Goal: Answer question/provide support: Share knowledge or assist other users

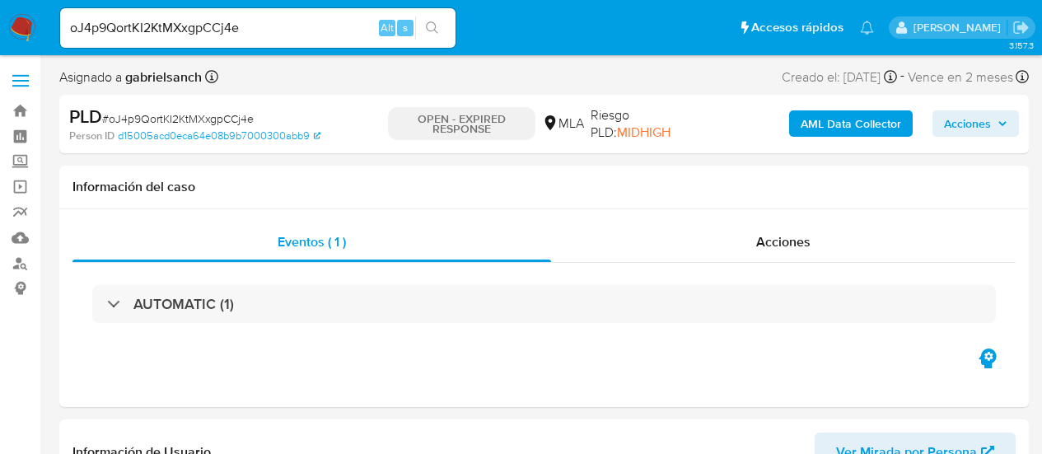
select select "10"
click at [234, 21] on input "oJ4p9QortKI2KtMXxgpCCj4e" at bounding box center [257, 27] width 395 height 21
paste input "sLwXUqO2FaJAXJNNp0mSSLU2"
type input "sLwXUqO2FaJAXJNNp0mSSLU2"
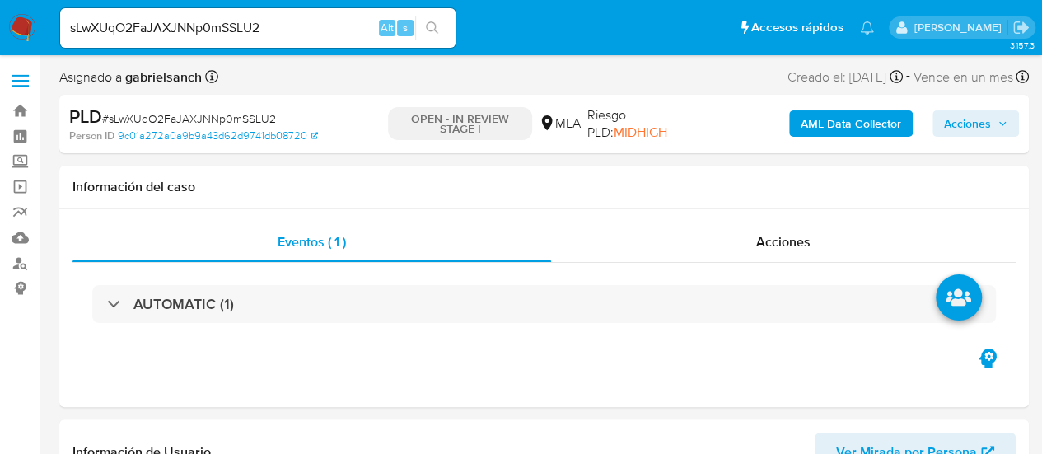
select select "10"
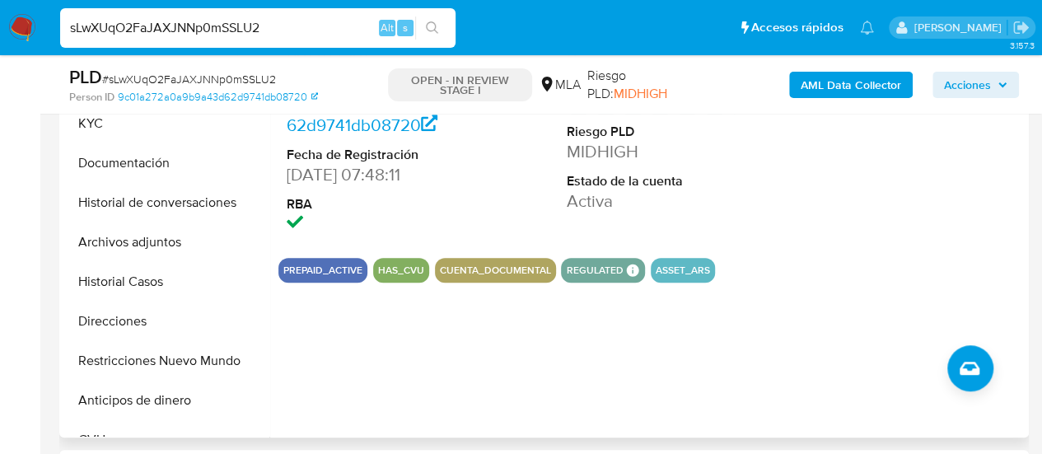
scroll to position [577, 0]
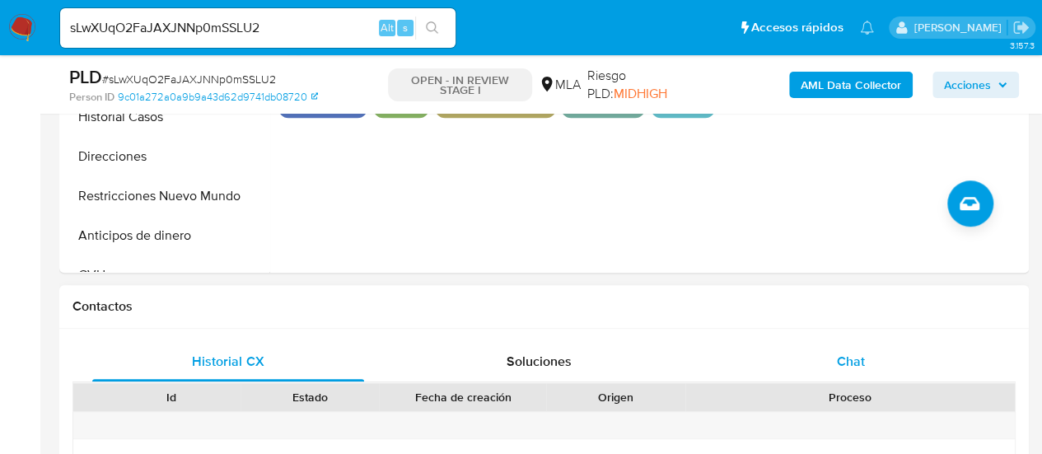
click at [842, 345] on div "Chat" at bounding box center [851, 362] width 272 height 40
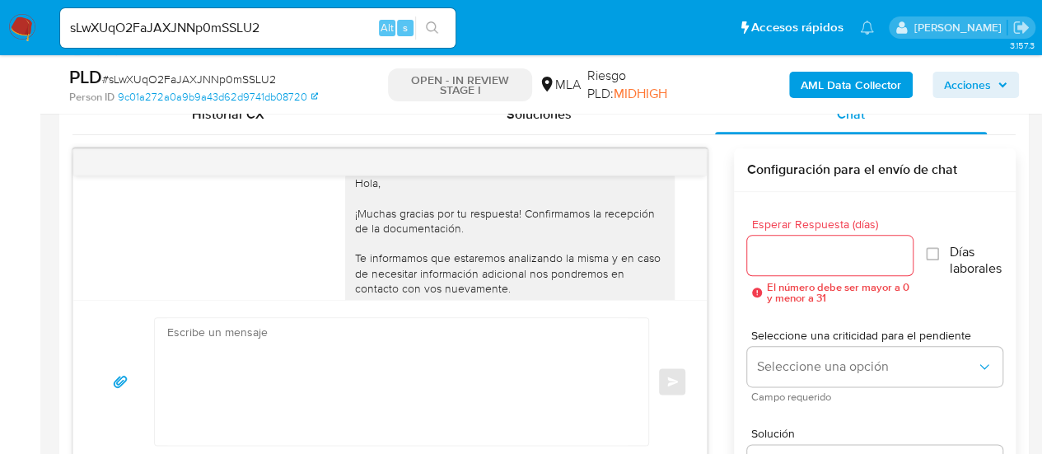
scroll to position [4167, 0]
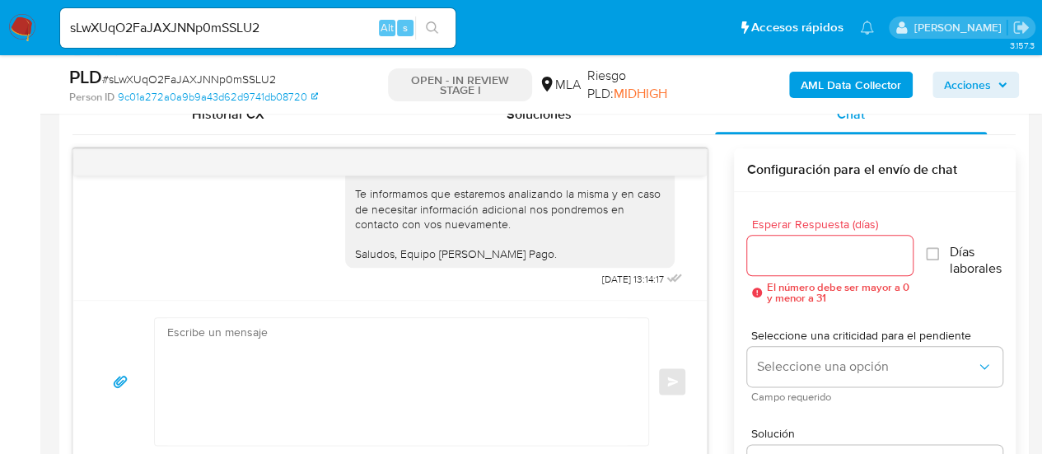
click at [215, 29] on input "sLwXUqO2FaJAXJNNp0mSSLU2" at bounding box center [257, 27] width 395 height 21
paste input "t5T4ecNAiPwtm3IzOG0tmftw"
type input "t5T4ecNAiPwtm3IzOG0tmftw"
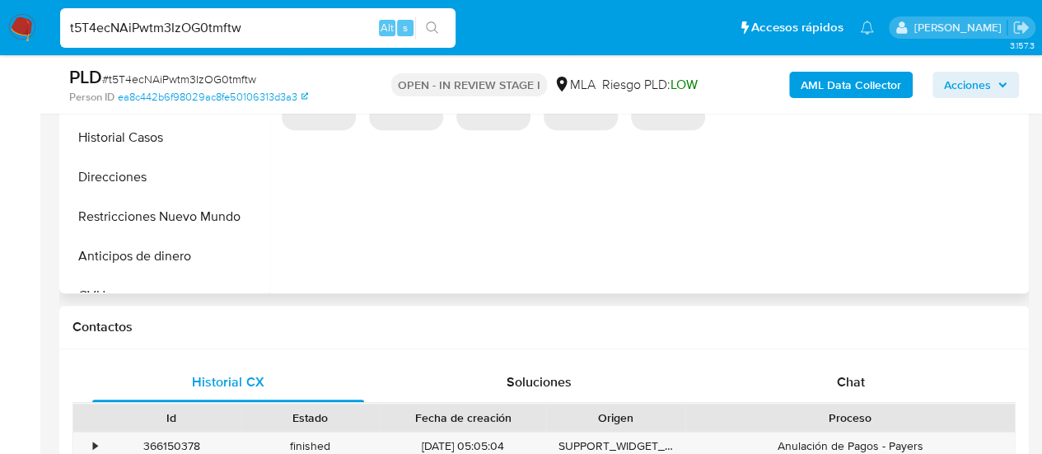
scroll to position [694, 0]
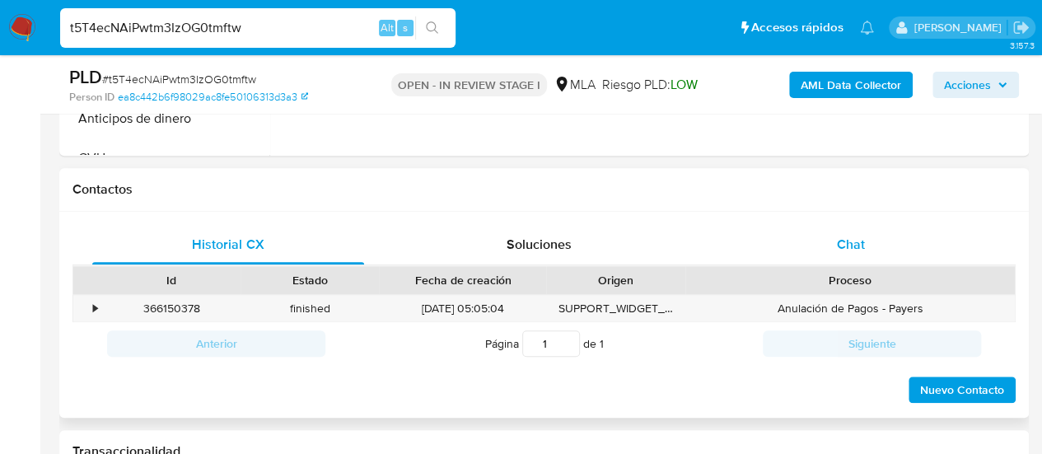
click at [825, 225] on div "Chat" at bounding box center [851, 245] width 272 height 40
select select "10"
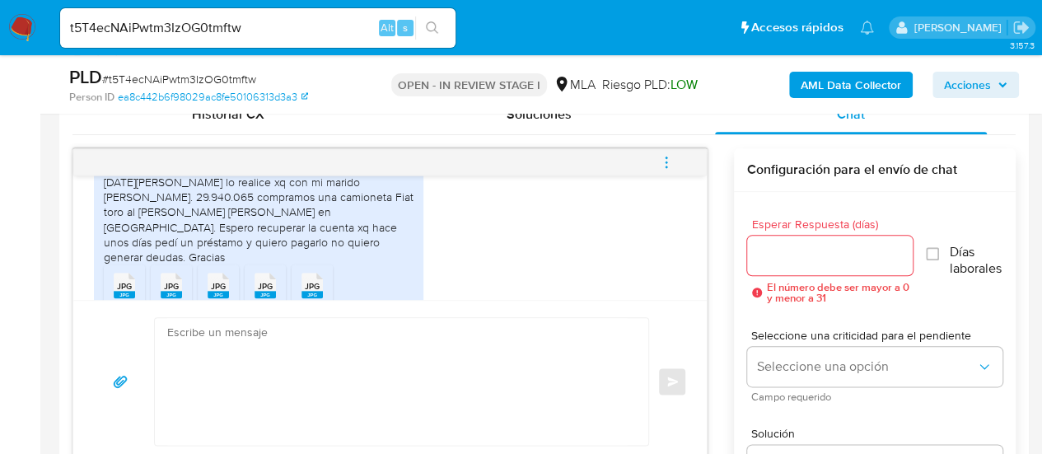
scroll to position [1208, 0]
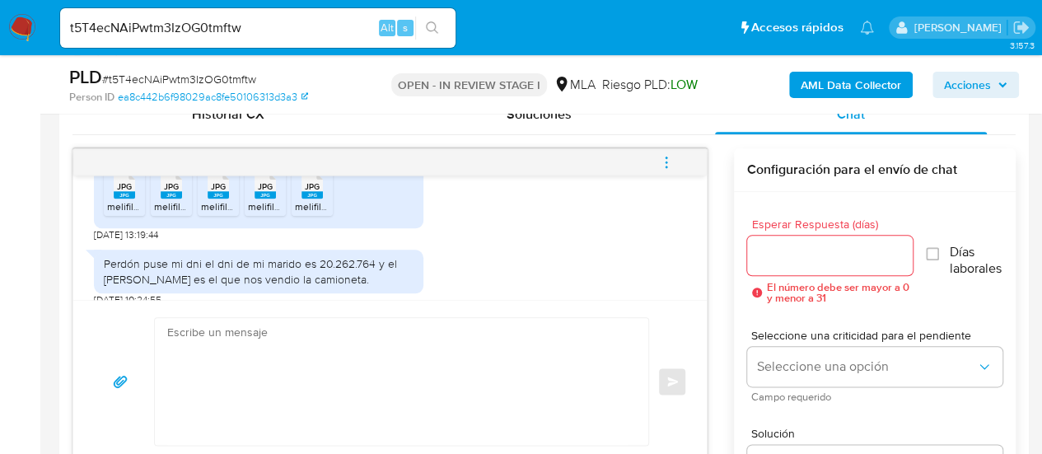
click at [348, 341] on textarea at bounding box center [397, 381] width 460 height 127
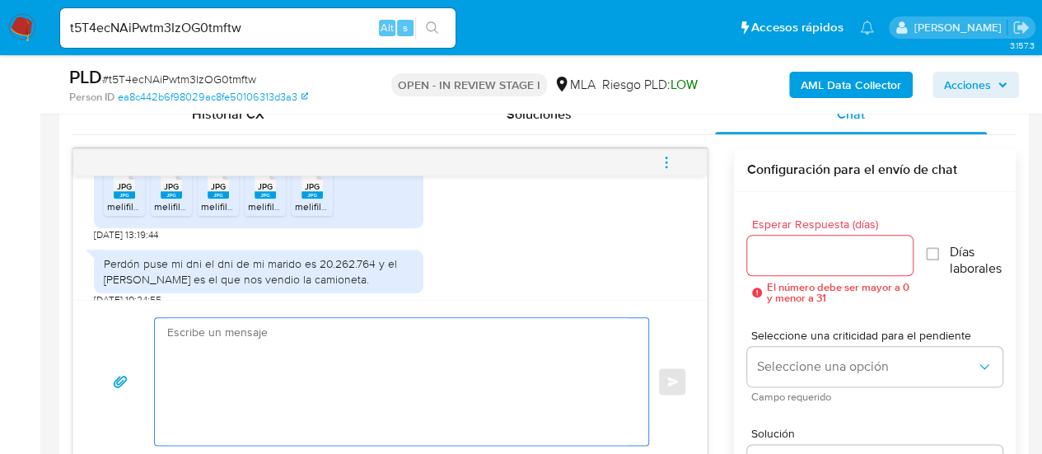
paste textarea "Hola, ¡Muchas gracias por tu respuesta! Confirmamos la recepción de la document…"
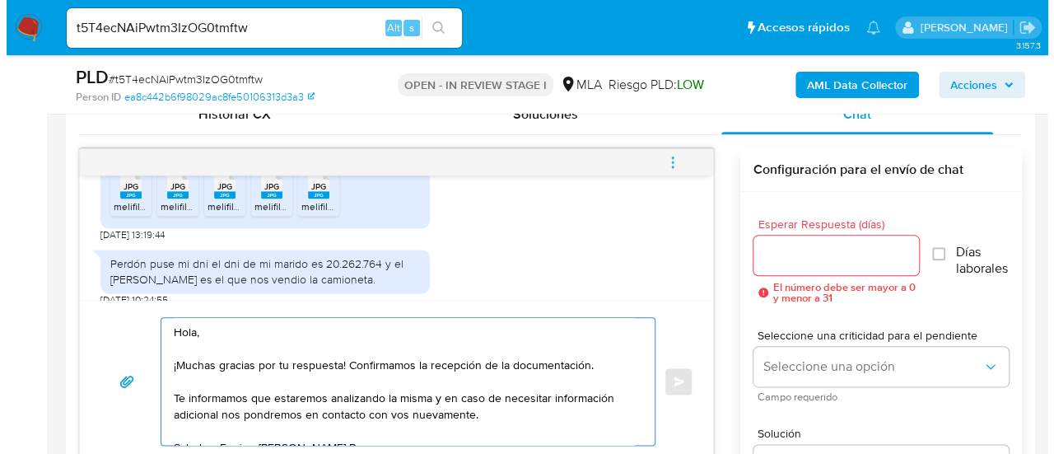
scroll to position [839, 0]
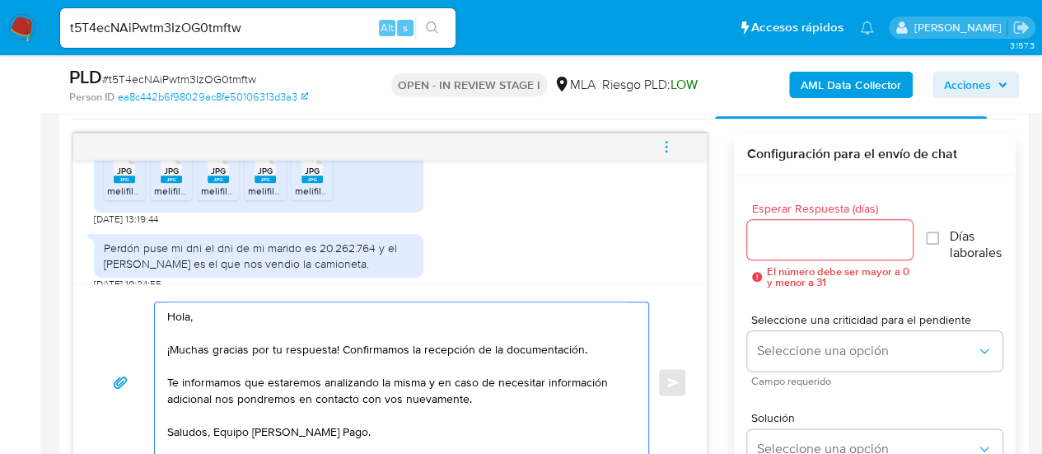
type textarea "Hola, ¡Muchas gracias por tu respuesta! Confirmamos la recepción de la document…"
click at [778, 254] on div at bounding box center [830, 240] width 166 height 40
click at [776, 242] on input "Esperar Respuesta (días)" at bounding box center [830, 239] width 166 height 21
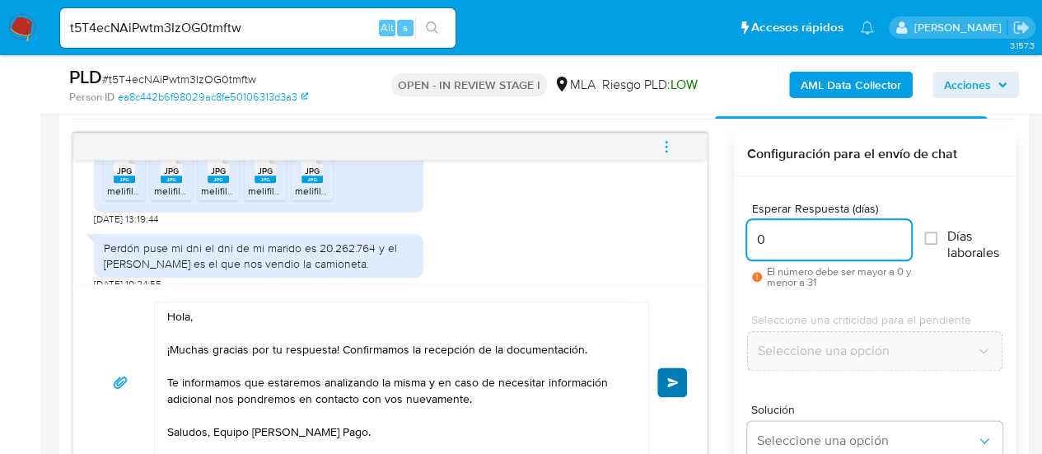
type input "0"
click at [670, 373] on button "Enviar" at bounding box center [672, 382] width 30 height 30
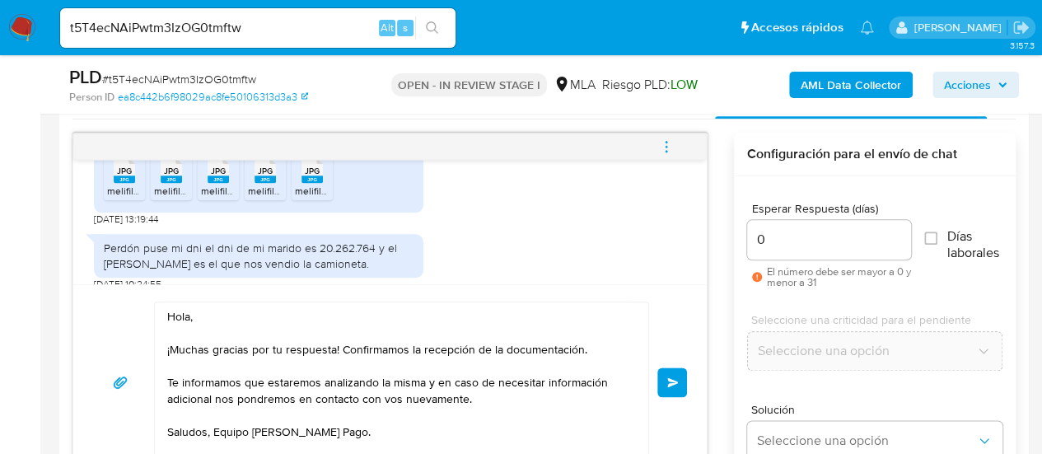
click at [662, 151] on icon "menu-action" at bounding box center [666, 146] width 15 height 15
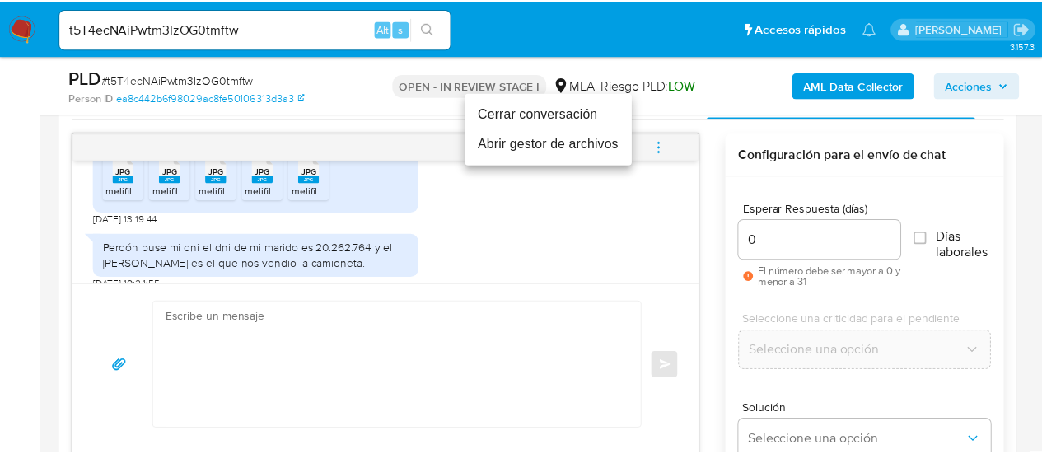
scroll to position [1407, 0]
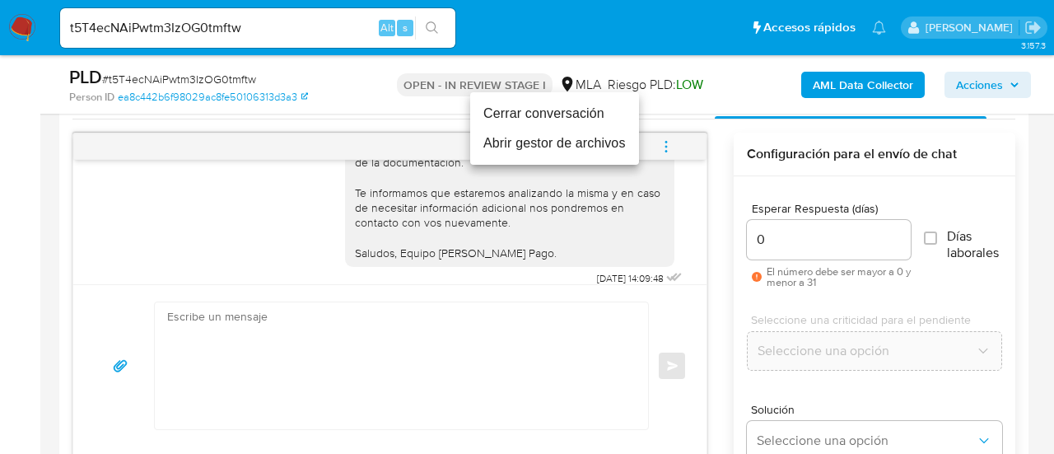
click at [598, 114] on li "Cerrar conversación" at bounding box center [554, 114] width 169 height 30
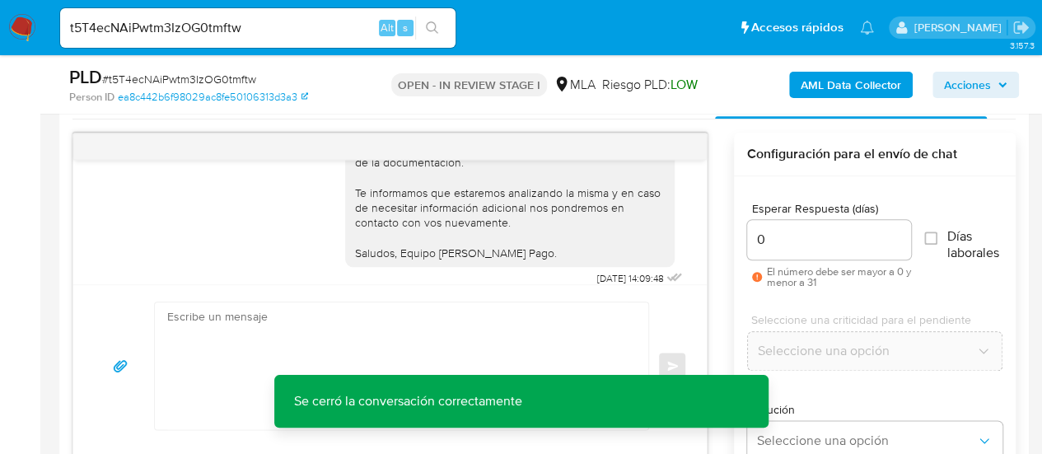
click at [180, 31] on input "t5T4ecNAiPwtm3IzOG0tmftw" at bounding box center [257, 27] width 395 height 21
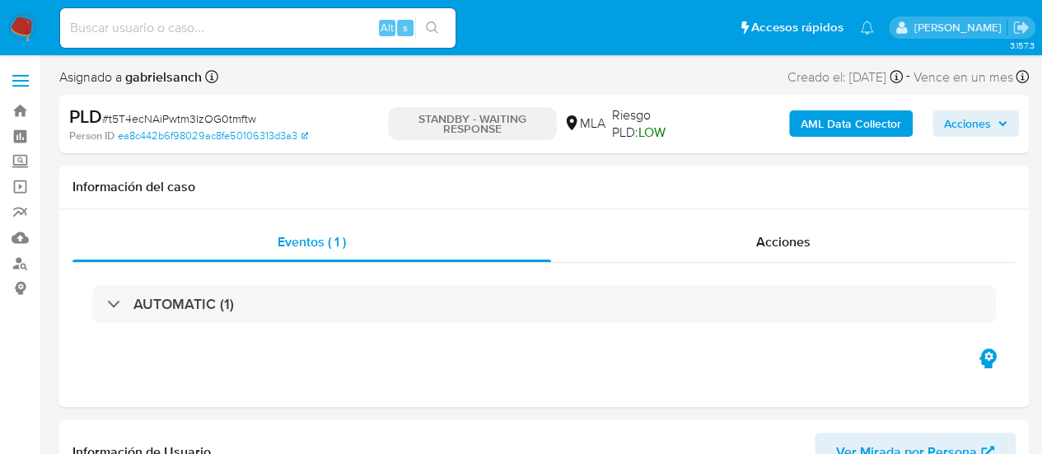
select select "10"
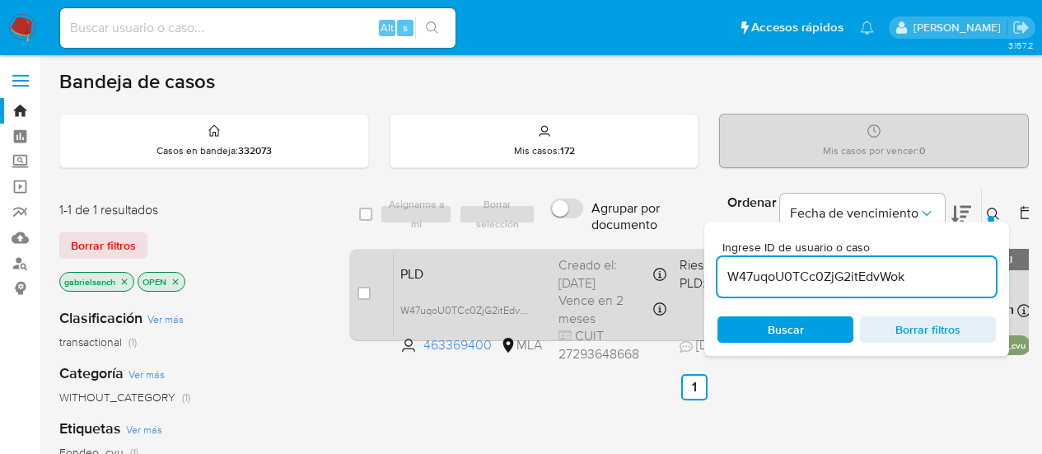
scroll to position [82, 0]
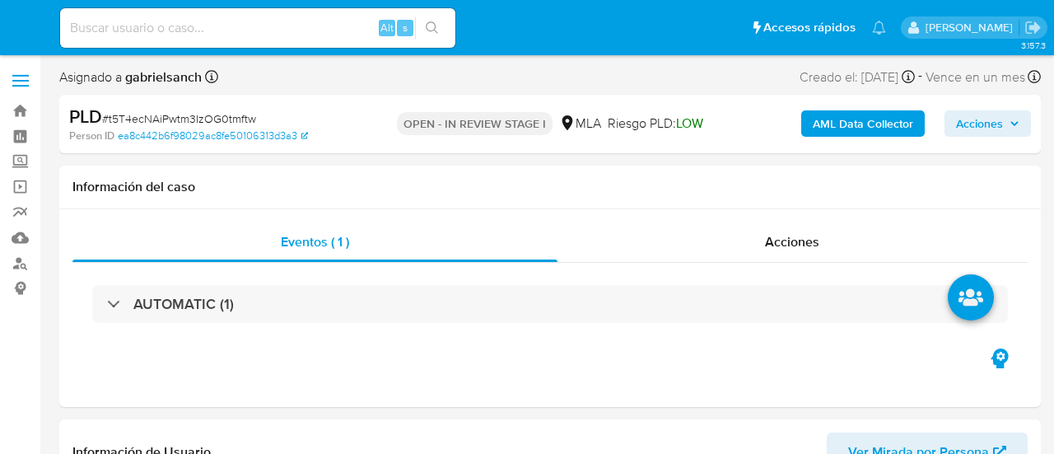
select select "10"
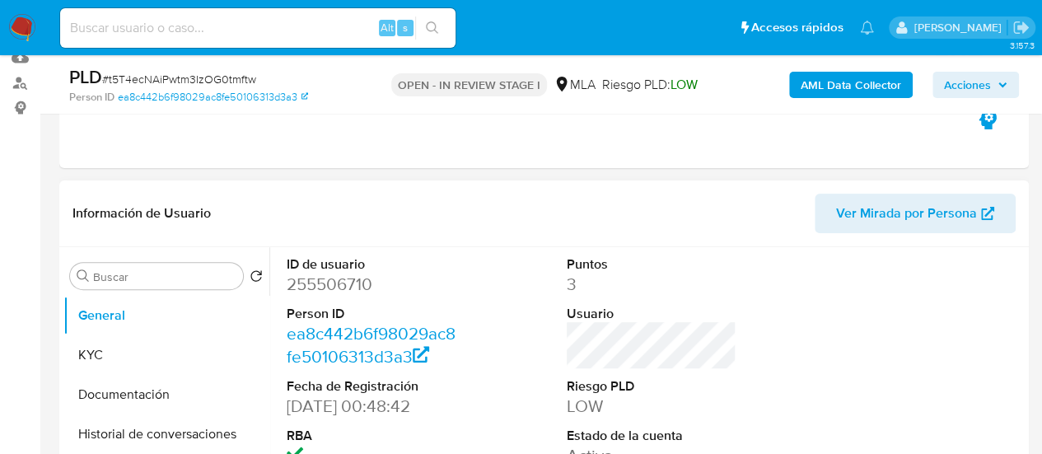
scroll to position [494, 0]
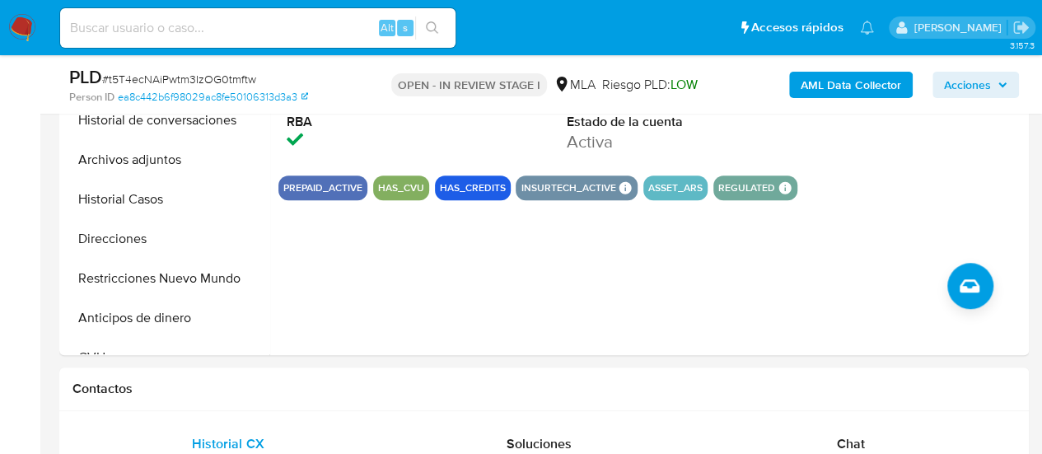
drag, startPoint x: 140, startPoint y: 197, endPoint x: 1054, endPoint y: 233, distance: 914.2
click at [140, 197] on button "Historial Casos" at bounding box center [166, 200] width 206 height 40
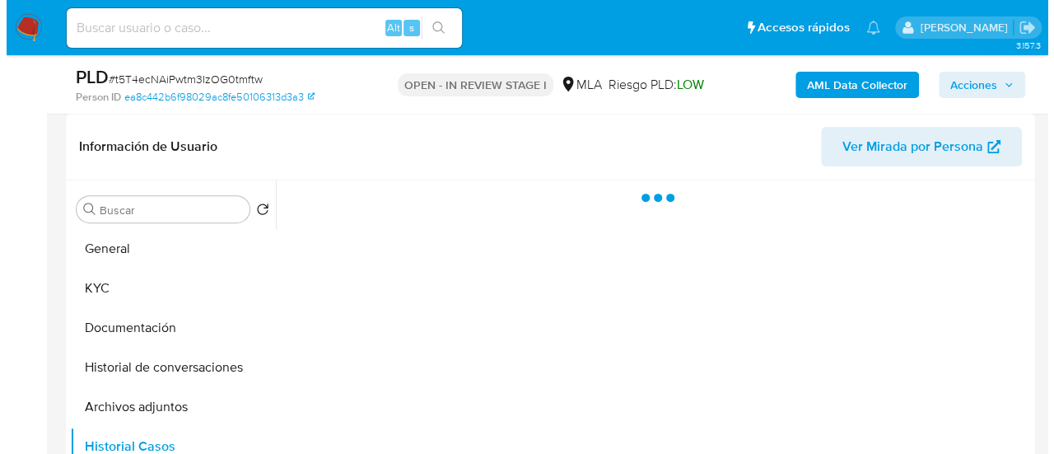
scroll to position [329, 0]
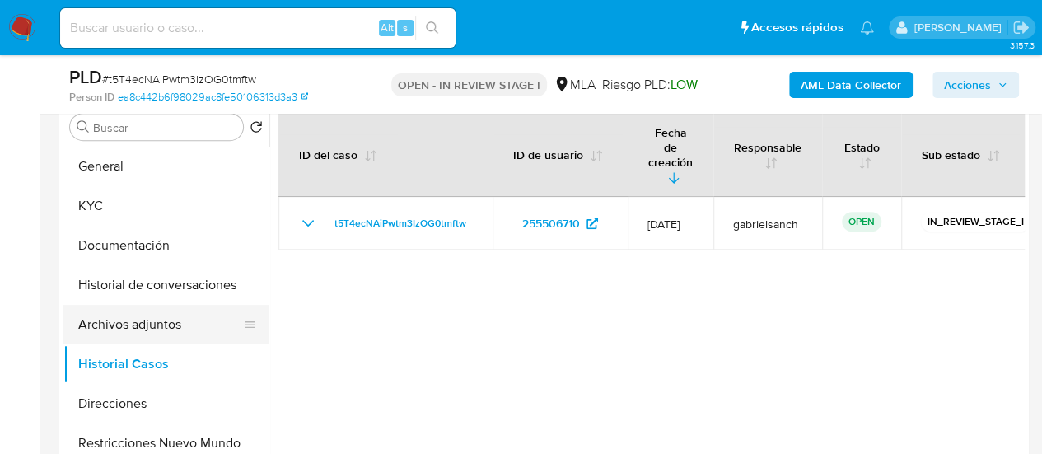
click at [119, 325] on button "Archivos adjuntos" at bounding box center [159, 325] width 193 height 40
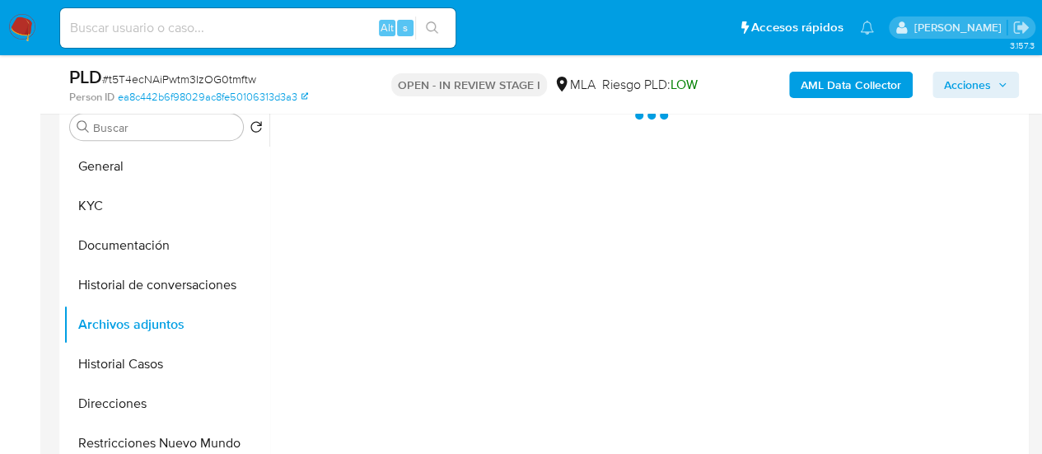
click at [833, 84] on b "AML Data Collector" at bounding box center [851, 85] width 100 height 26
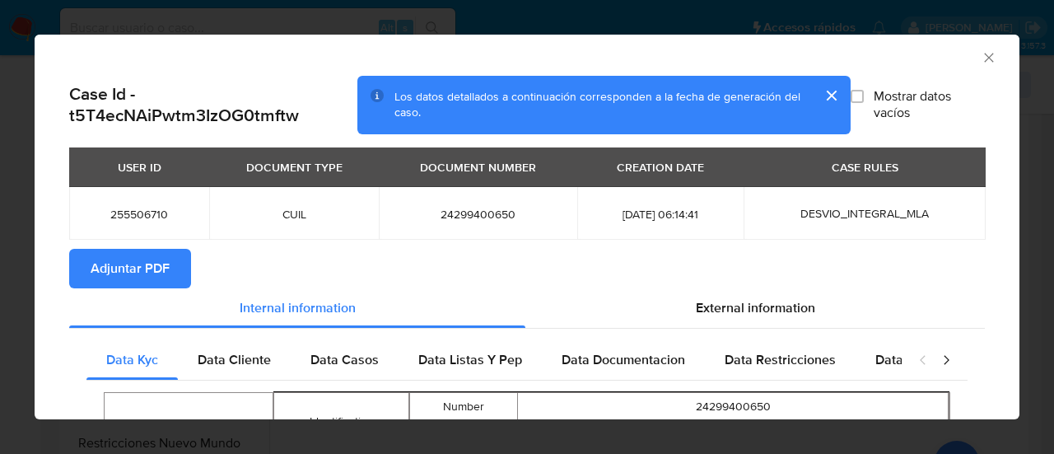
click at [145, 255] on span "Adjuntar PDF" at bounding box center [130, 268] width 79 height 36
click at [981, 50] on icon "Cerrar ventana" at bounding box center [989, 57] width 16 height 16
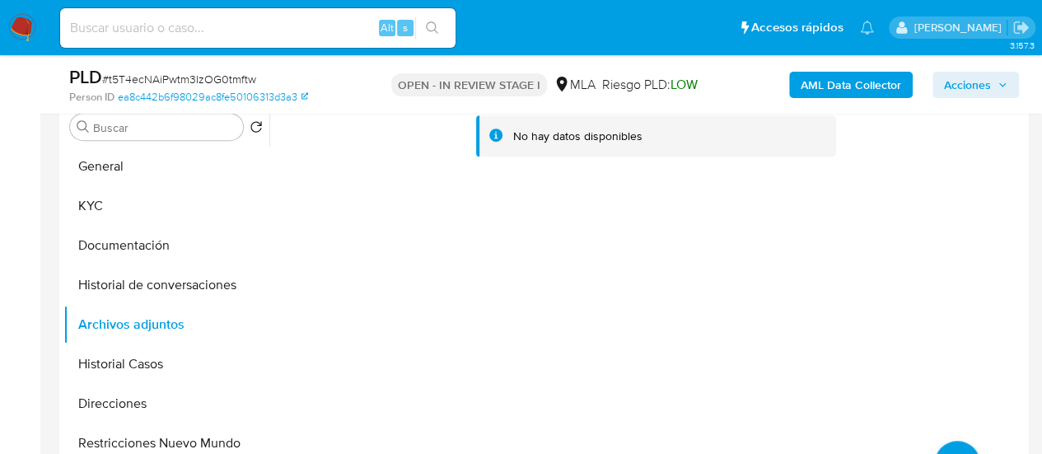
click at [950, 439] on div "No hay datos disponibles" at bounding box center [646, 309] width 755 height 422
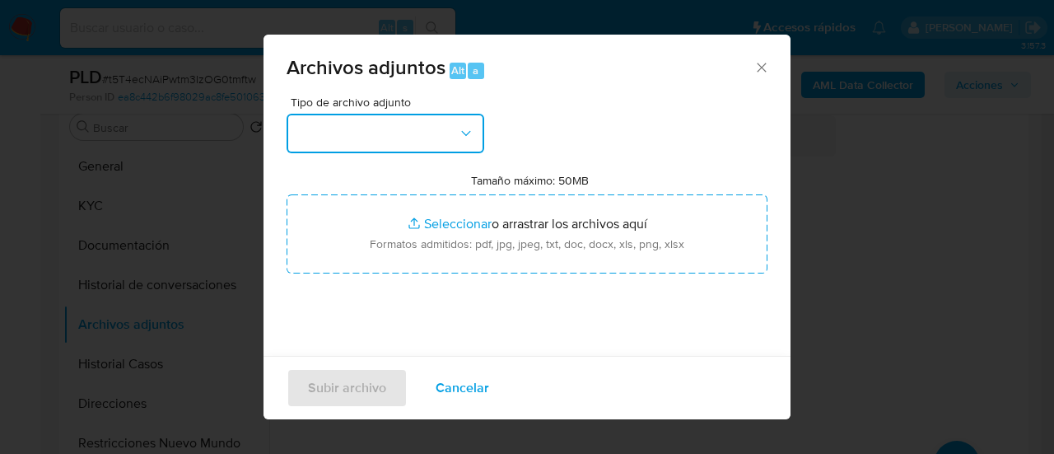
click at [427, 144] on button "button" at bounding box center [386, 134] width 198 height 40
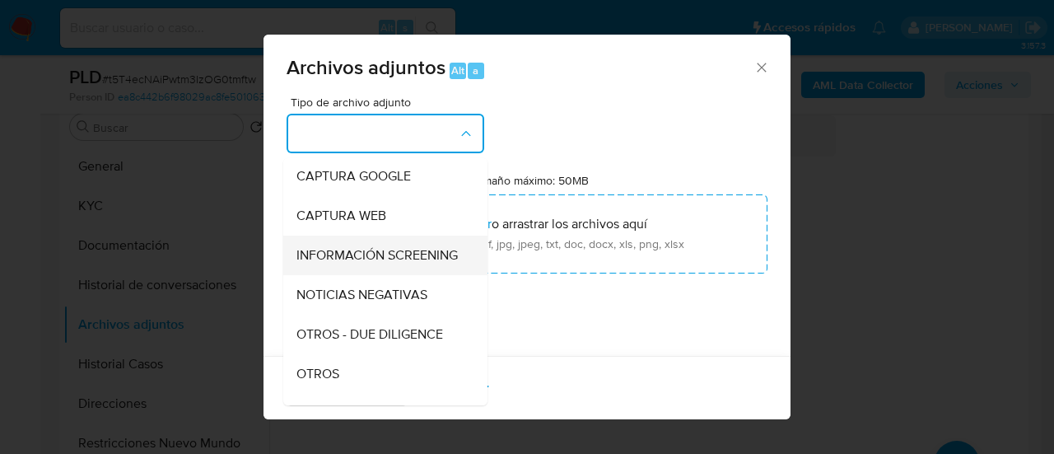
scroll to position [165, 0]
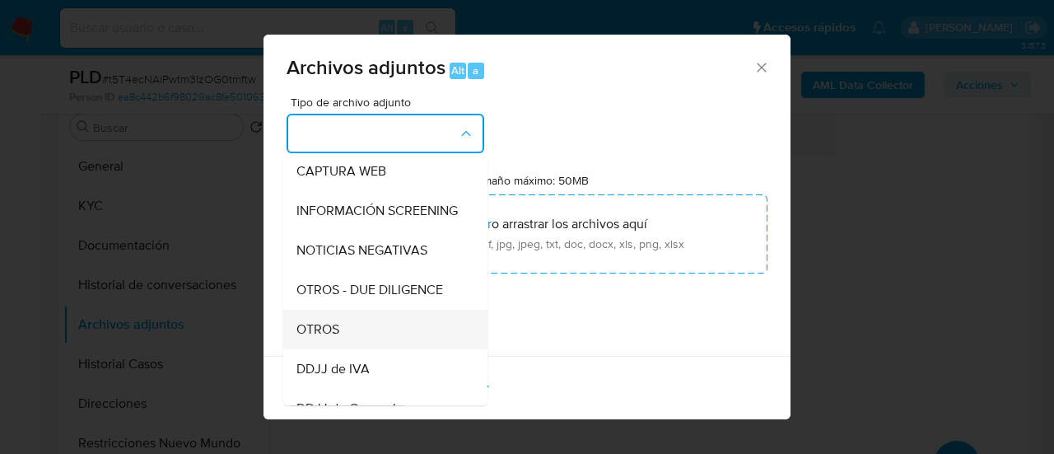
click at [321, 338] on span "OTROS" at bounding box center [318, 329] width 43 height 16
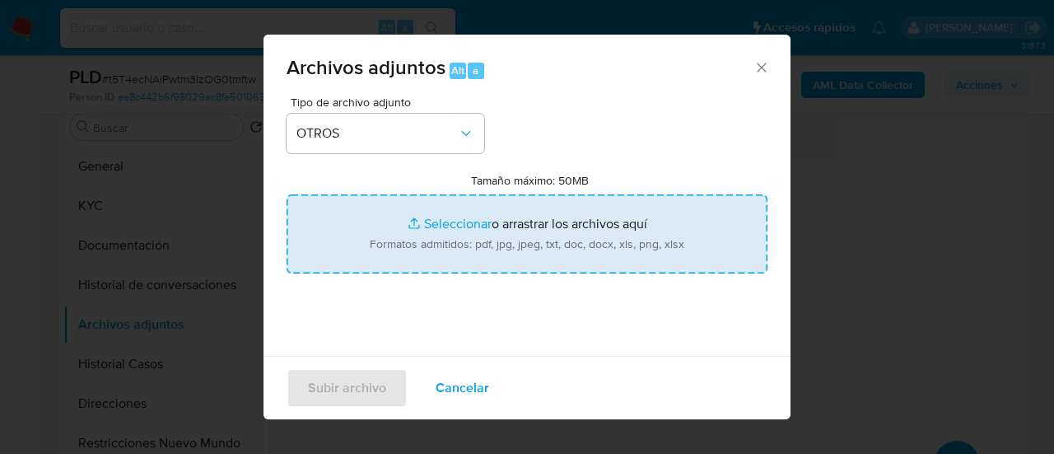
click at [522, 248] on input "Tamaño máximo: 50MB Seleccionar archivos" at bounding box center [527, 233] width 481 height 79
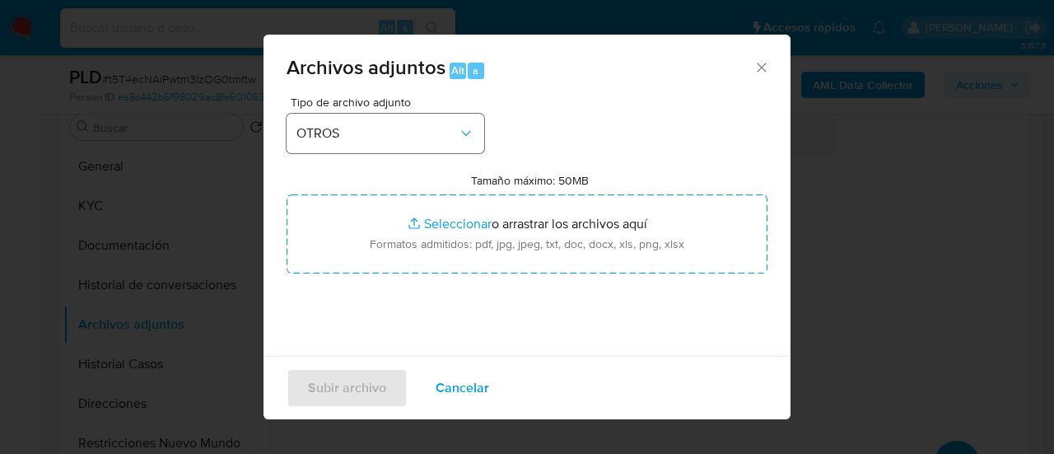
type input "C:\fakepath\Recibo de sueldo julio.jpg"
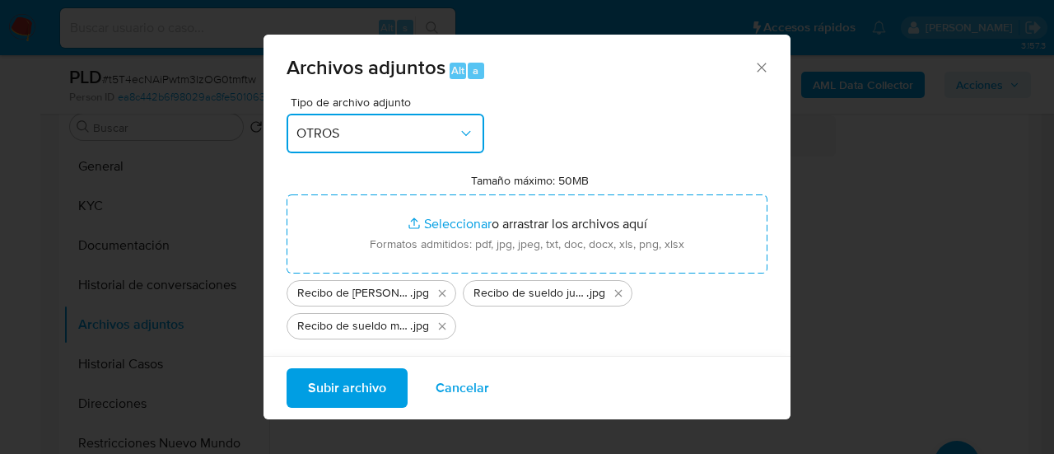
click at [415, 128] on span "OTROS" at bounding box center [377, 133] width 161 height 16
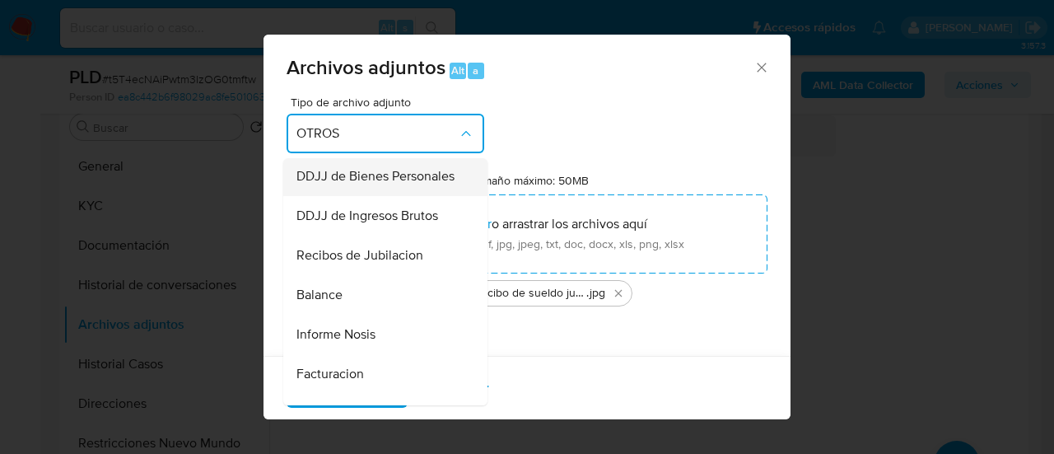
scroll to position [394, 0]
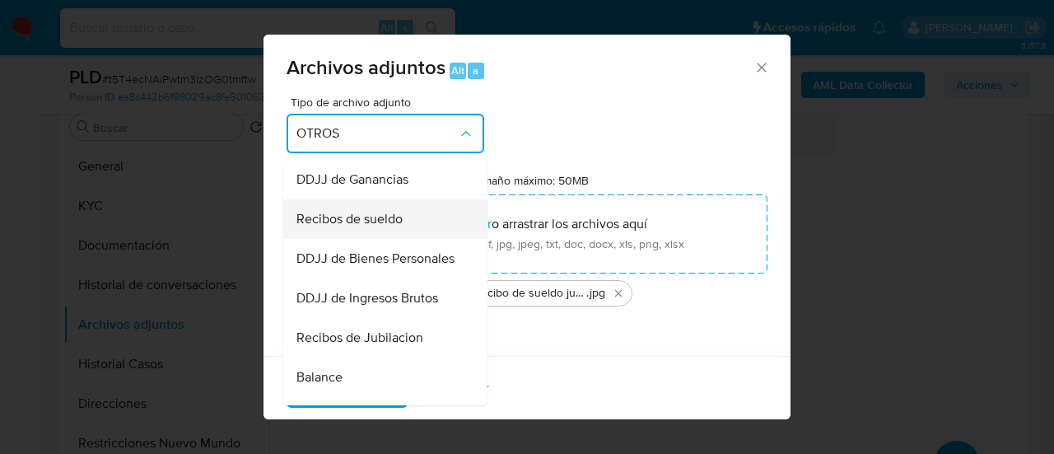
click at [373, 226] on span "Recibos de sueldo" at bounding box center [350, 219] width 106 height 16
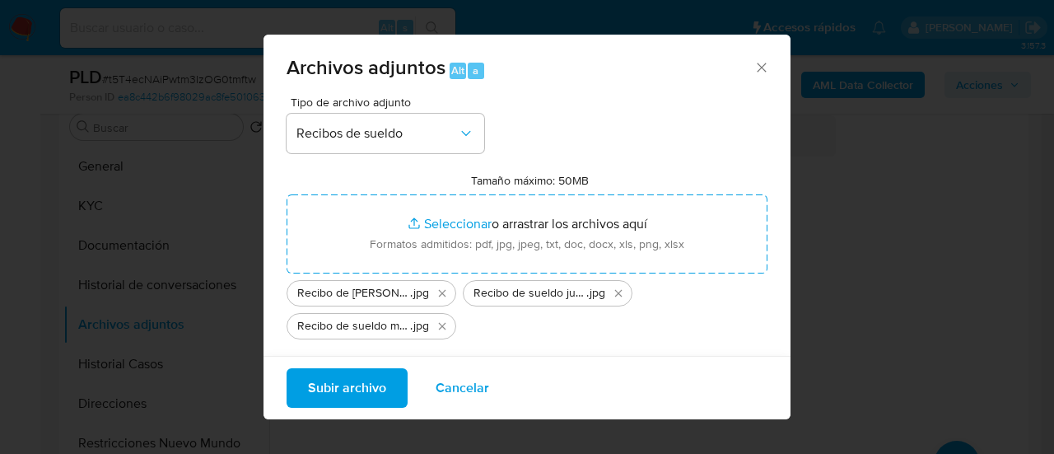
click at [369, 392] on span "Subir archivo" at bounding box center [347, 388] width 78 height 36
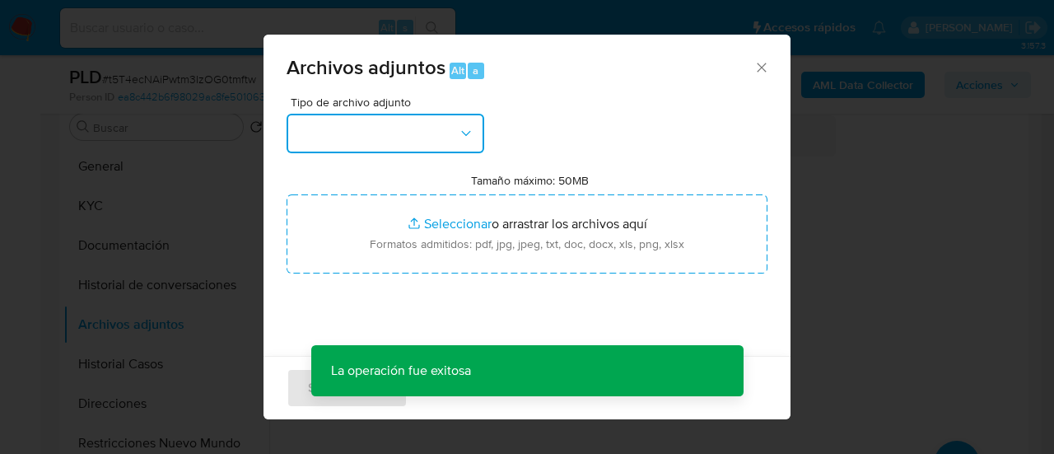
click at [413, 125] on button "button" at bounding box center [386, 134] width 198 height 40
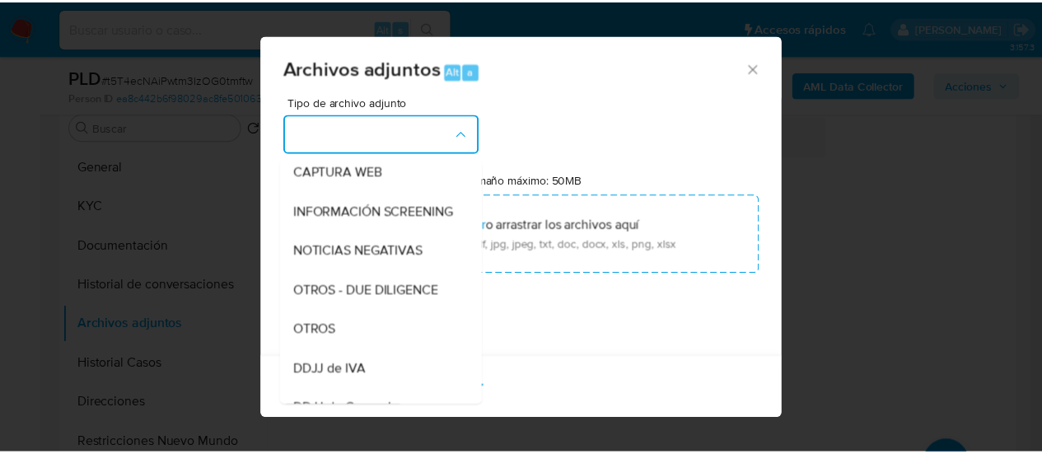
scroll to position [247, 0]
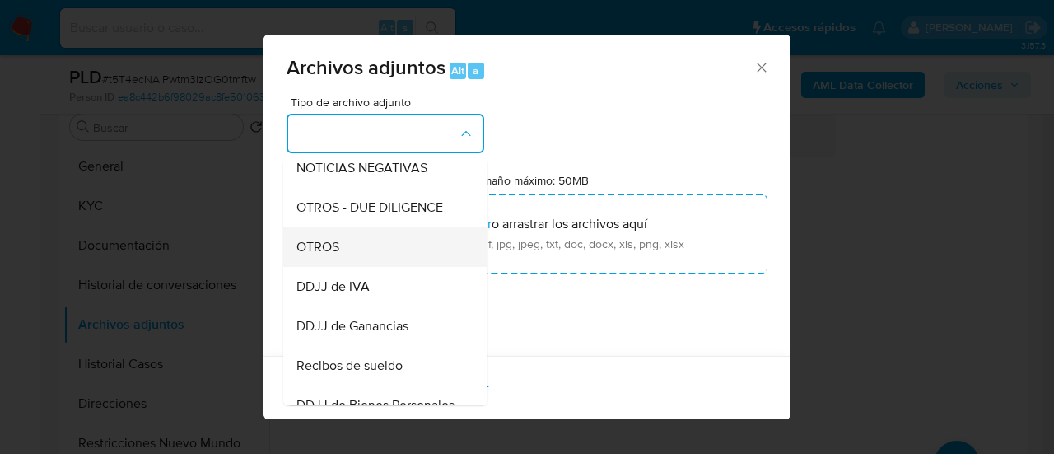
click at [336, 267] on div "OTROS" at bounding box center [381, 247] width 168 height 40
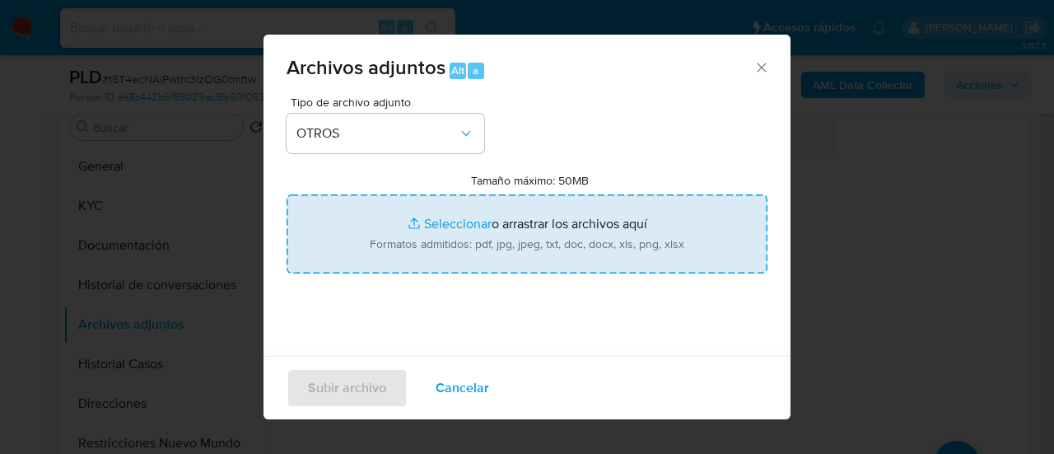
click at [444, 246] on input "Tamaño máximo: 50MB Seleccionar archivos" at bounding box center [527, 233] width 481 height 79
type input "C:\fakepath\Boleto compraventa.jpg"
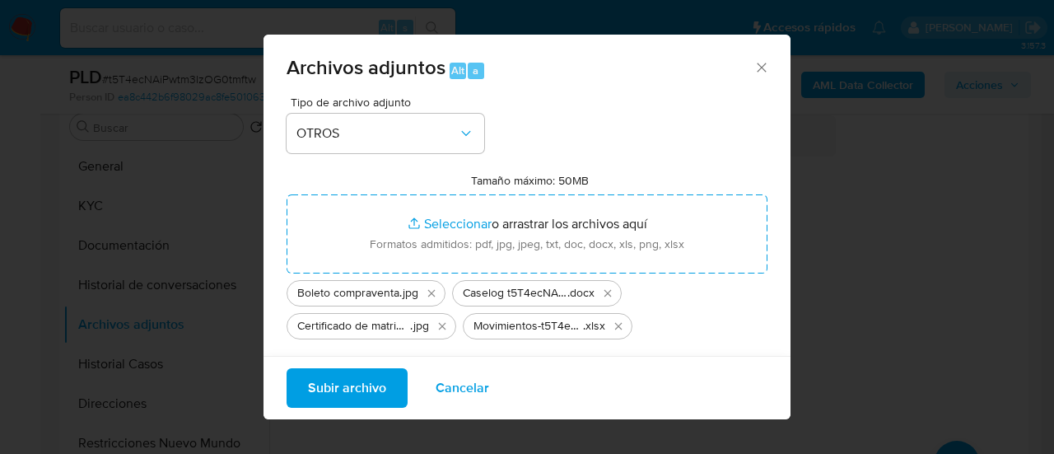
drag, startPoint x: 444, startPoint y: 246, endPoint x: 343, endPoint y: 381, distance: 168.9
click at [343, 381] on span "Subir archivo" at bounding box center [347, 388] width 78 height 36
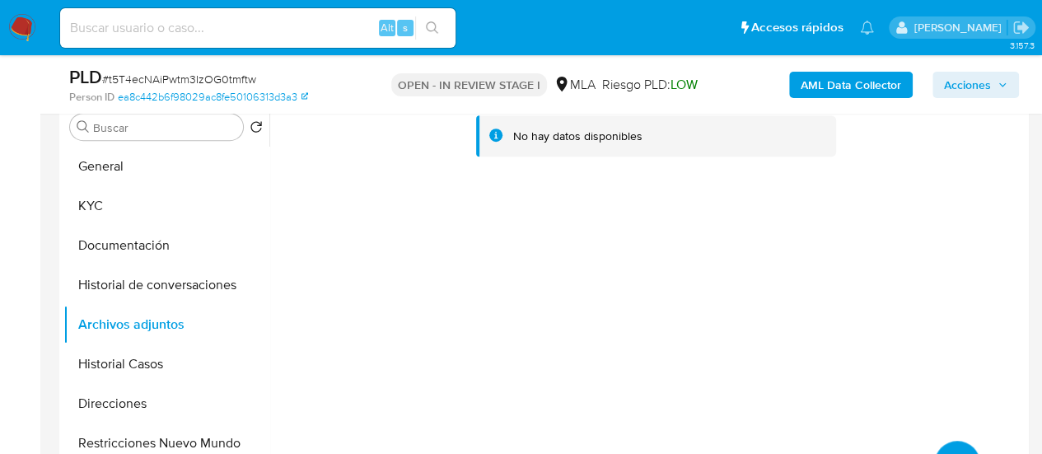
scroll to position [577, 0]
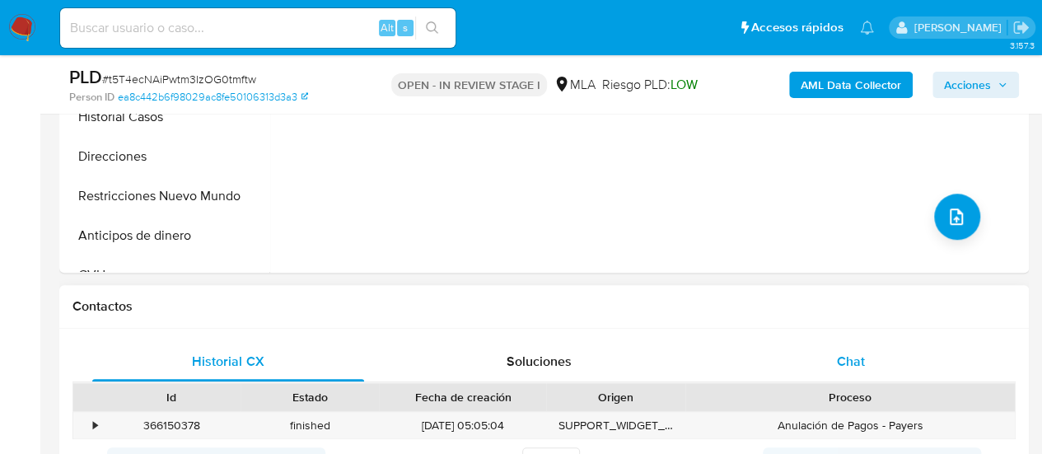
click at [770, 348] on div "Chat" at bounding box center [851, 362] width 272 height 40
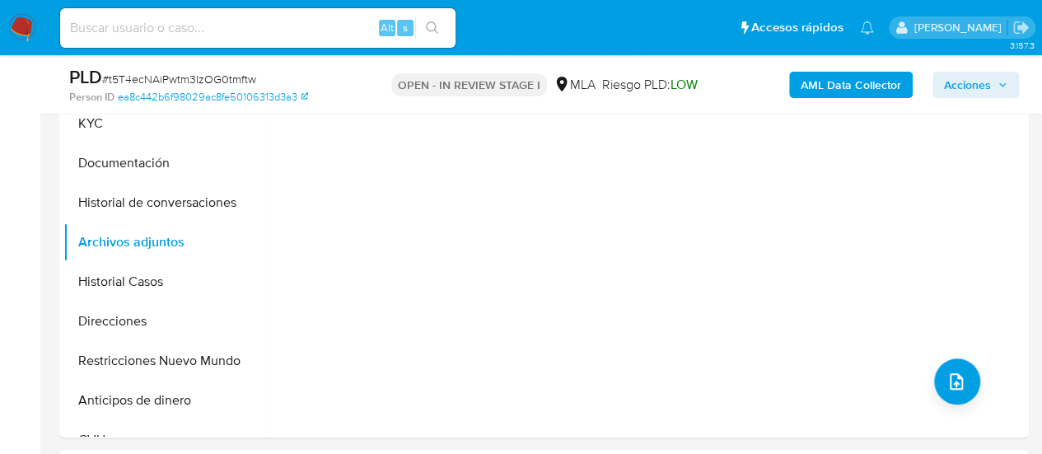
scroll to position [329, 0]
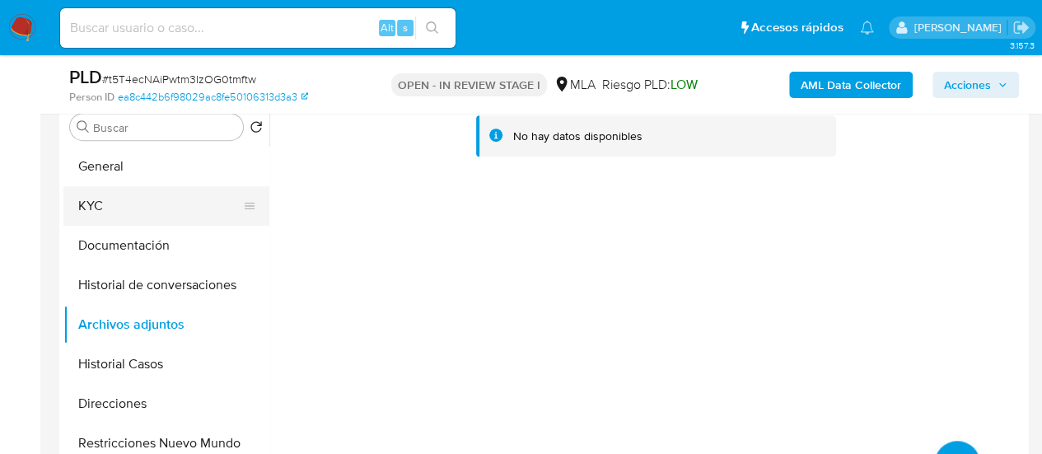
click at [126, 203] on button "KYC" at bounding box center [159, 206] width 193 height 40
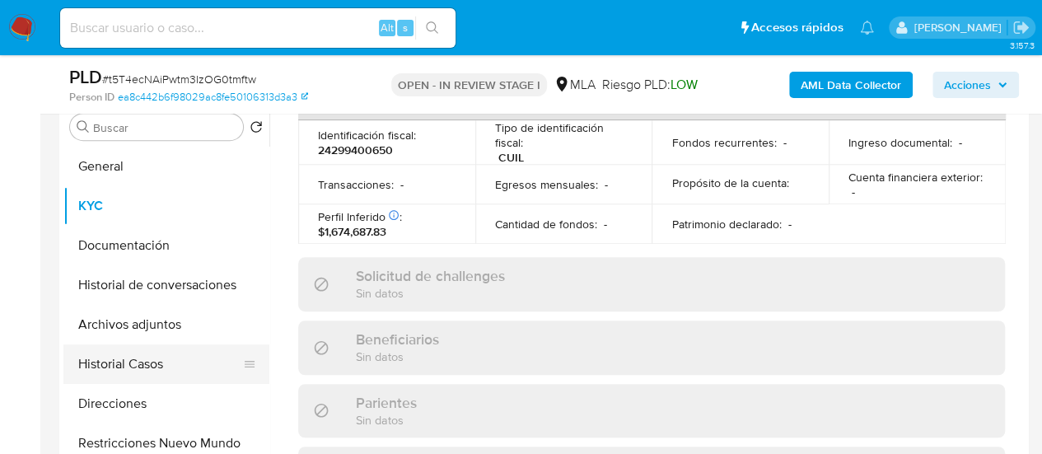
scroll to position [929, 0]
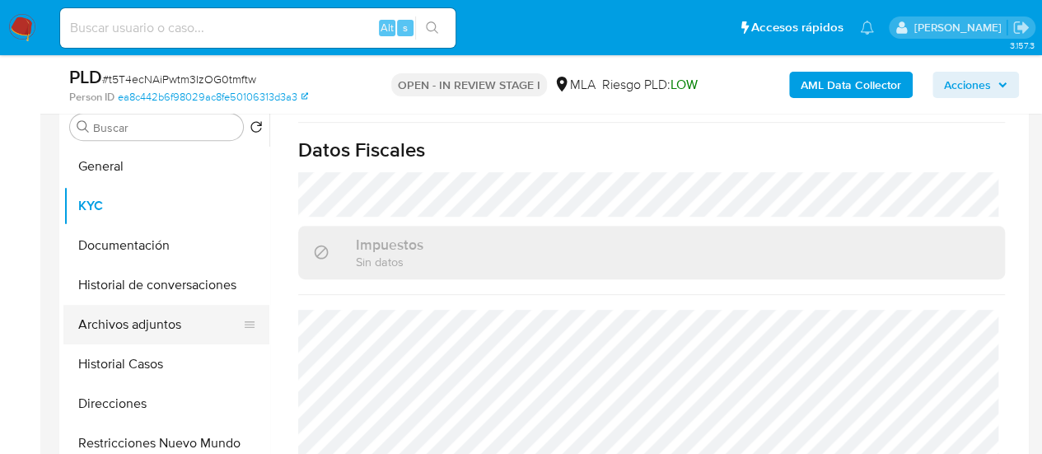
click at [153, 325] on button "Archivos adjuntos" at bounding box center [159, 325] width 193 height 40
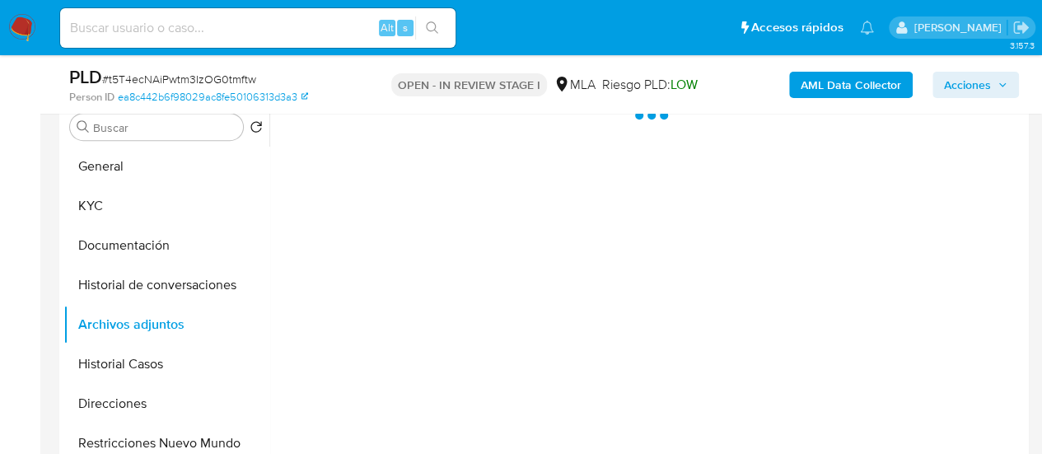
scroll to position [0, 0]
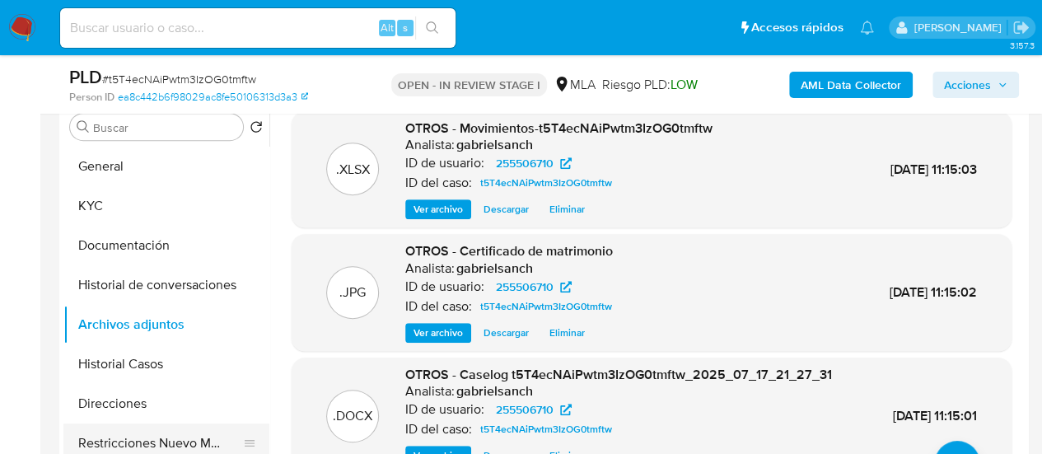
click at [122, 446] on button "Restricciones Nuevo Mundo" at bounding box center [159, 443] width 193 height 40
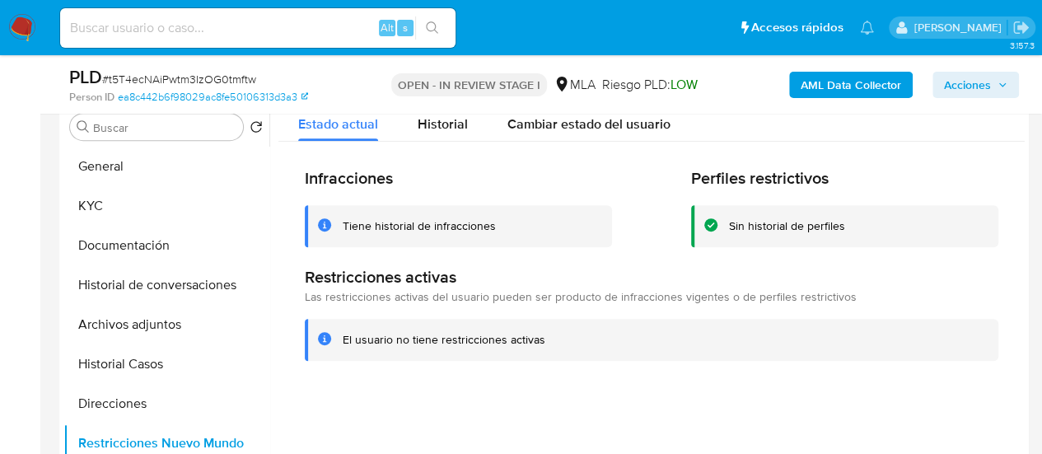
click at [996, 86] on span "Acciones" at bounding box center [975, 84] width 63 height 23
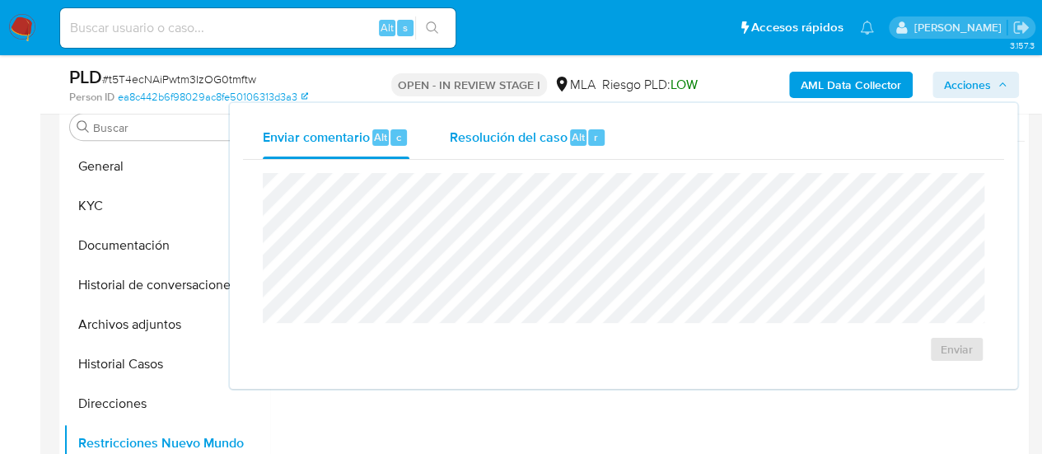
click at [436, 136] on button "Resolución del caso Alt r" at bounding box center [527, 137] width 197 height 43
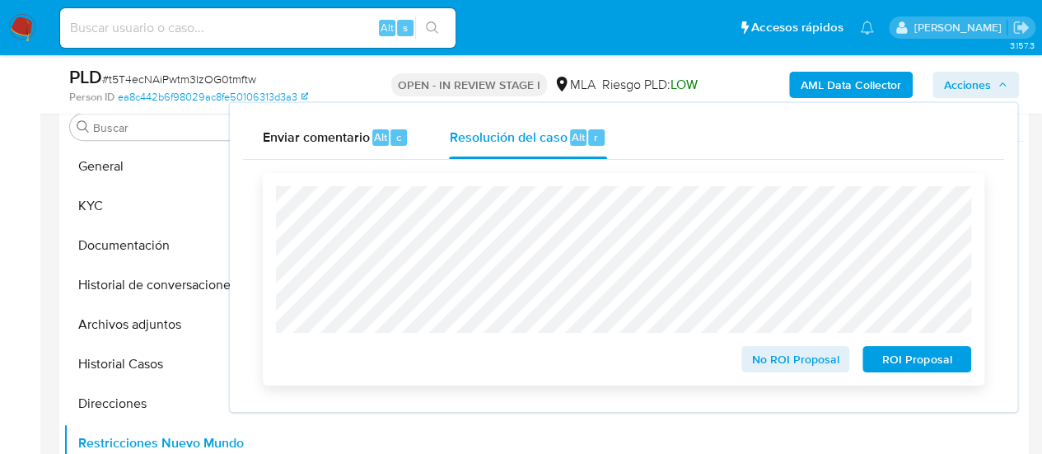
click at [808, 371] on span "No ROI Proposal" at bounding box center [796, 359] width 86 height 23
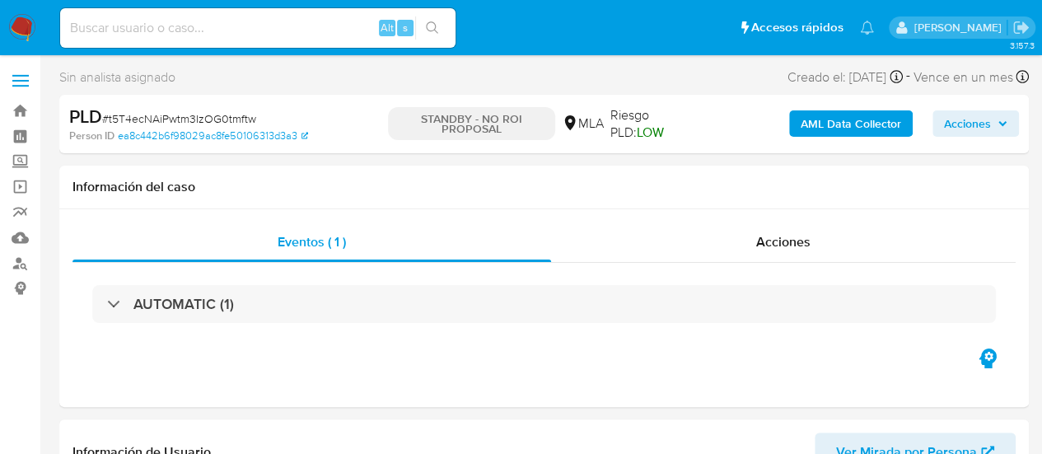
click at [177, 26] on input at bounding box center [257, 27] width 395 height 21
paste input "RbbPPR8vlINblbYKRtPJCrSq"
type input "RbbPPR8vlINblbYKRtPJCrSq"
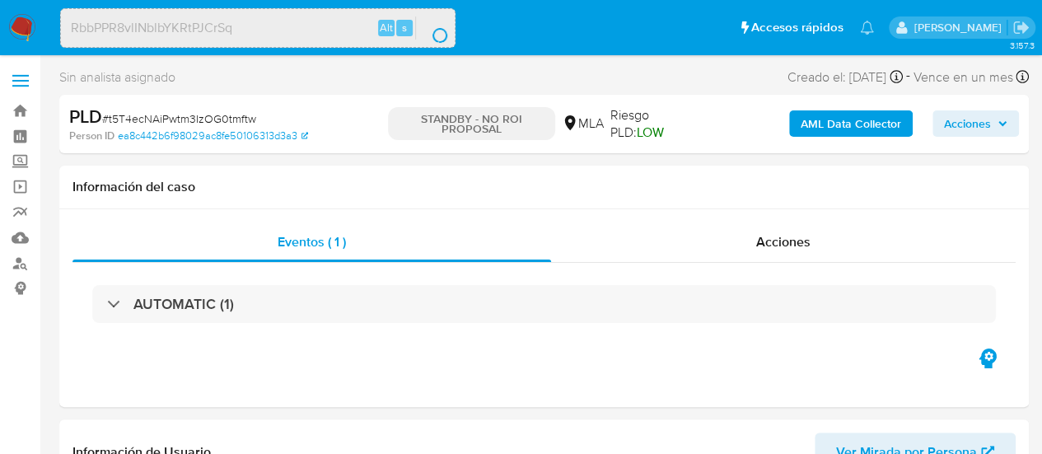
select select "10"
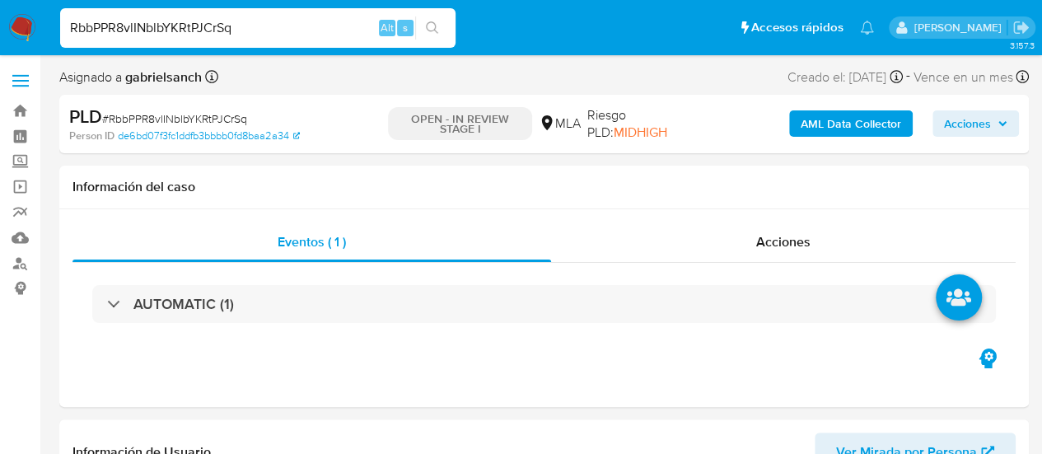
select select "10"
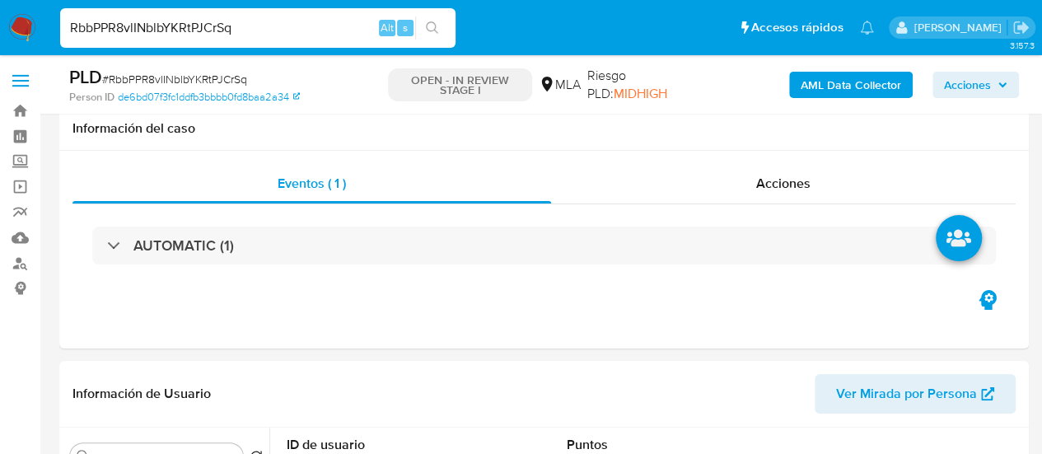
scroll to position [824, 0]
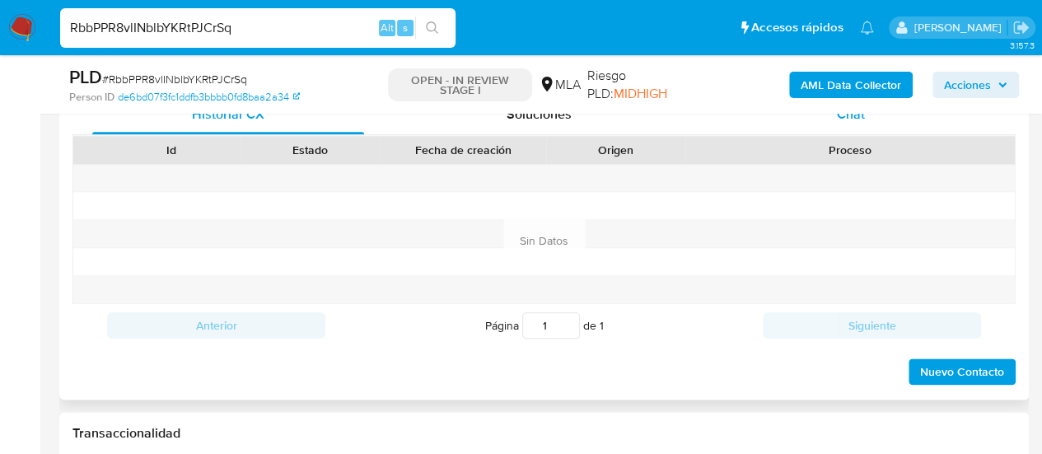
click at [821, 128] on div "Chat" at bounding box center [851, 115] width 272 height 40
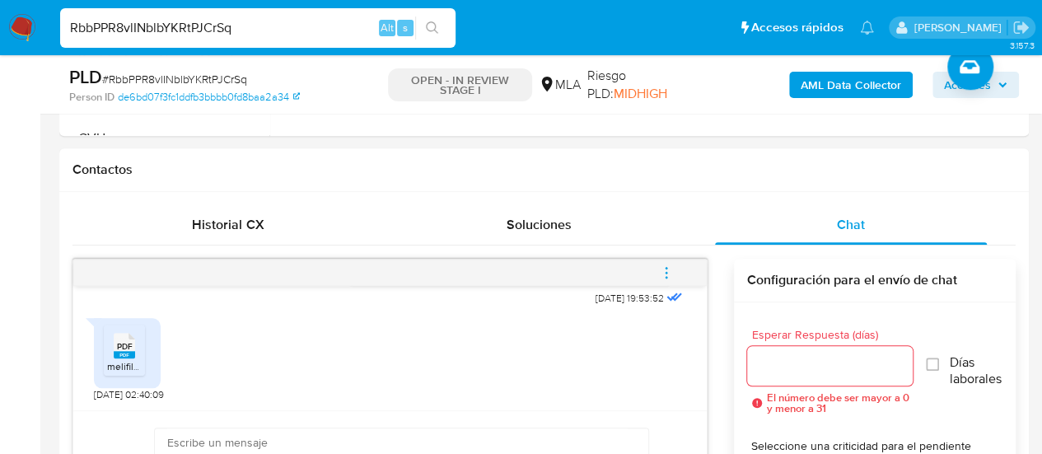
scroll to position [494, 0]
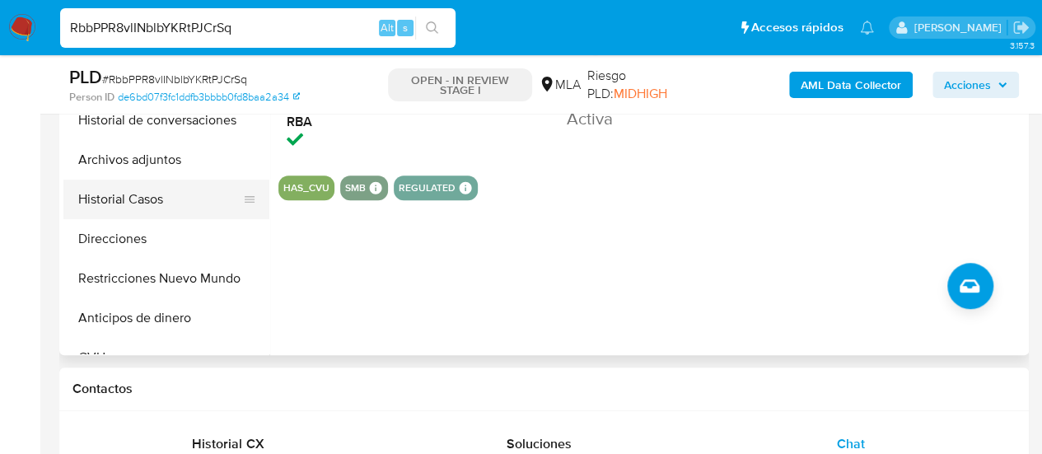
click at [116, 207] on button "Historial Casos" at bounding box center [159, 200] width 193 height 40
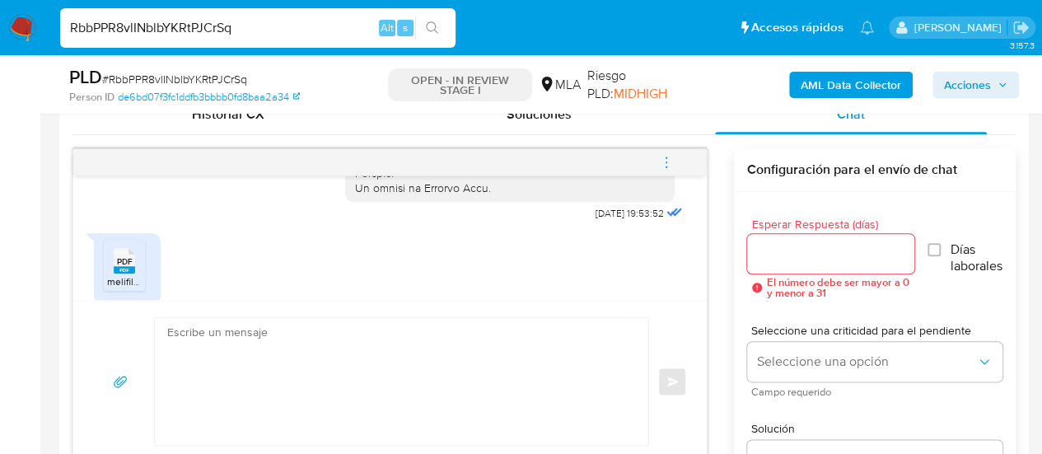
scroll to position [916, 0]
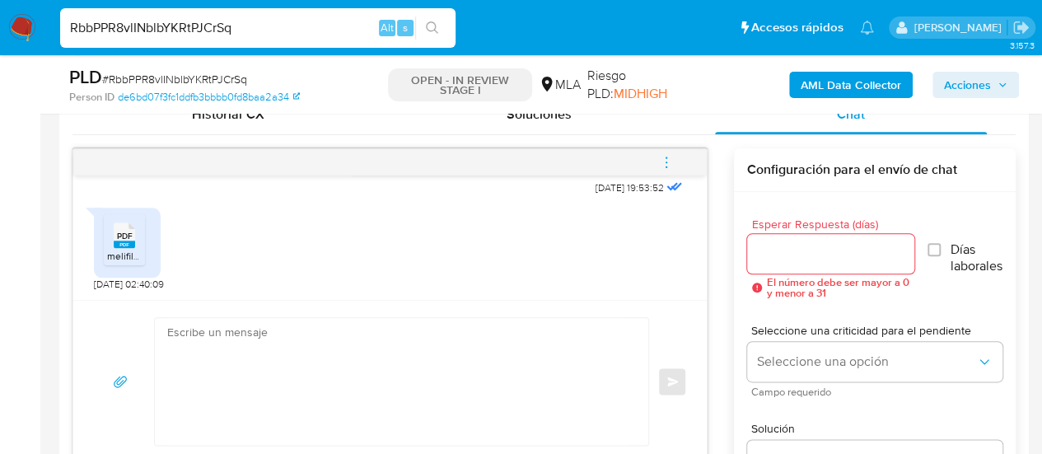
click at [219, 24] on input "RbbPPR8vlINblbYKRtPJCrSq" at bounding box center [257, 27] width 395 height 21
click at [330, 348] on textarea at bounding box center [397, 381] width 460 height 127
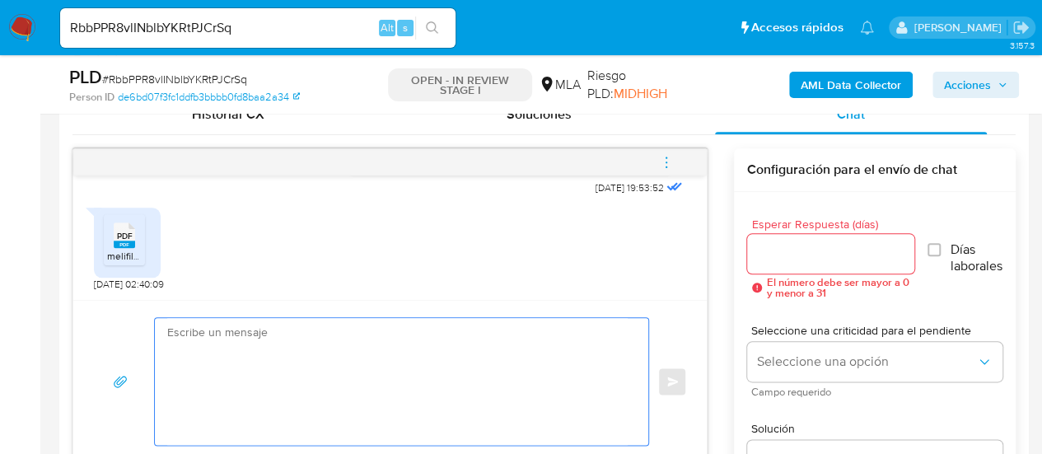
paste textarea "Hola XXX, Muchas gracias por tu respuesta. Analizamos tu caso y verificamos que…"
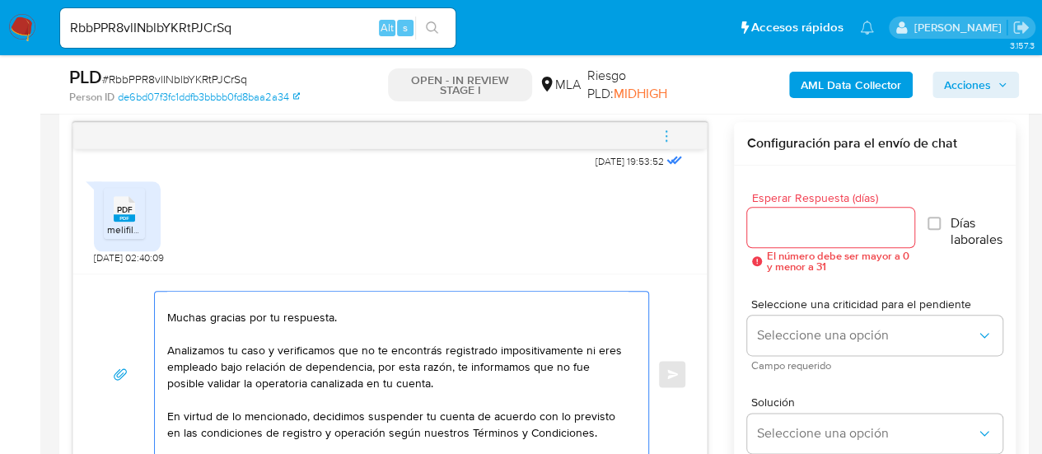
scroll to position [0, 0]
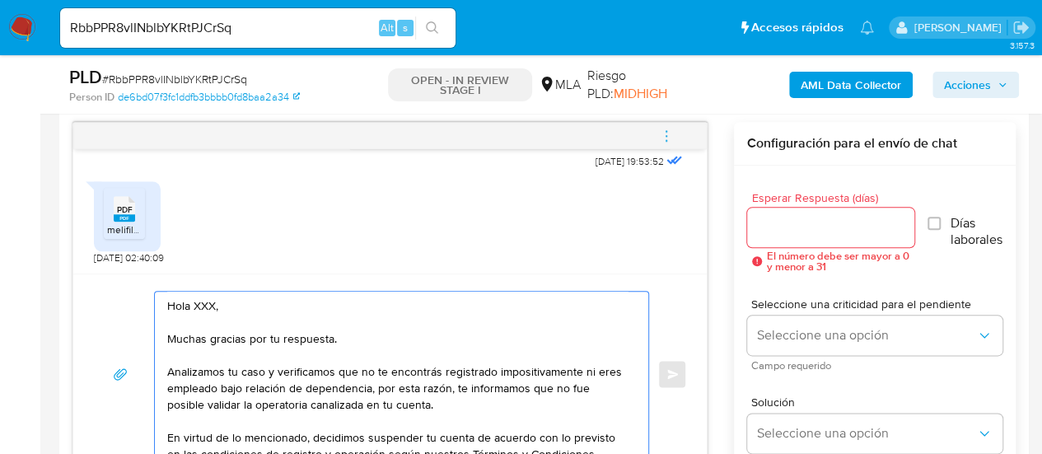
drag, startPoint x: 203, startPoint y: 304, endPoint x: 189, endPoint y: 304, distance: 13.2
click at [189, 304] on textarea "Hola XXX, Muchas gracias por tu respuesta. Analizamos tu caso y verificamos que…" at bounding box center [397, 374] width 460 height 165
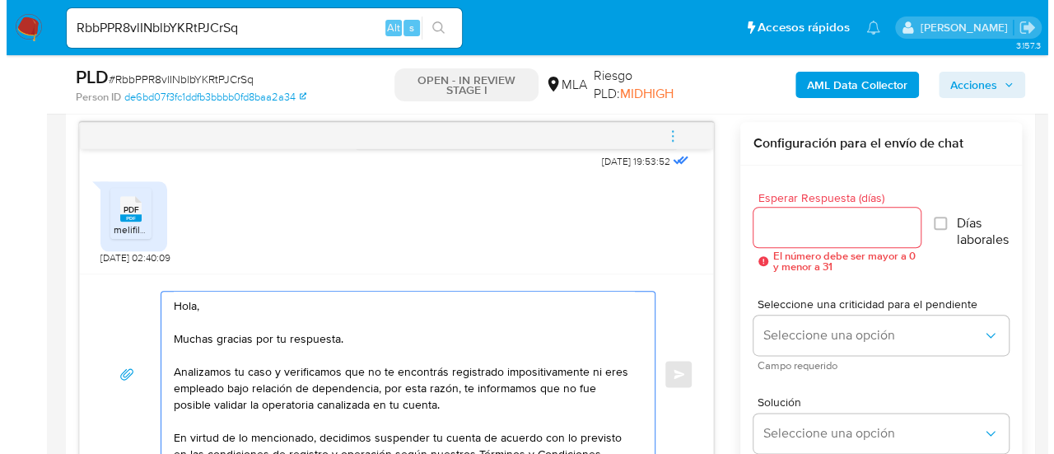
scroll to position [110, 0]
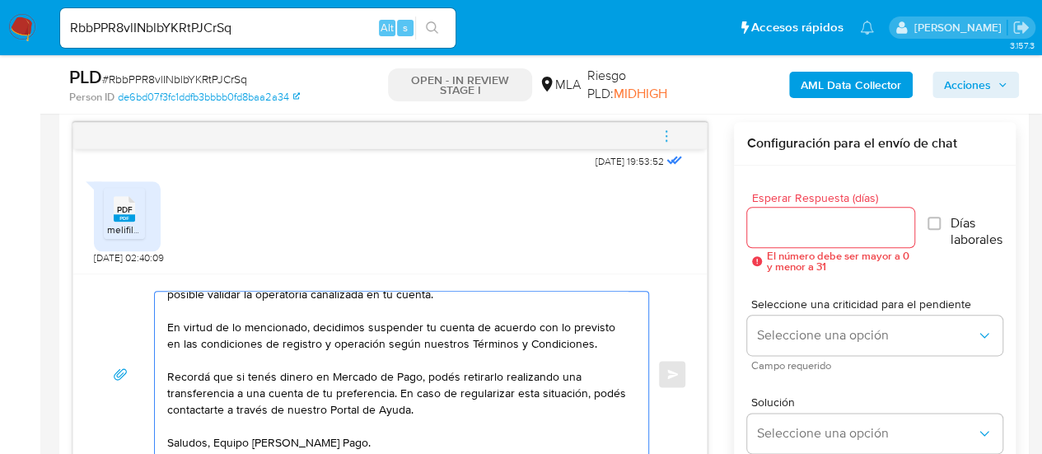
type textarea "Hola, Muchas gracias por tu respuesta. Analizamos tu caso y verificamos que no …"
click at [771, 228] on input "Esperar Respuesta (días)" at bounding box center [830, 227] width 167 height 21
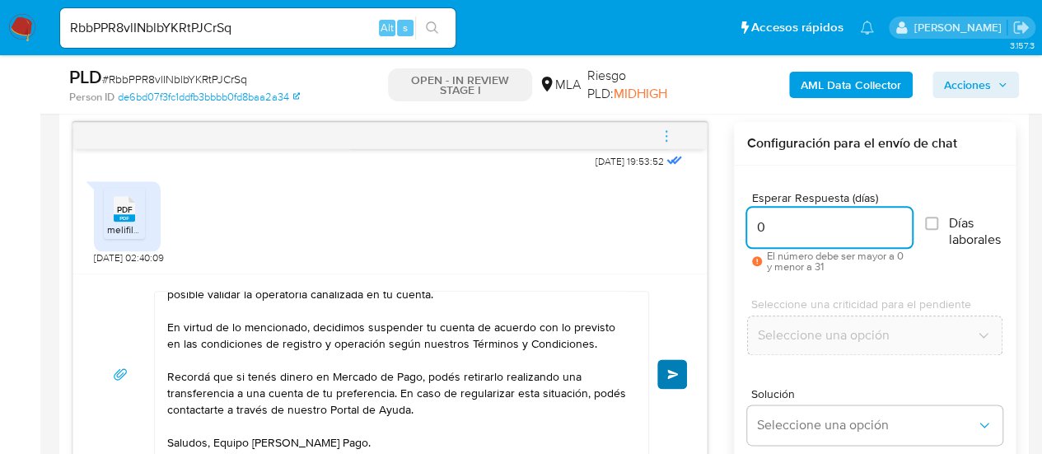
type input "0"
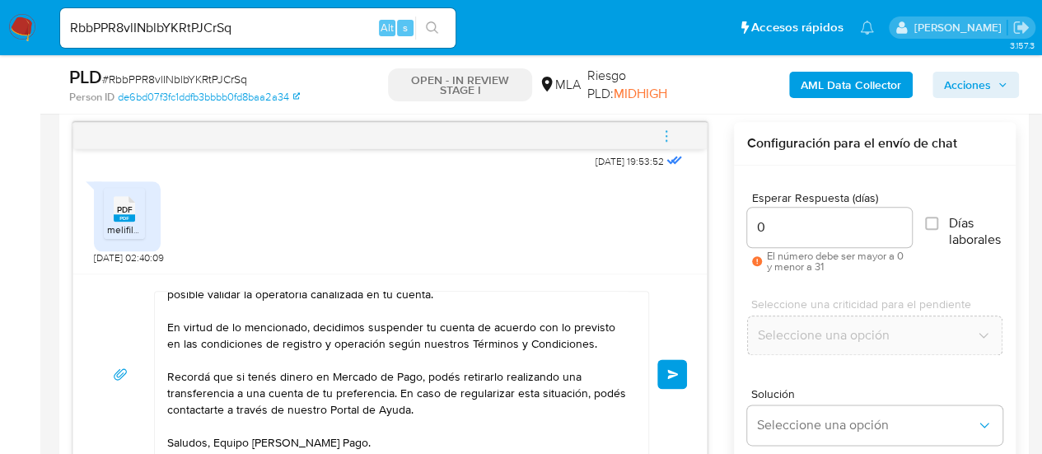
click at [684, 365] on button "Enviar" at bounding box center [672, 374] width 30 height 30
click at [664, 142] on span "menu-action" at bounding box center [666, 136] width 15 height 40
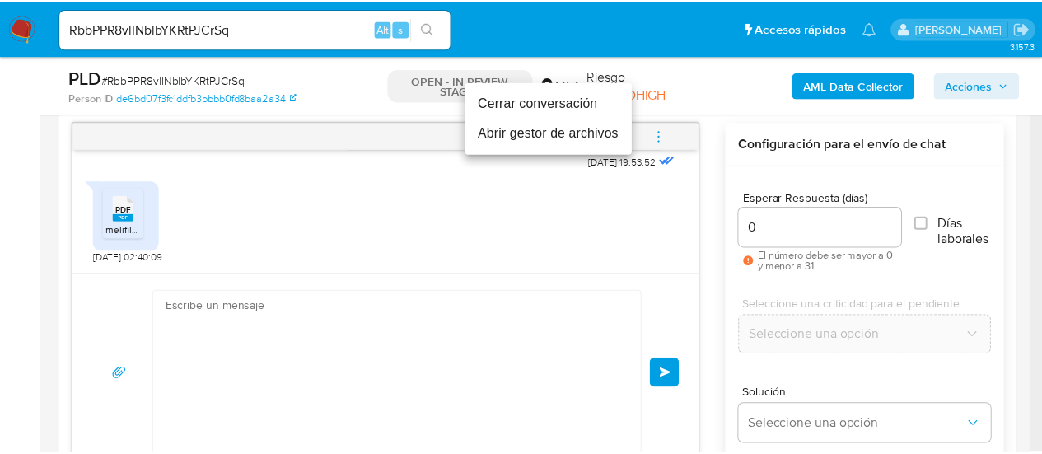
scroll to position [1249, 0]
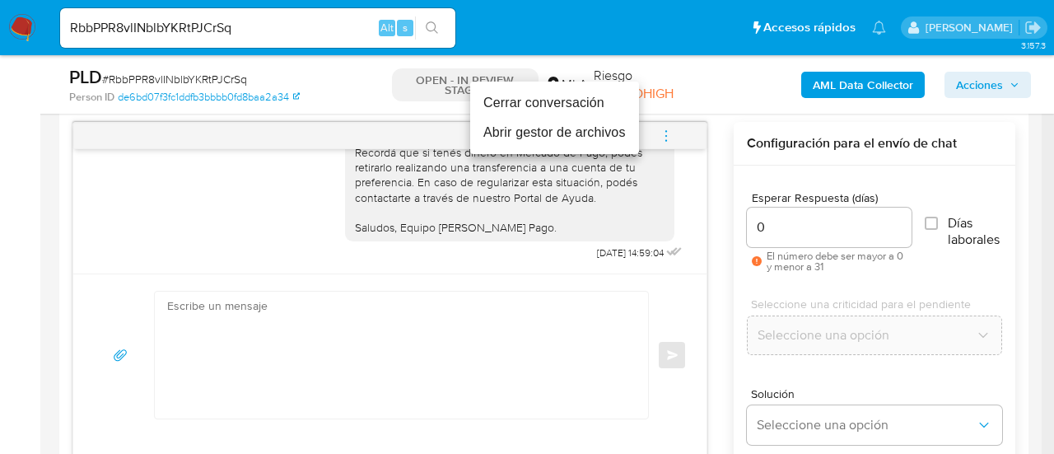
click at [562, 114] on li "Cerrar conversación" at bounding box center [554, 103] width 169 height 30
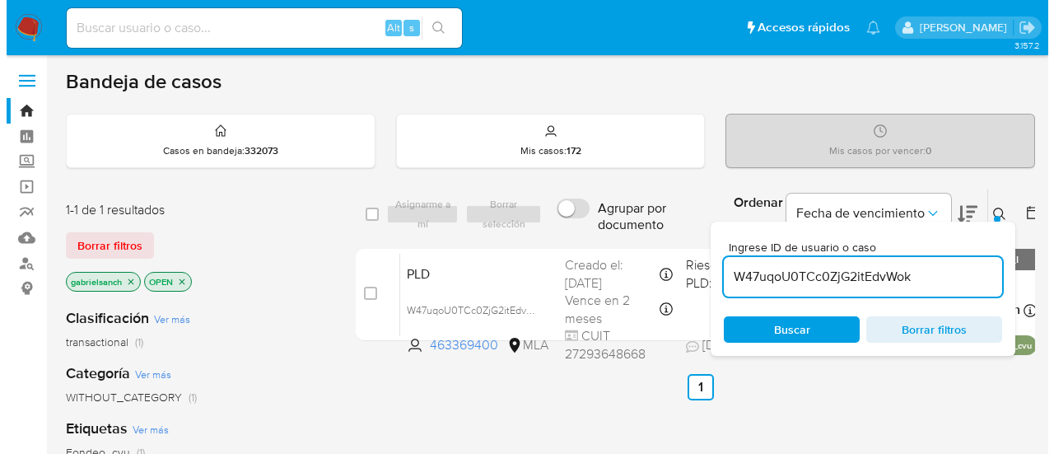
scroll to position [82, 0]
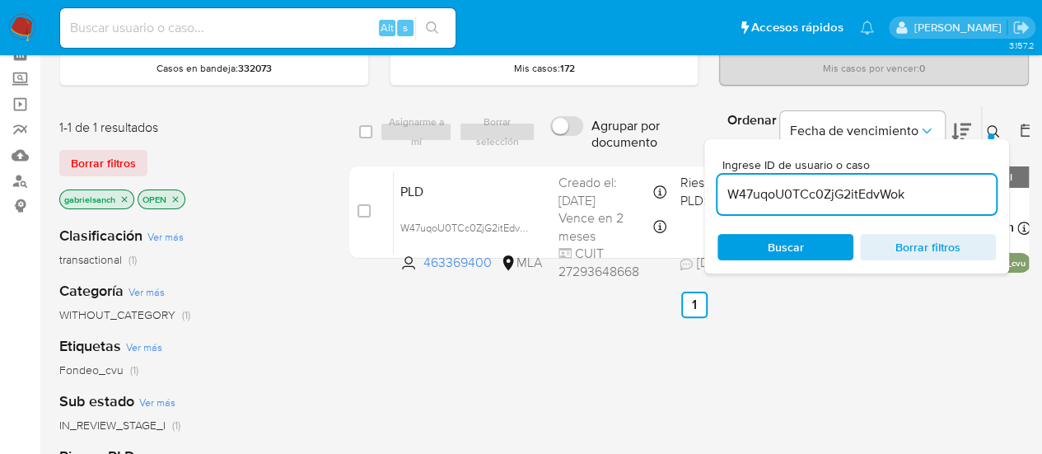
click at [772, 191] on input "W47uqoU0TCc0ZjG2itEdvWok" at bounding box center [856, 194] width 278 height 21
paste input "RbbPPR8vlINblbYKRtPJCrSq"
type input "RbbPPR8vlINblbYKRtPJCrSq"
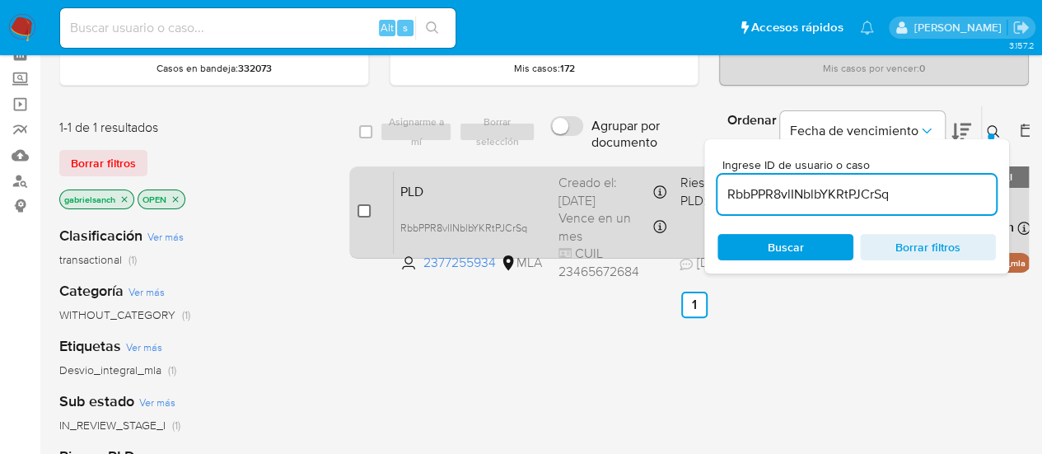
click at [366, 209] on input "checkbox" at bounding box center [363, 210] width 13 height 13
checkbox input "true"
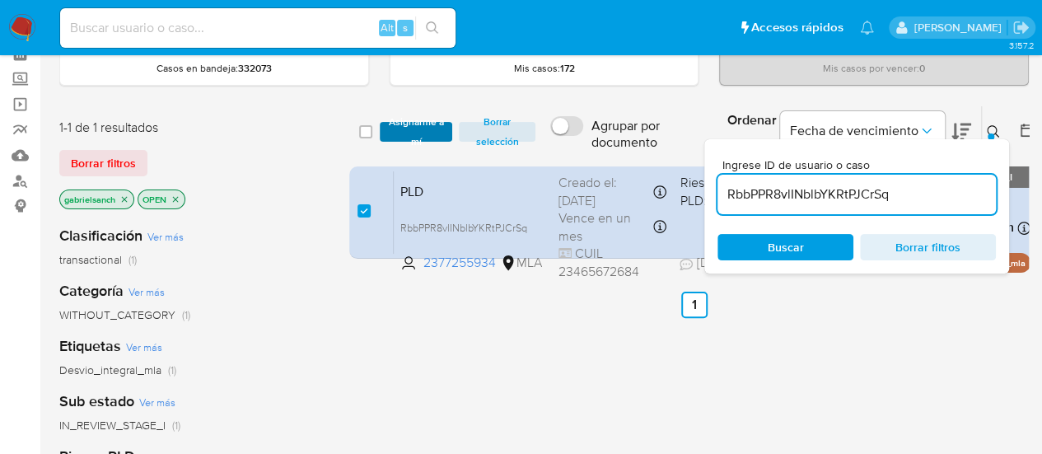
click at [415, 133] on span "Asignarme a mí" at bounding box center [416, 132] width 57 height 16
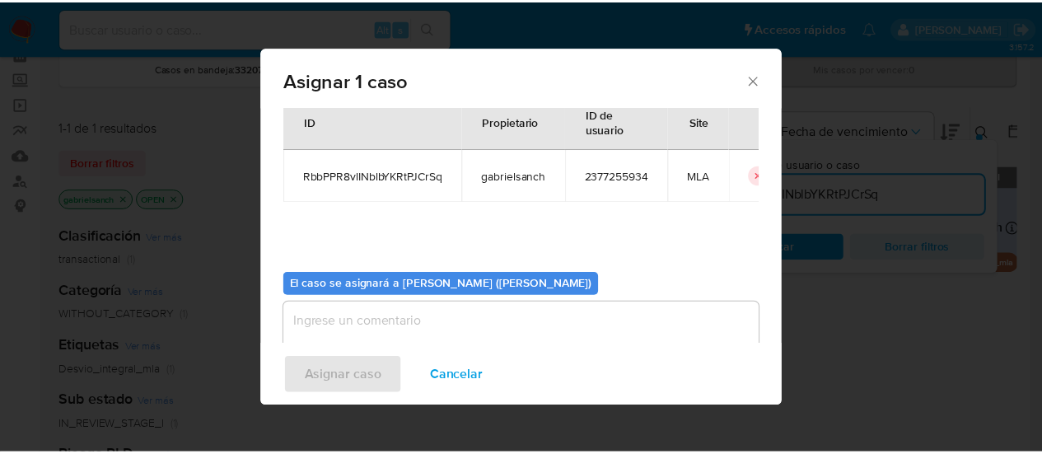
scroll to position [84, 0]
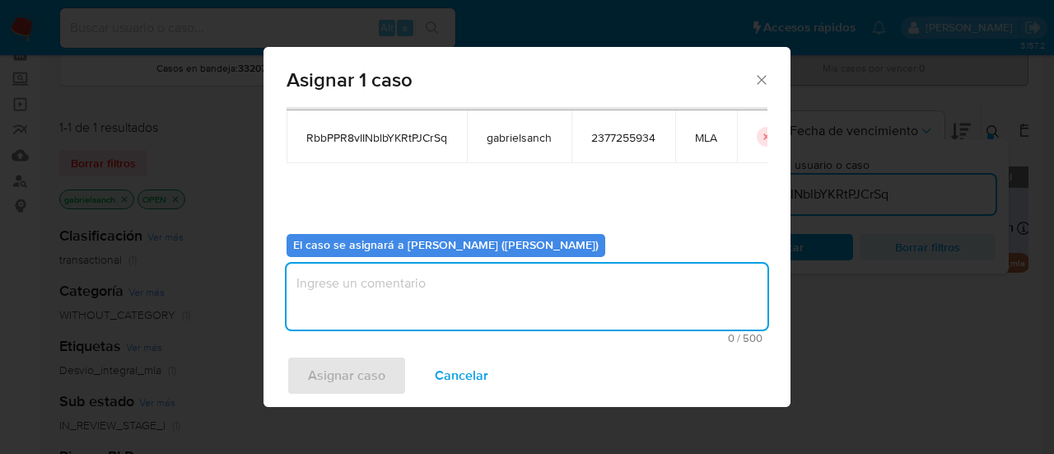
click at [390, 274] on textarea "assign-modal" at bounding box center [527, 297] width 481 height 66
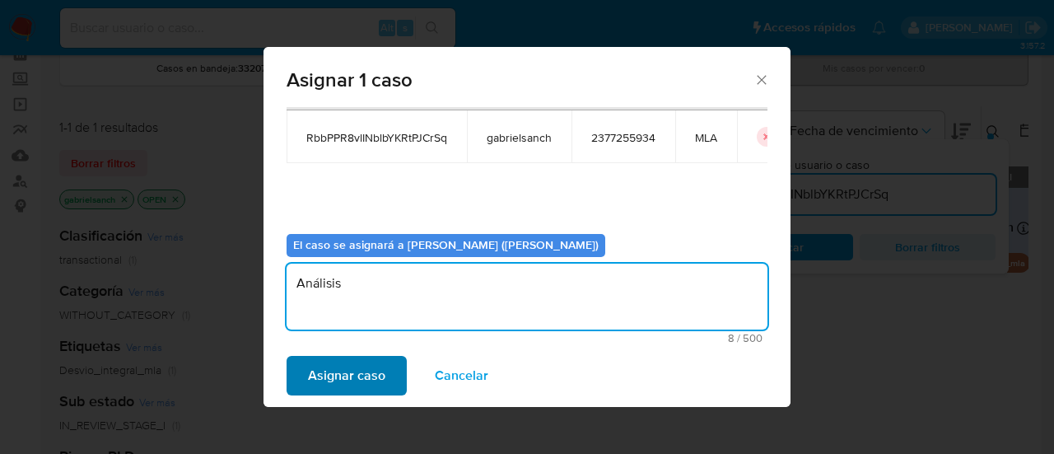
type textarea "Análisis"
click at [351, 385] on span "Asignar caso" at bounding box center [346, 375] width 77 height 36
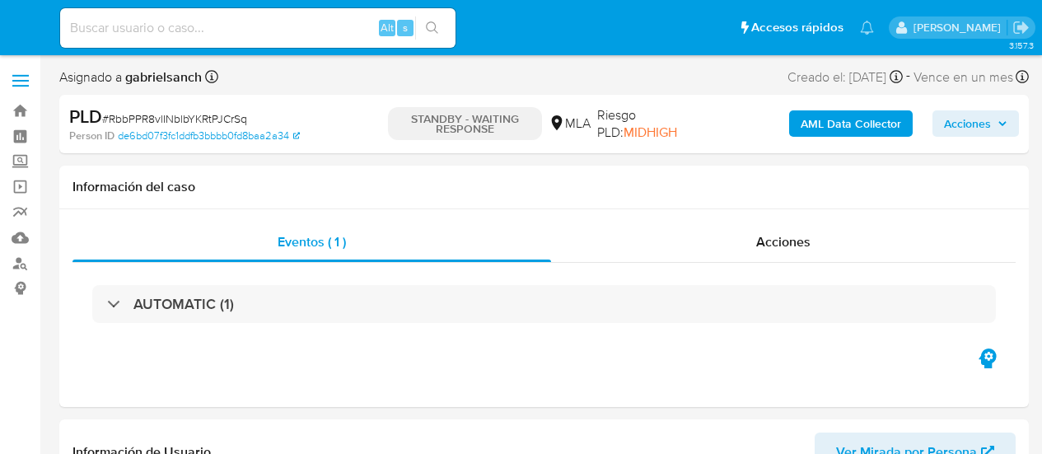
select select "10"
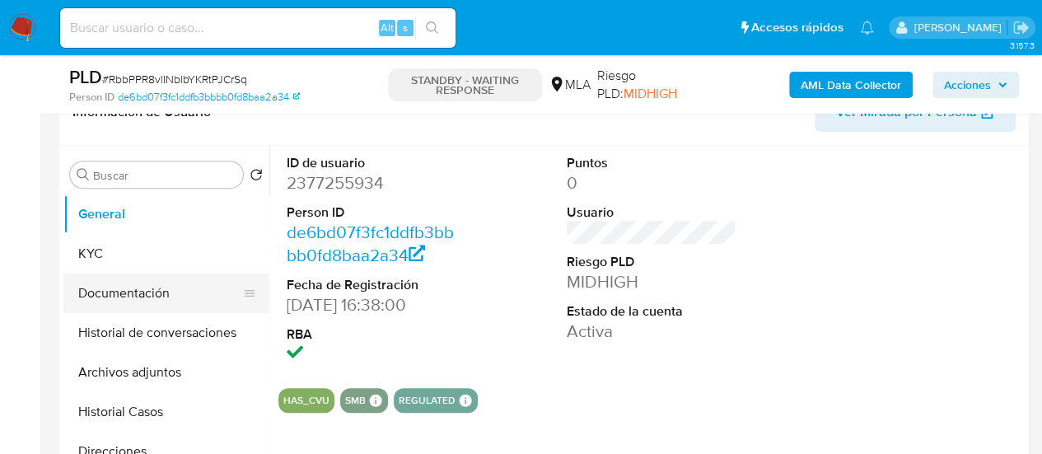
scroll to position [329, 0]
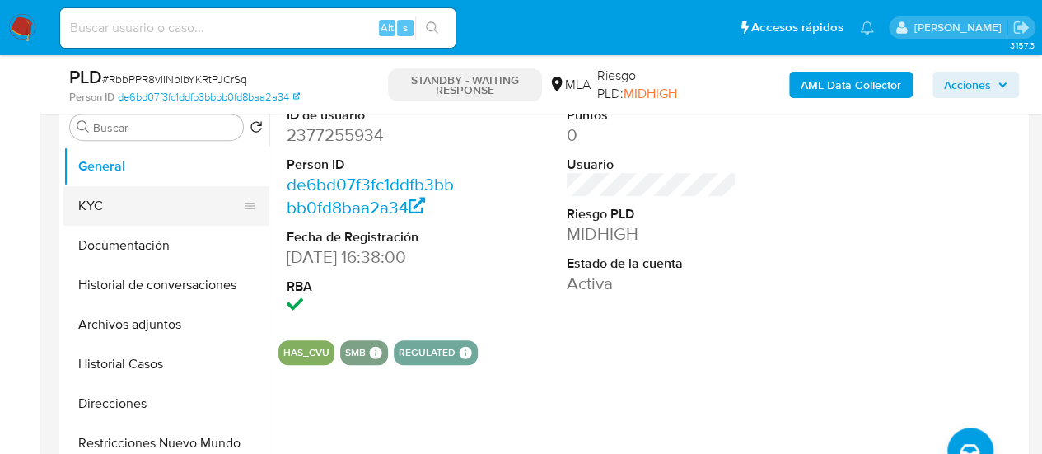
click at [140, 199] on button "KYC" at bounding box center [159, 206] width 193 height 40
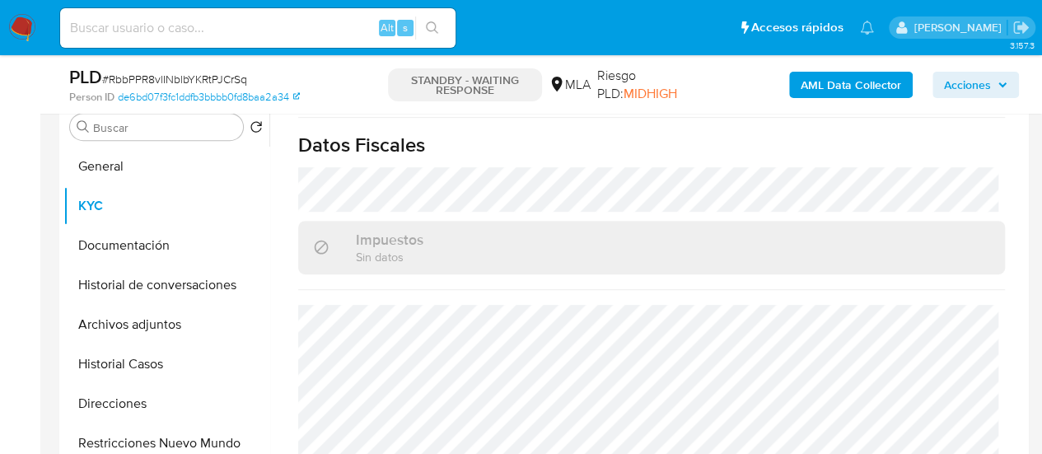
scroll to position [412, 0]
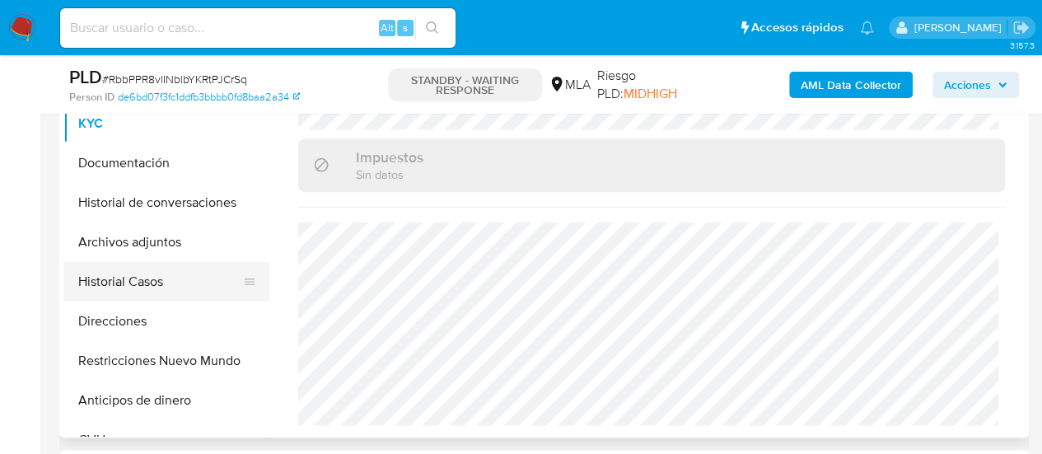
click at [128, 278] on button "Historial Casos" at bounding box center [159, 282] width 193 height 40
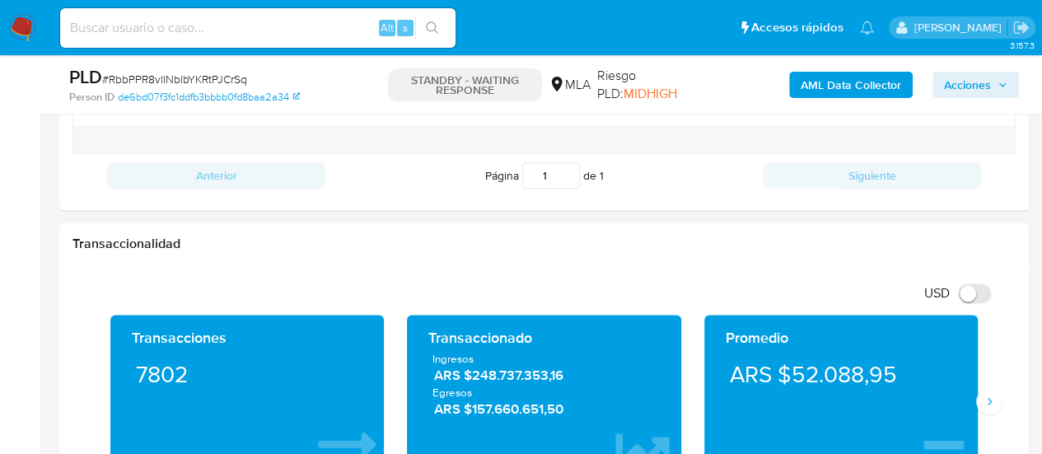
scroll to position [741, 0]
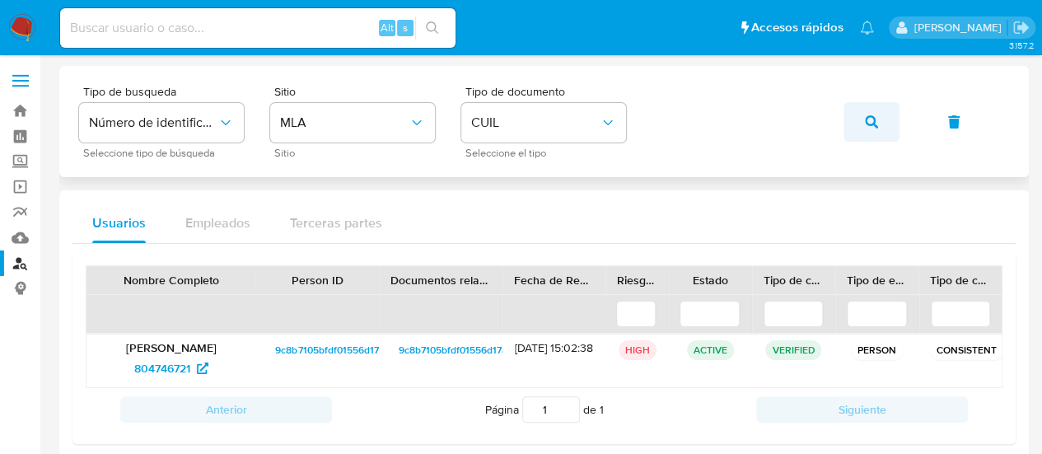
click at [867, 128] on span "button" at bounding box center [871, 122] width 13 height 36
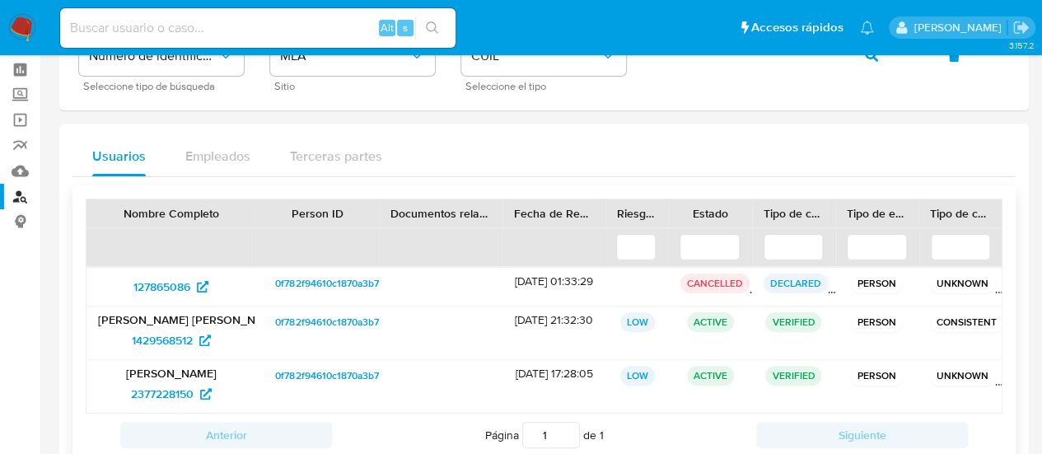
scroll to position [82, 0]
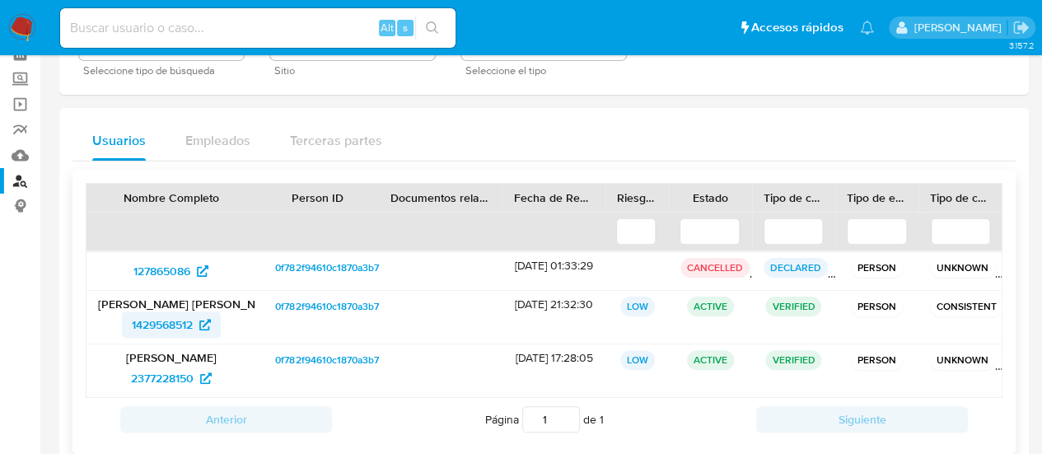
click at [157, 317] on span "1429568512" at bounding box center [162, 324] width 61 height 26
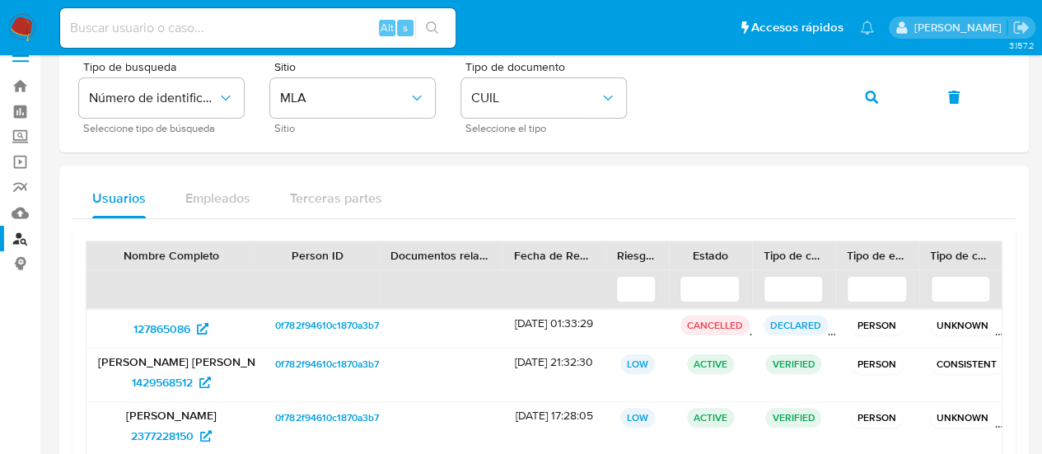
scroll to position [0, 0]
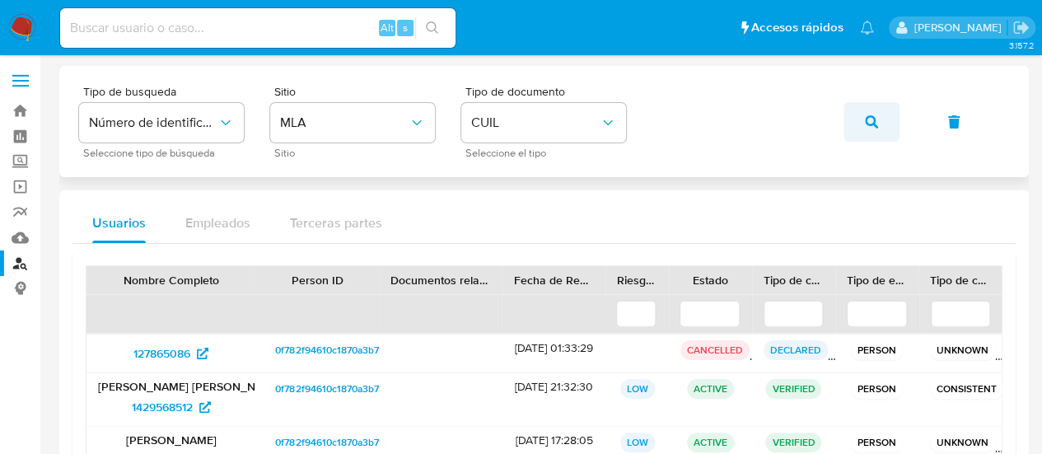
click at [862, 114] on button "button" at bounding box center [871, 122] width 56 height 40
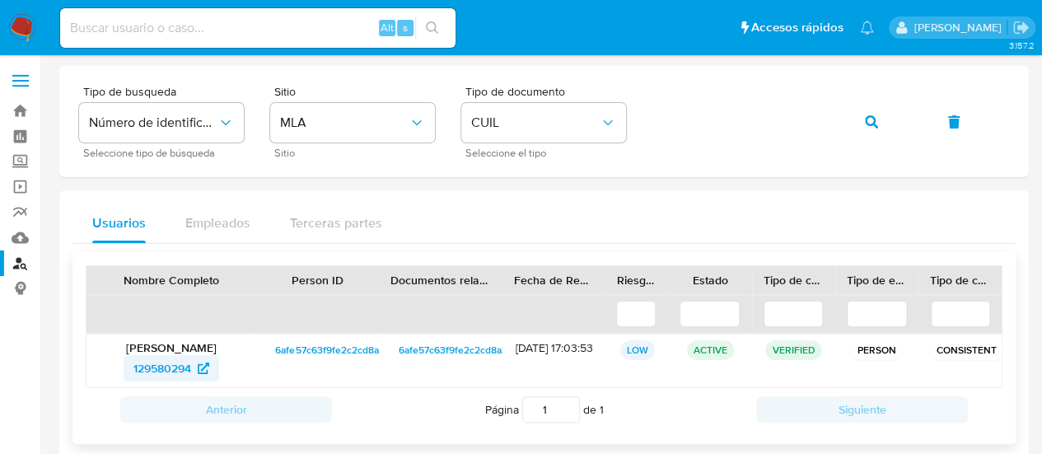
click at [184, 367] on span "129580294" at bounding box center [162, 368] width 58 height 26
click at [878, 123] on button "button" at bounding box center [871, 122] width 56 height 40
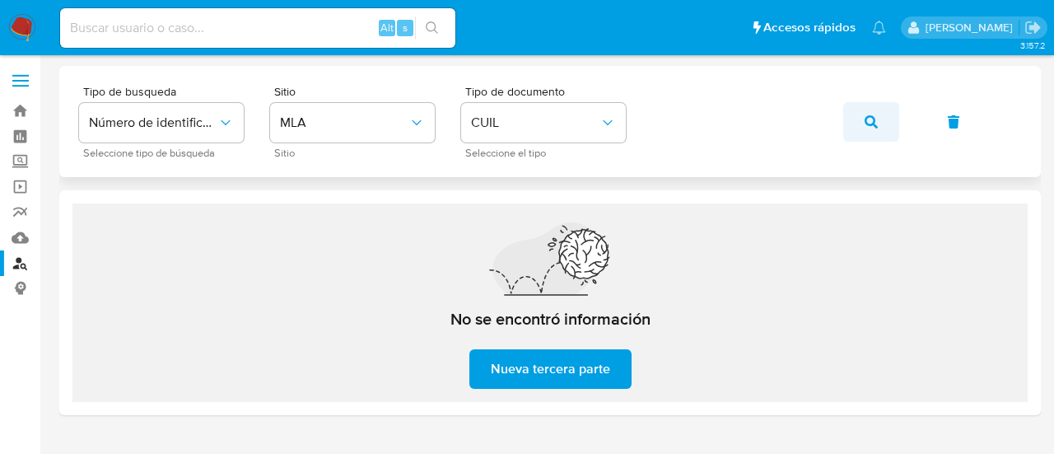
click at [873, 120] on icon "button" at bounding box center [871, 121] width 13 height 13
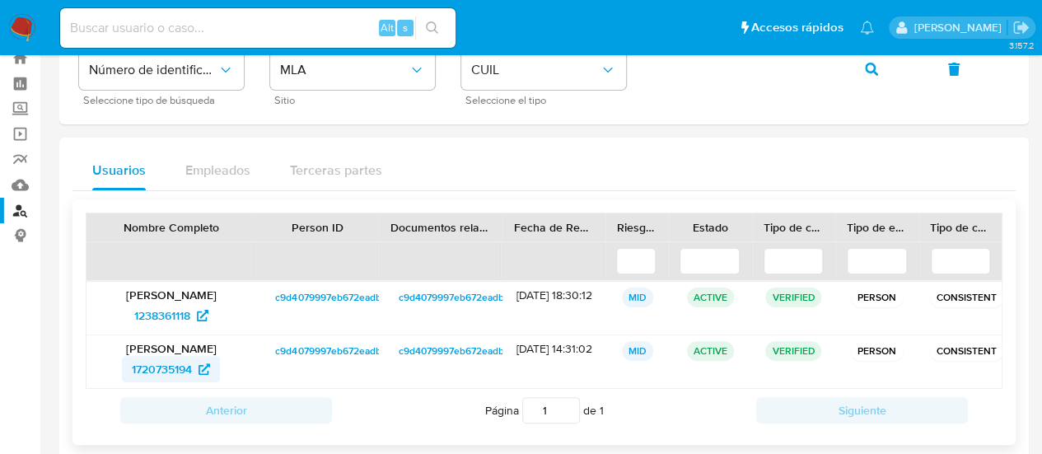
scroll to position [77, 0]
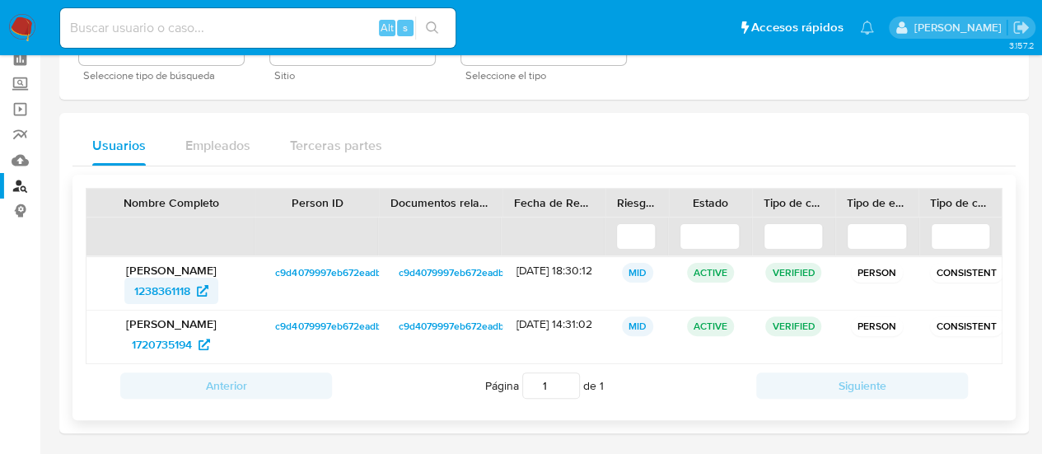
click at [163, 299] on span "1238361118" at bounding box center [162, 291] width 56 height 26
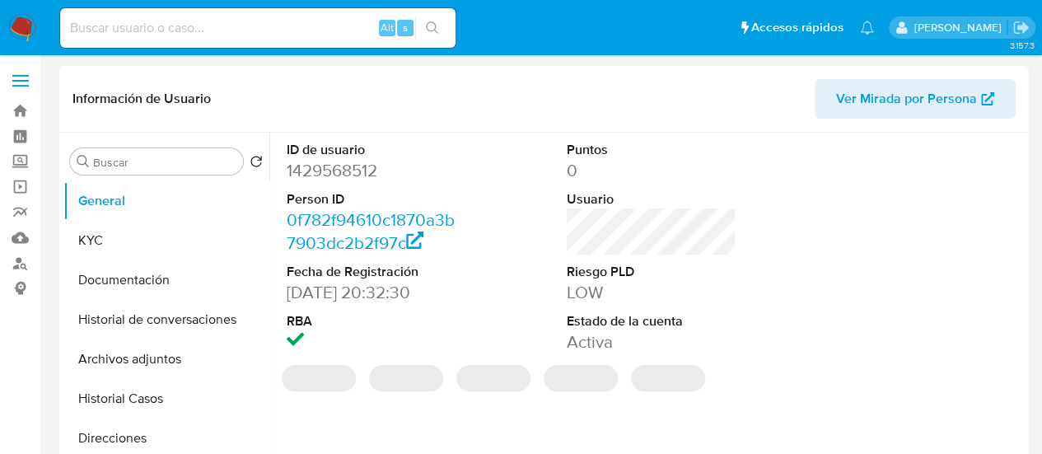
select select "10"
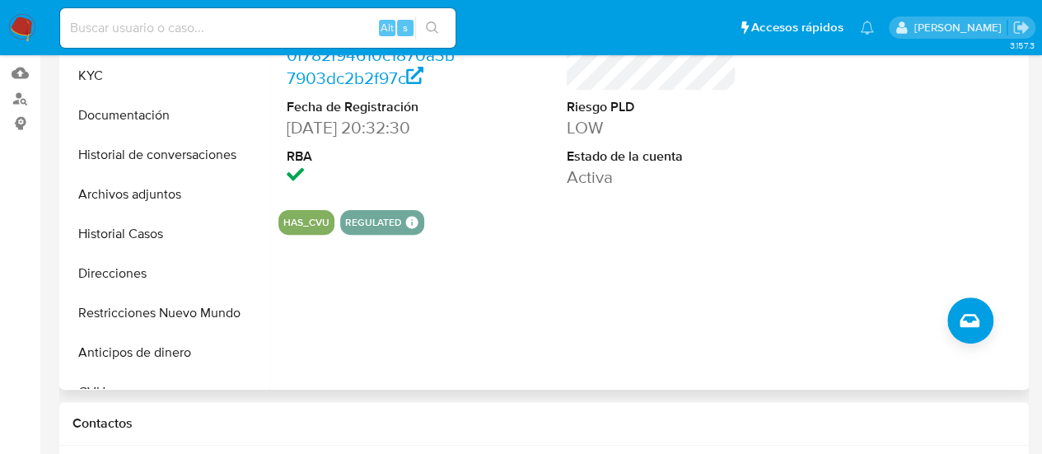
scroll to position [82, 0]
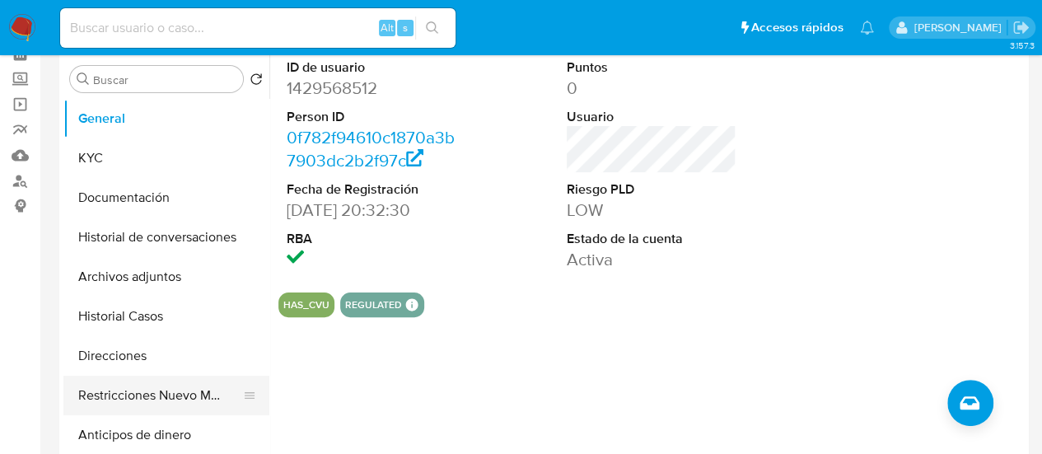
click at [142, 377] on button "Restricciones Nuevo Mundo" at bounding box center [159, 396] width 193 height 40
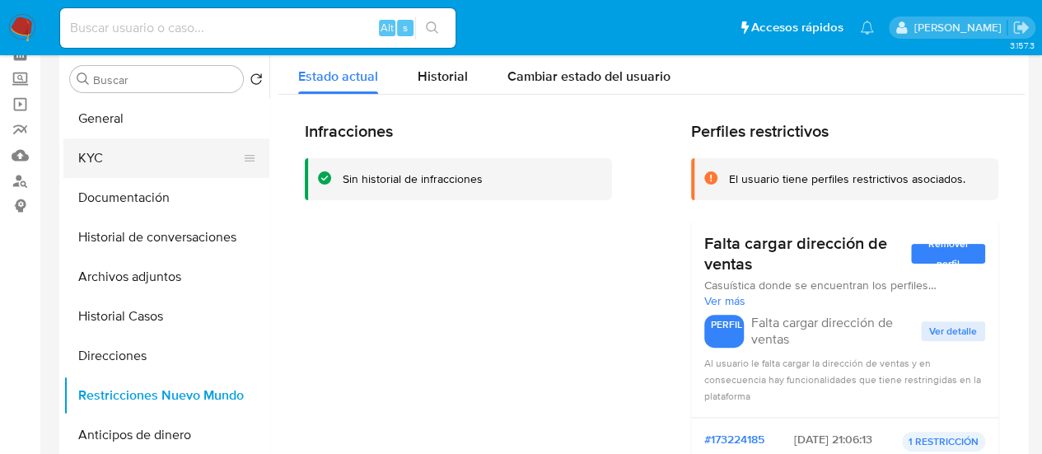
click at [128, 156] on button "KYC" at bounding box center [159, 158] width 193 height 40
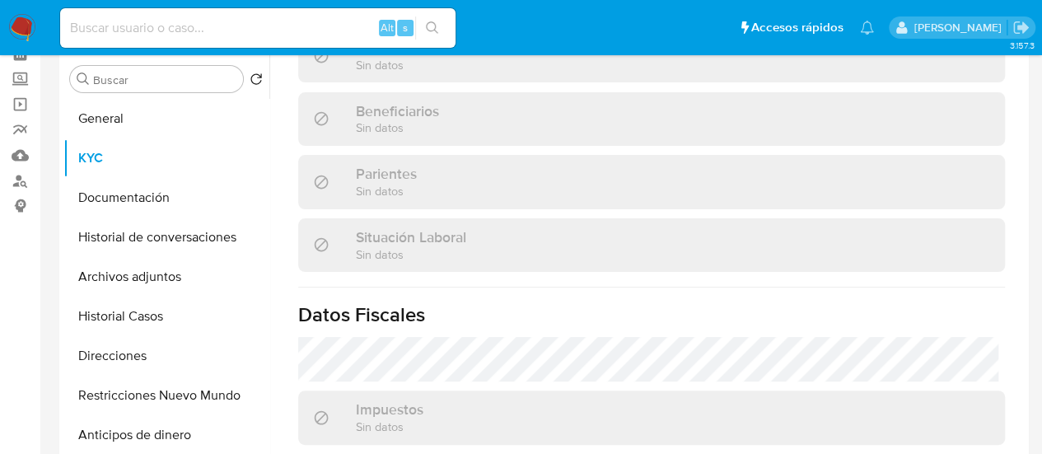
scroll to position [934, 0]
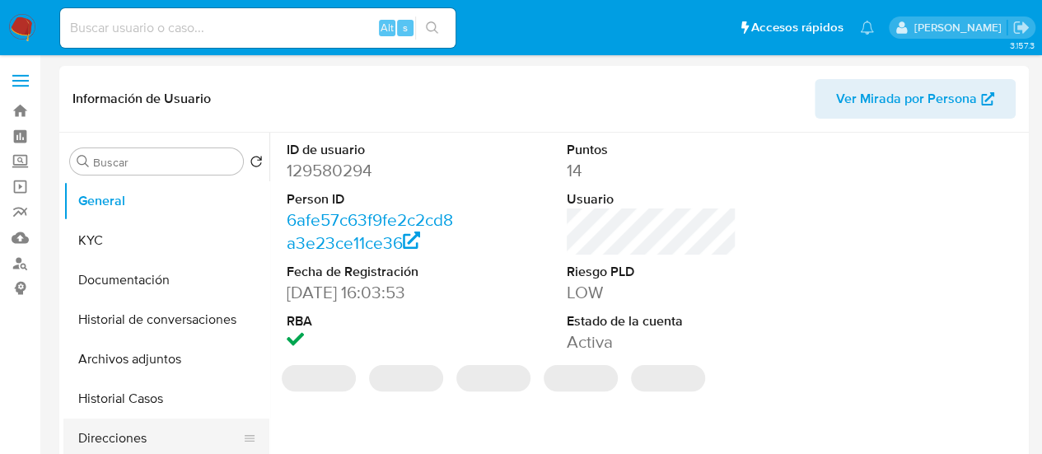
select select "10"
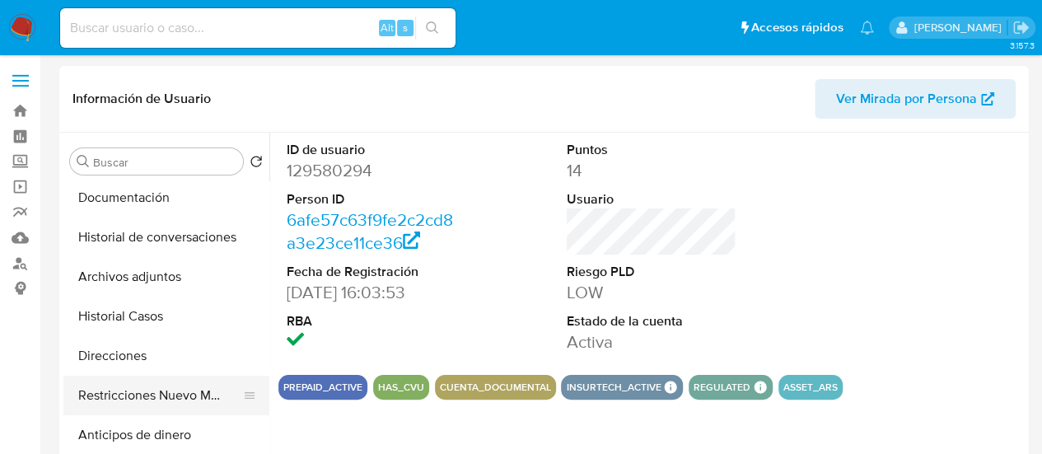
click at [155, 402] on button "Restricciones Nuevo Mundo" at bounding box center [159, 396] width 193 height 40
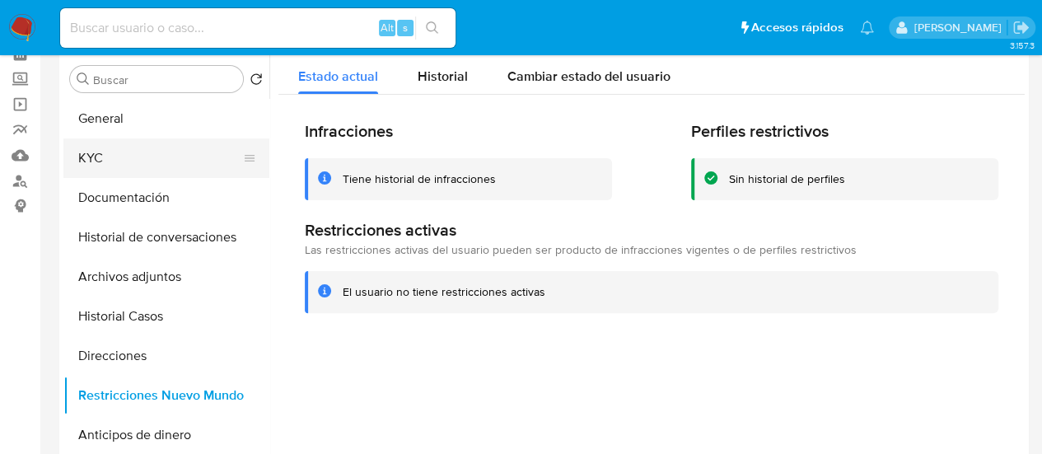
click at [91, 169] on button "KYC" at bounding box center [159, 158] width 193 height 40
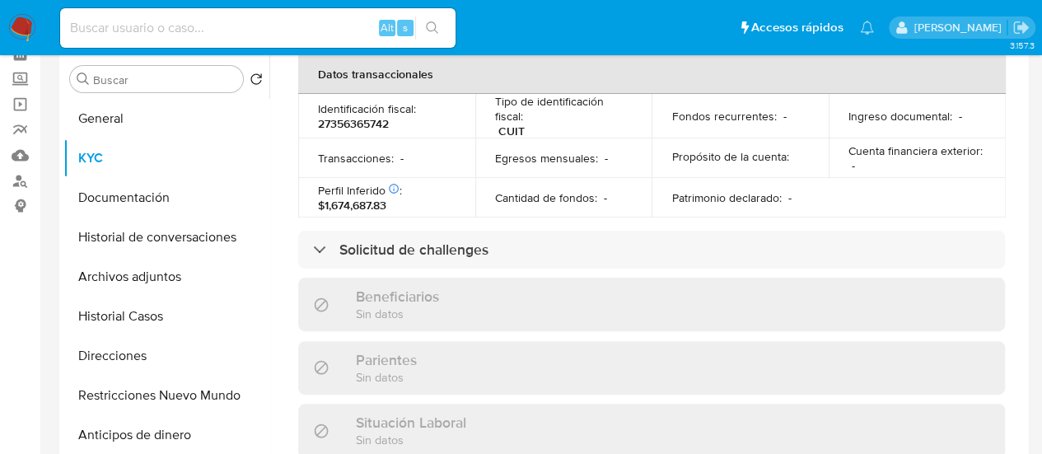
scroll to position [918, 0]
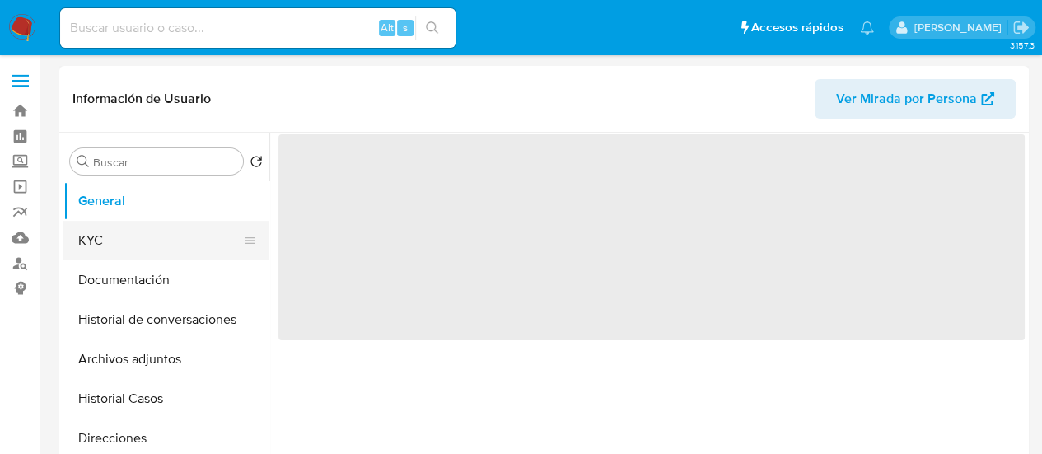
click at [151, 227] on button "KYC" at bounding box center [159, 241] width 193 height 40
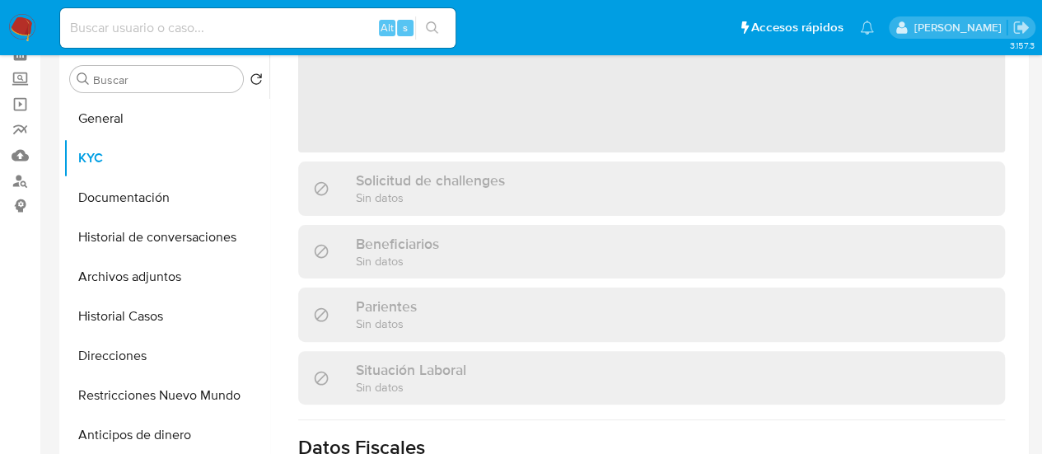
scroll to position [124, 0]
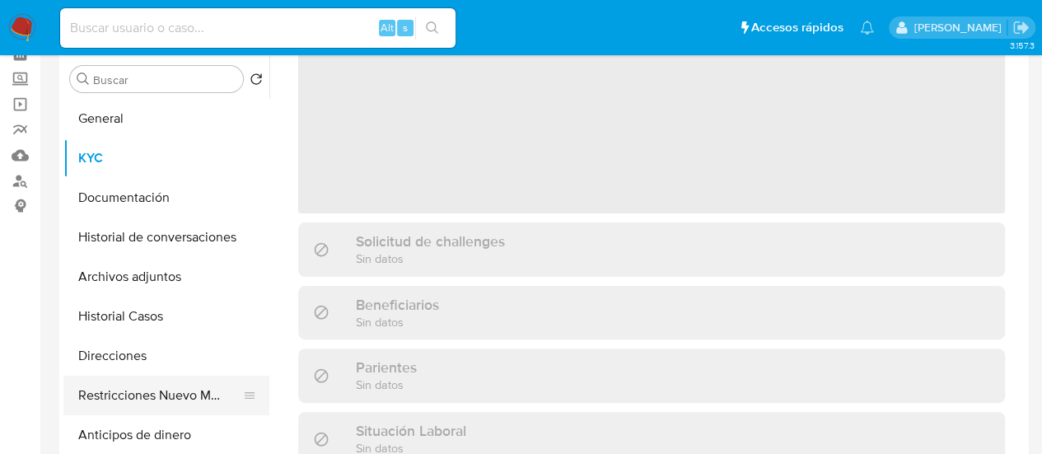
select select "10"
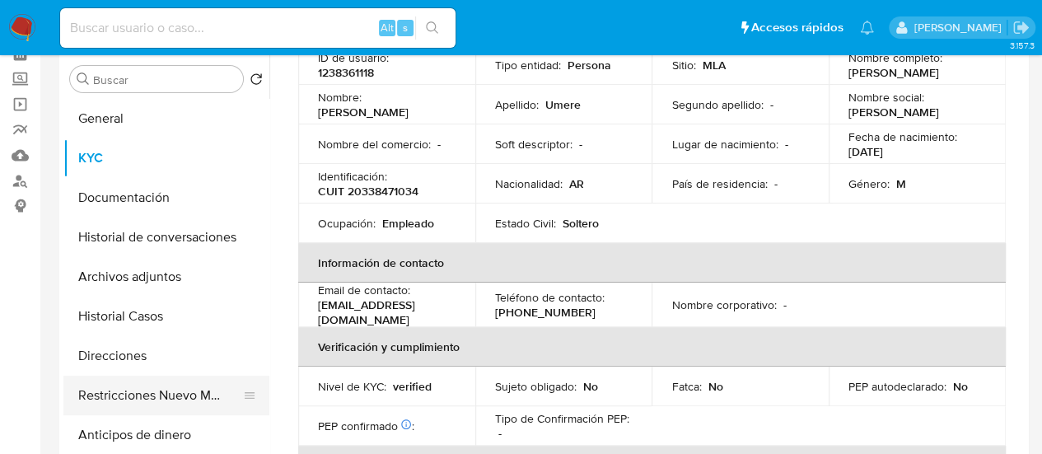
click at [159, 395] on button "Restricciones Nuevo Mundo" at bounding box center [159, 396] width 193 height 40
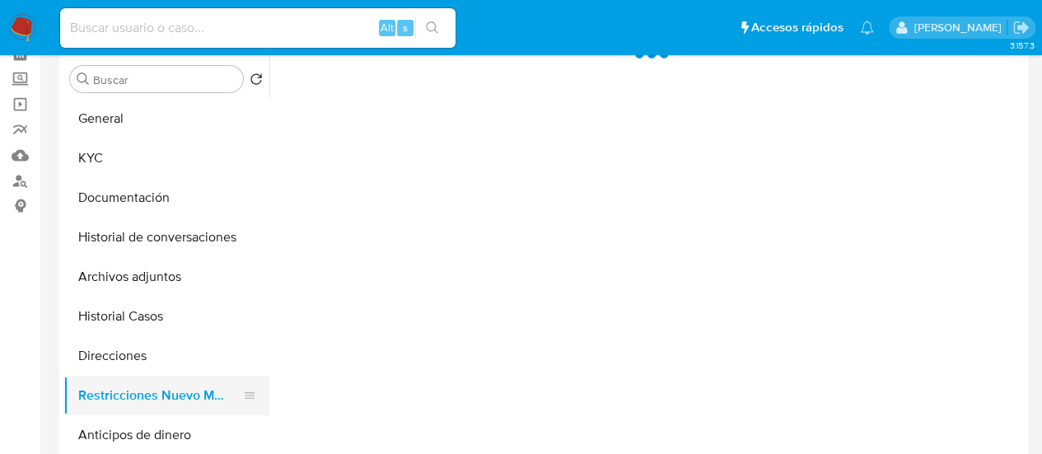
scroll to position [0, 0]
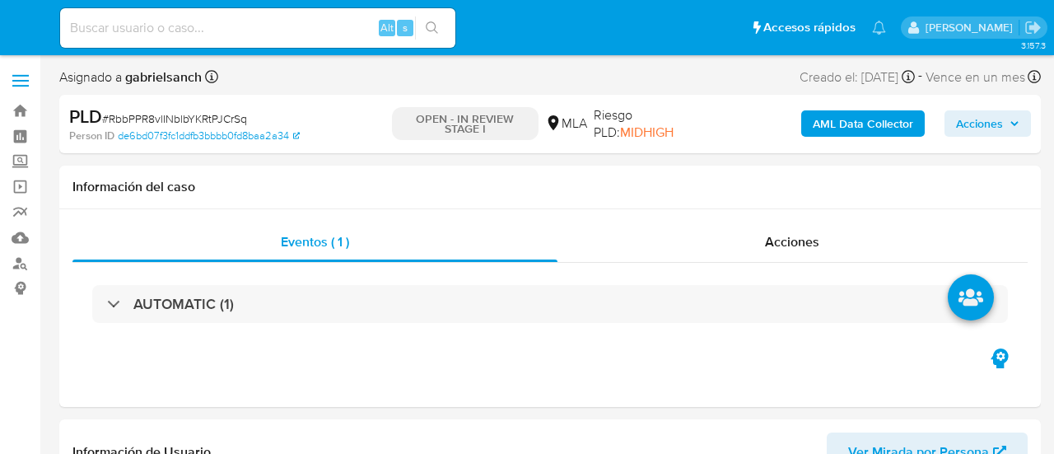
select select "10"
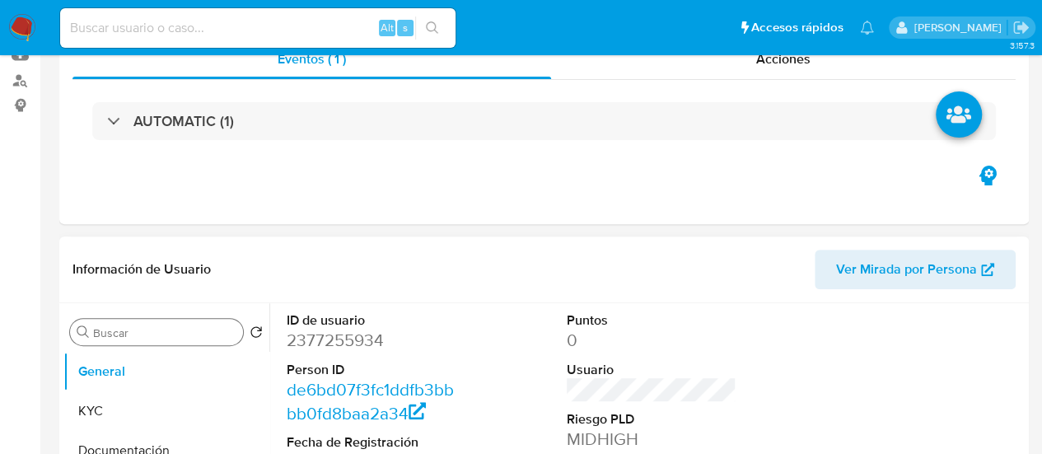
scroll to position [247, 0]
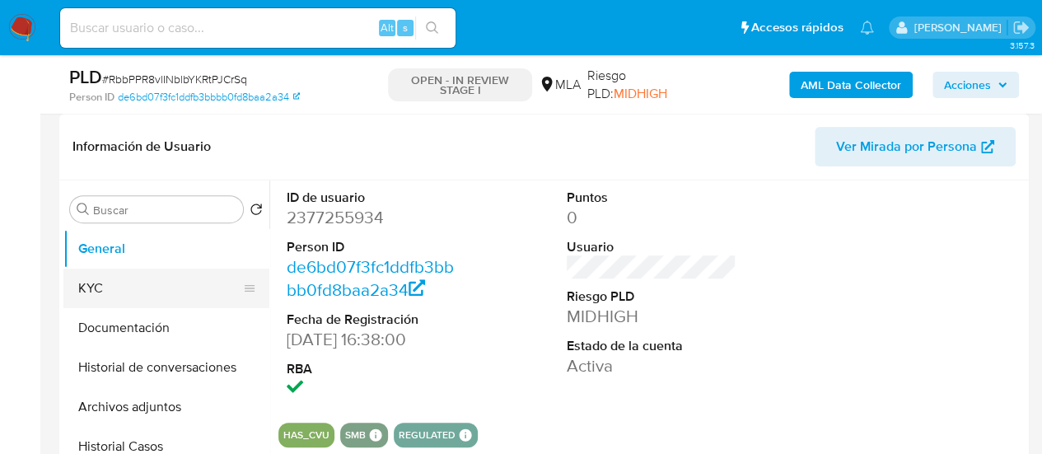
click at [139, 283] on button "KYC" at bounding box center [159, 289] width 193 height 40
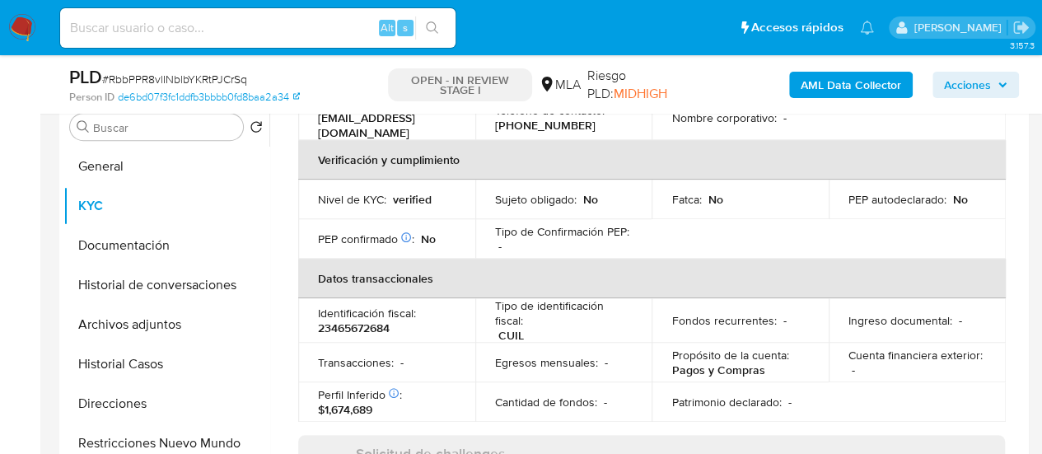
scroll to position [275, 0]
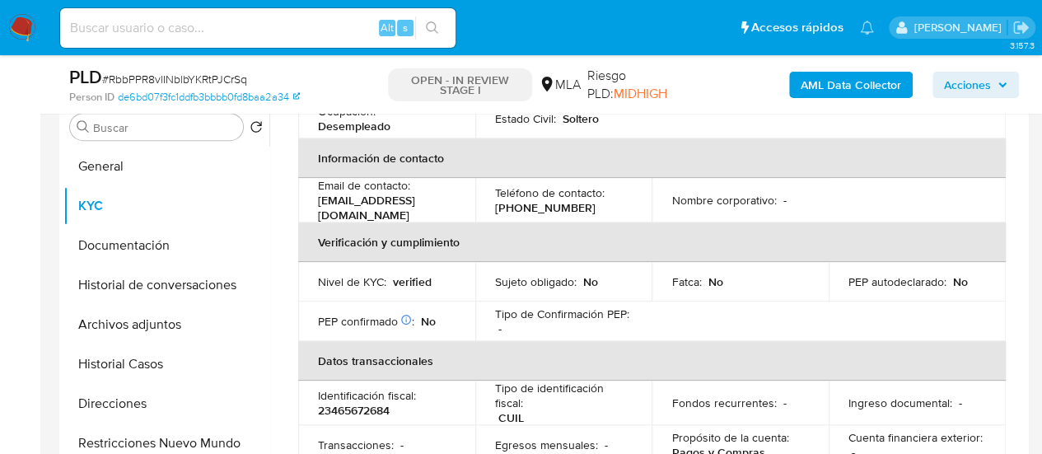
click at [497, 205] on p "[PHONE_NUMBER]" at bounding box center [545, 207] width 100 height 15
copy p "11"
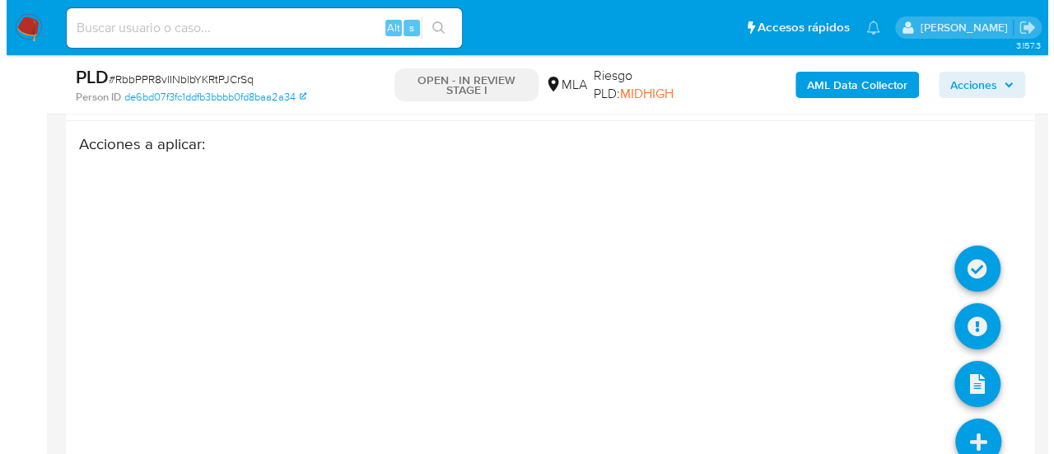
scroll to position [3030, 0]
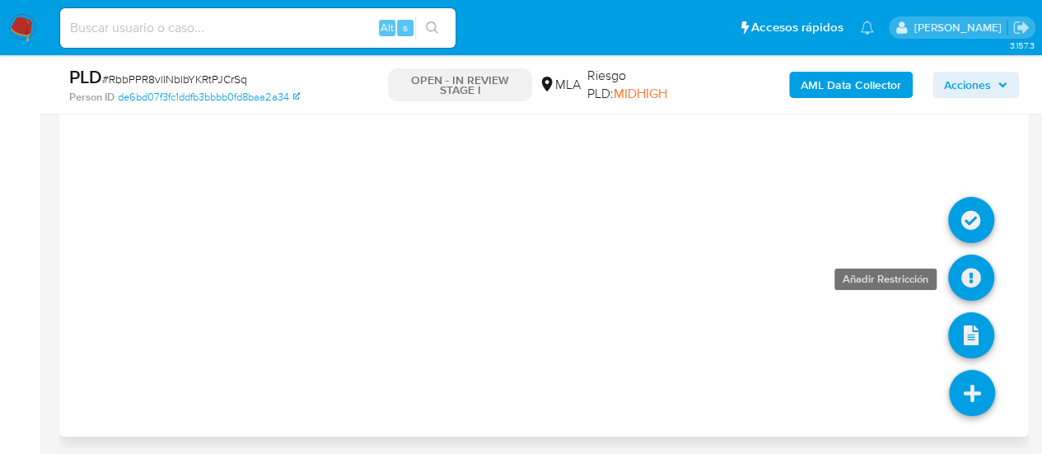
drag, startPoint x: 969, startPoint y: 223, endPoint x: 979, endPoint y: 261, distance: 39.2
click at [979, 420] on ul at bounding box center [972, 420] width 46 height 0
click at [979, 261] on icon at bounding box center [971, 278] width 46 height 46
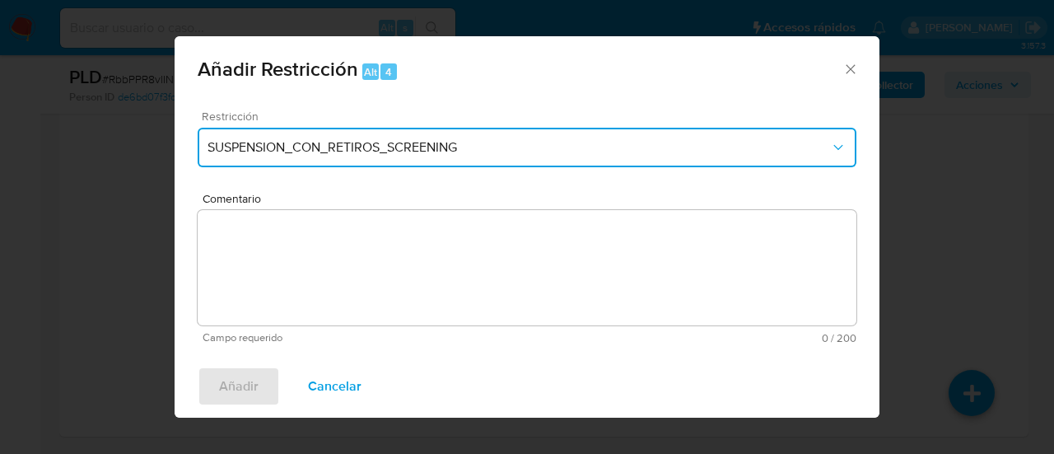
click at [354, 147] on span "SUSPENSION_CON_RETIROS_SCREENING" at bounding box center [519, 147] width 623 height 16
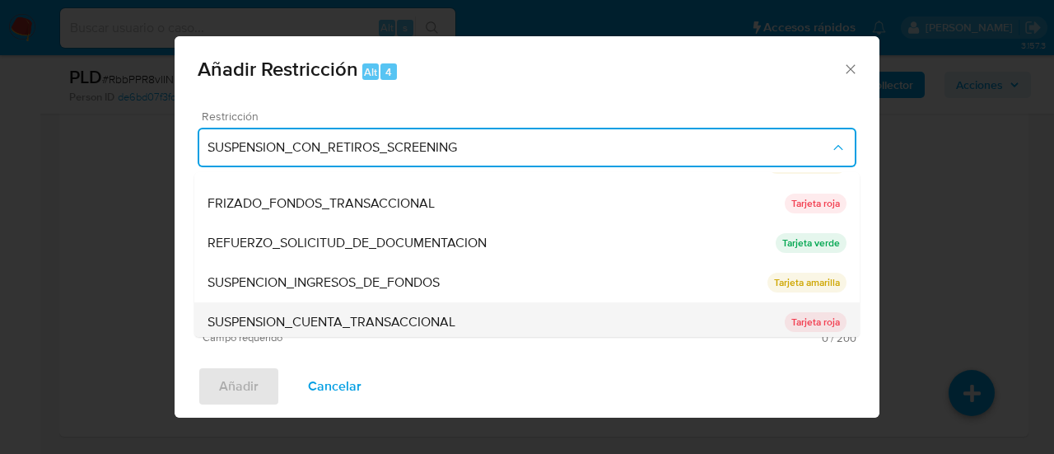
scroll to position [349, 0]
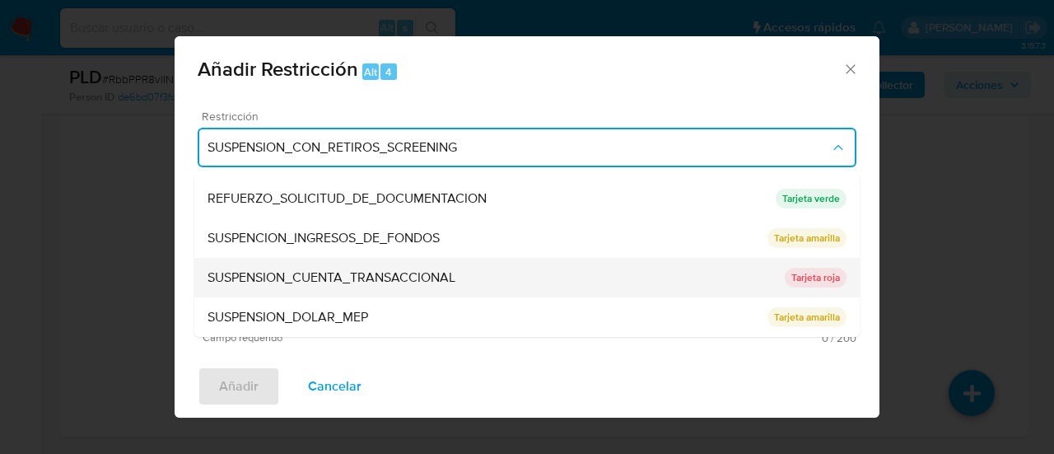
click at [354, 271] on span "SUSPENSION_CUENTA_TRANSACCIONAL" at bounding box center [332, 277] width 248 height 16
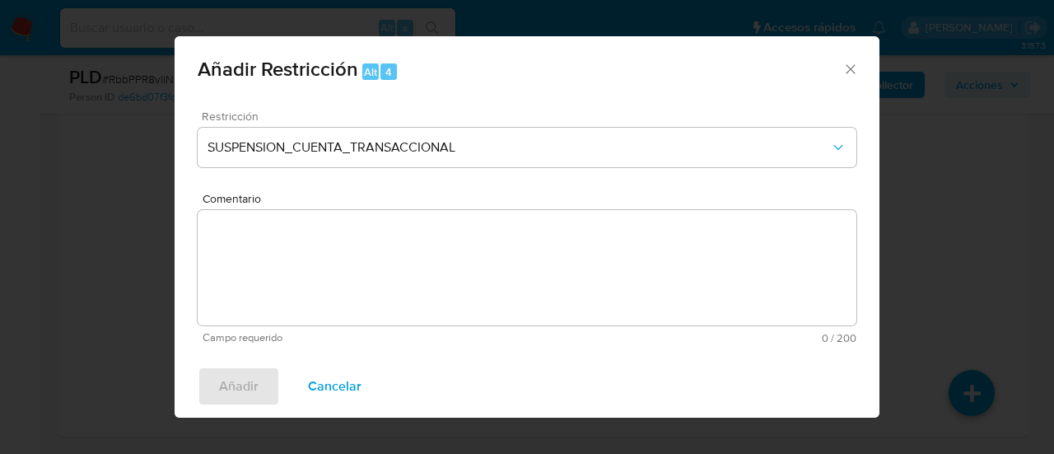
click at [354, 271] on textarea "Comentario" at bounding box center [527, 267] width 659 height 115
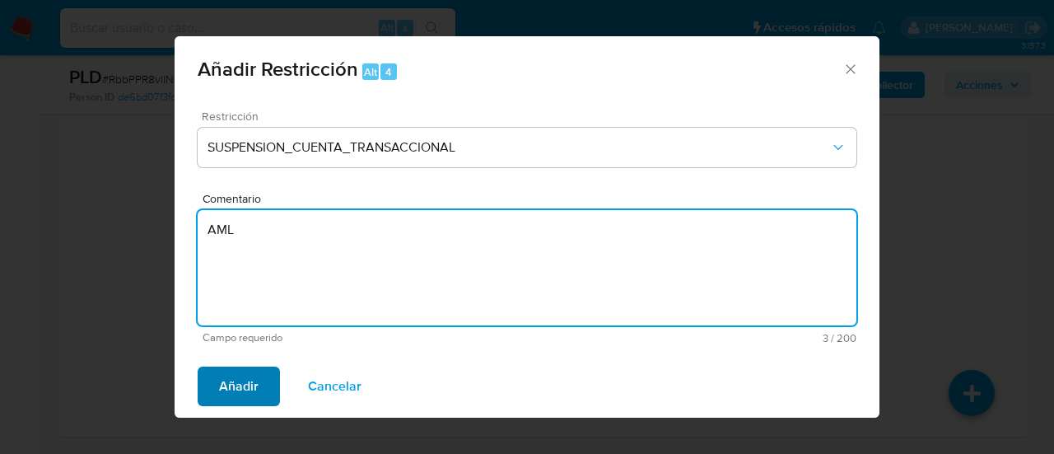
type textarea "AML"
click at [254, 385] on span "Añadir" at bounding box center [239, 386] width 40 height 36
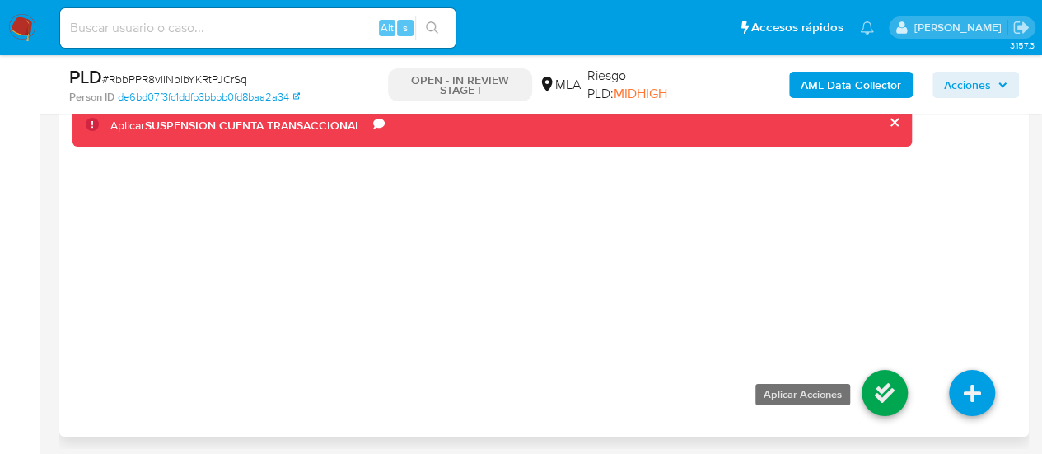
click at [887, 399] on icon at bounding box center [885, 393] width 46 height 46
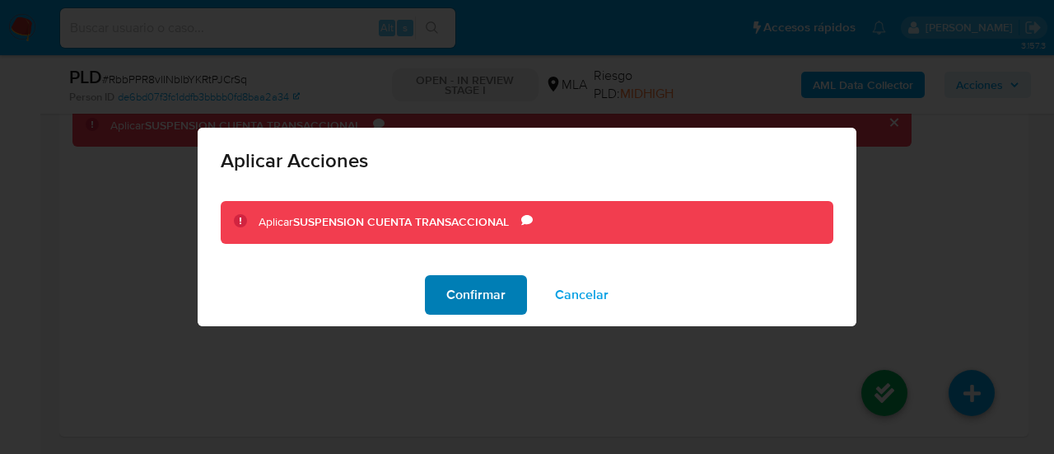
click at [502, 297] on span "Confirmar" at bounding box center [475, 295] width 59 height 36
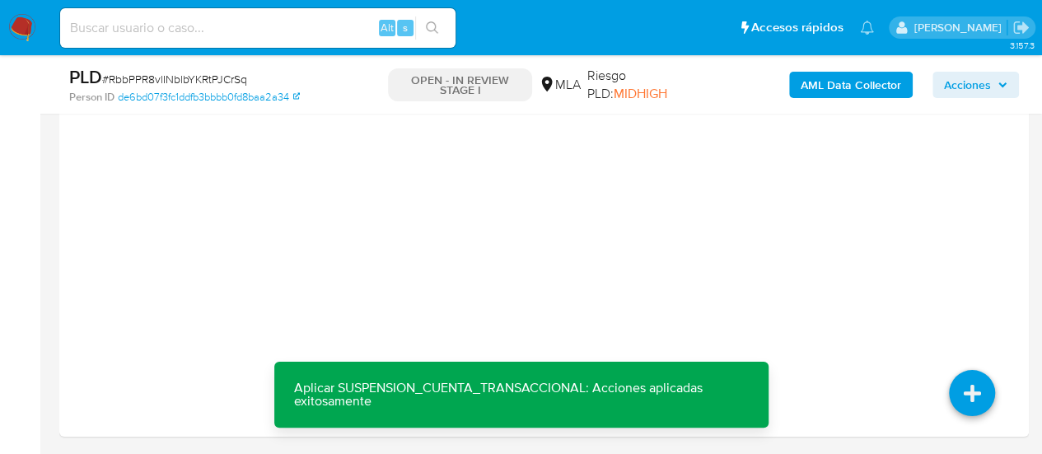
click at [875, 89] on b "AML Data Collector" at bounding box center [851, 85] width 100 height 26
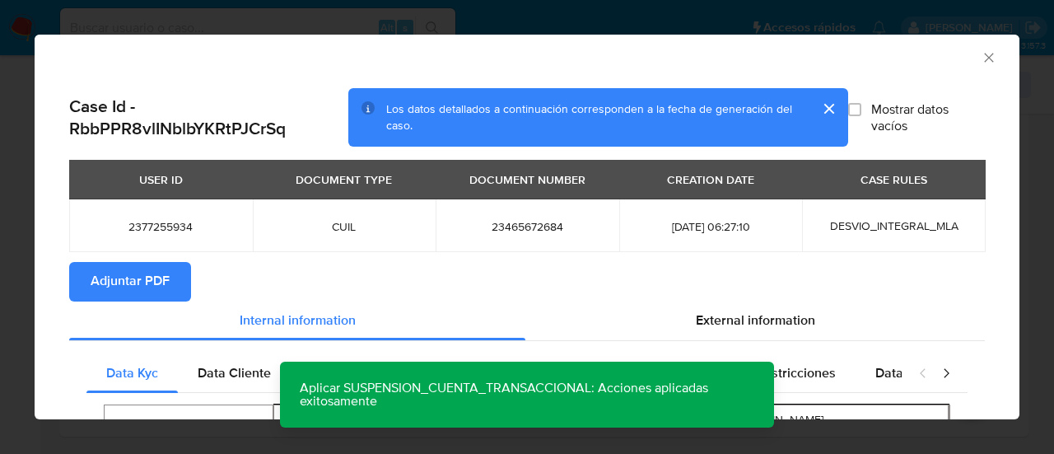
click at [148, 277] on span "Adjuntar PDF" at bounding box center [130, 282] width 79 height 36
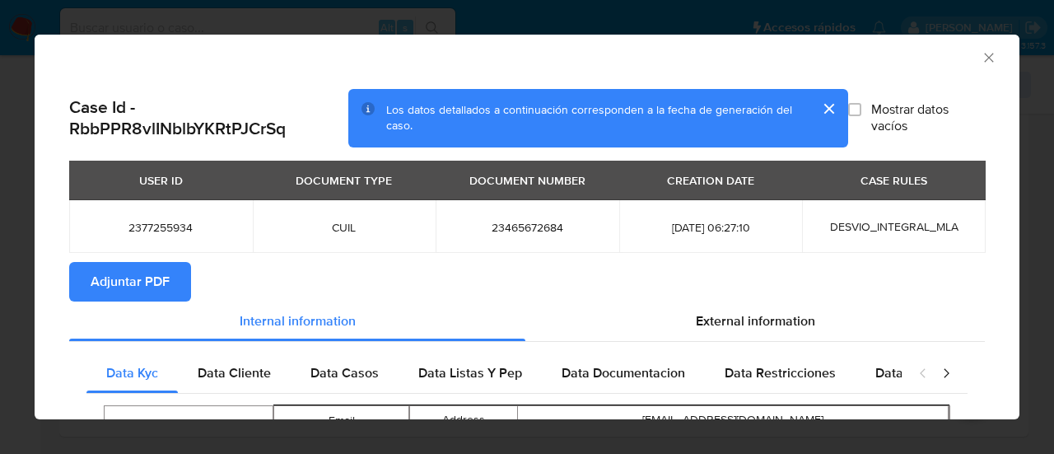
click at [981, 54] on icon "Cerrar ventana" at bounding box center [989, 57] width 16 height 16
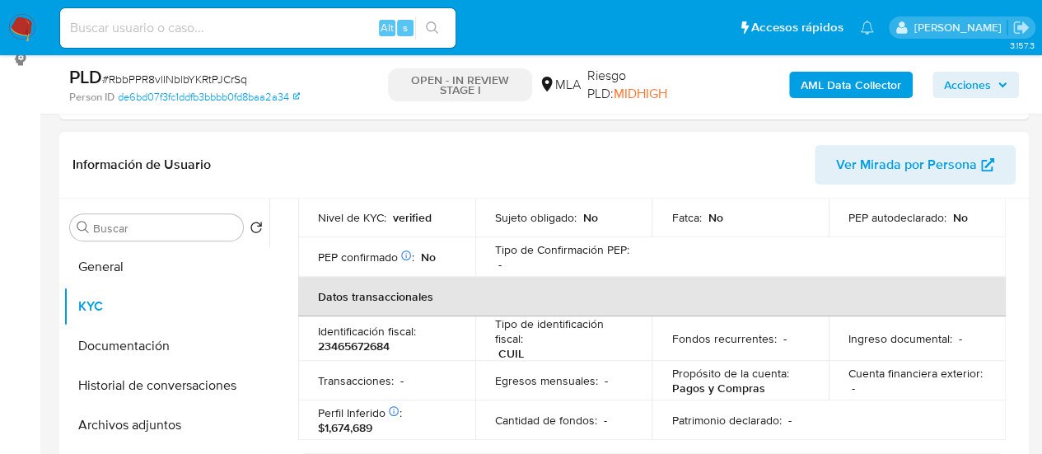
scroll to position [311, 0]
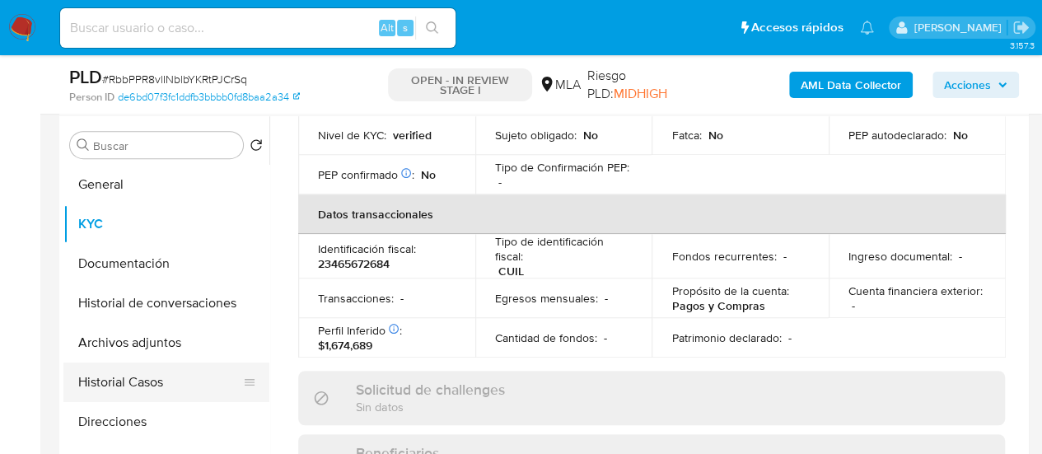
drag, startPoint x: 142, startPoint y: 378, endPoint x: 140, endPoint y: 368, distance: 10.0
click at [141, 378] on button "Historial Casos" at bounding box center [159, 382] width 193 height 40
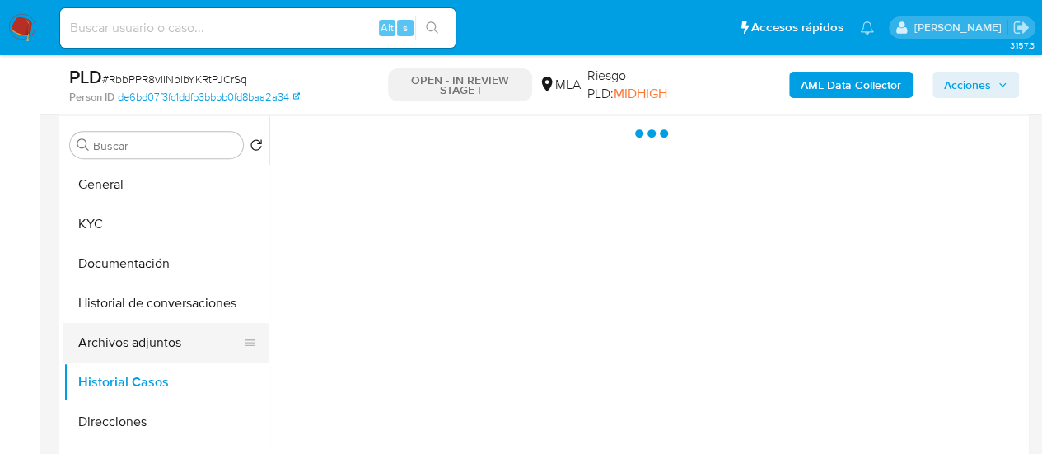
scroll to position [0, 0]
click at [137, 350] on button "Archivos adjuntos" at bounding box center [159, 343] width 193 height 40
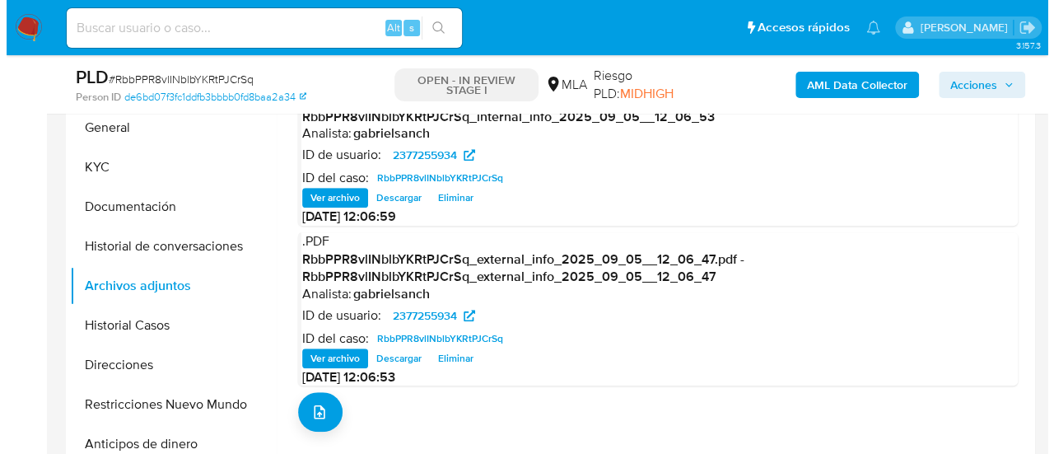
scroll to position [394, 0]
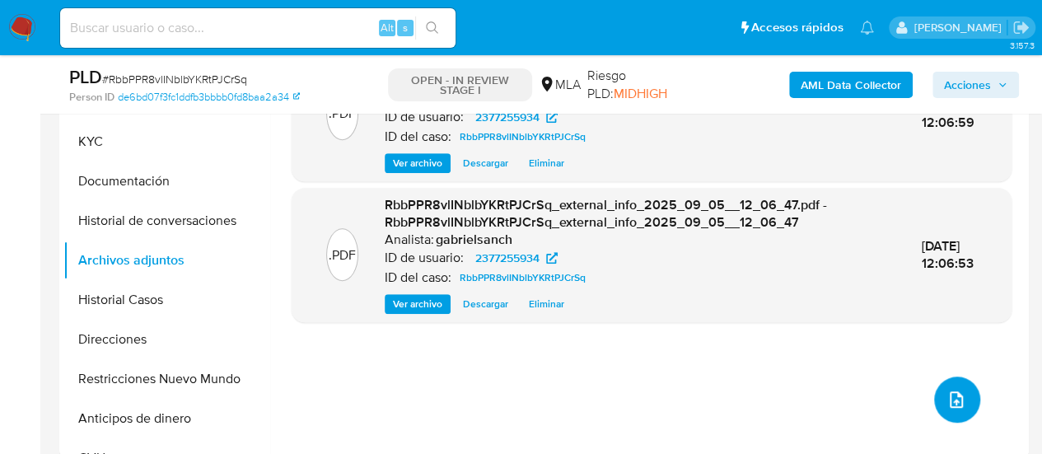
click at [965, 409] on button "upload-file" at bounding box center [957, 399] width 46 height 46
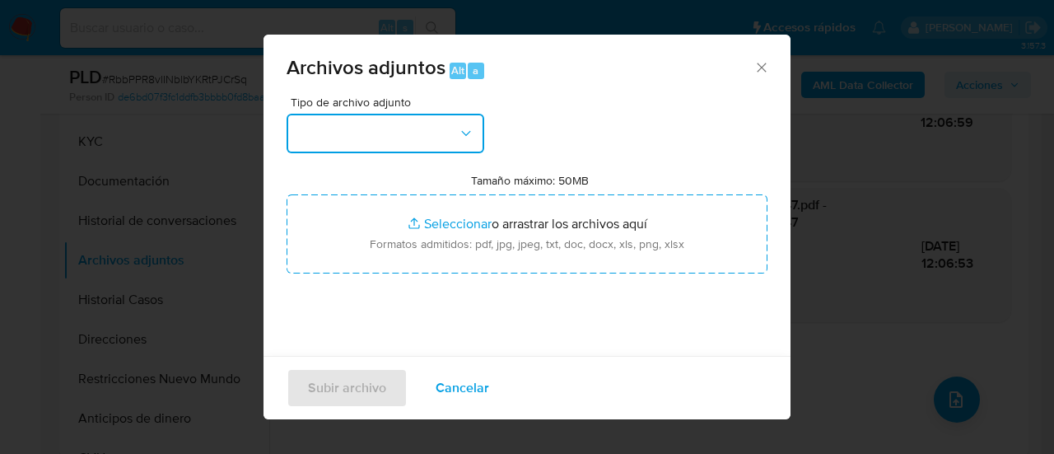
click at [353, 126] on button "button" at bounding box center [386, 134] width 198 height 40
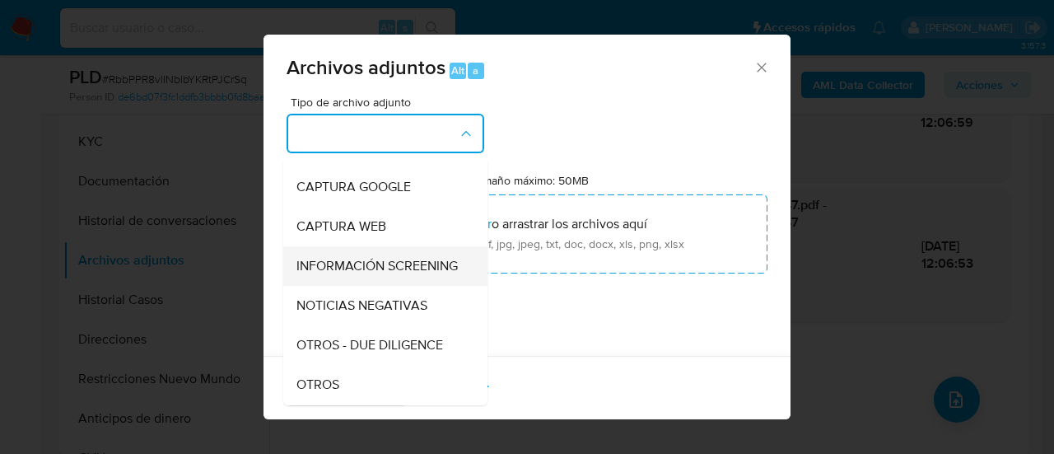
scroll to position [165, 0]
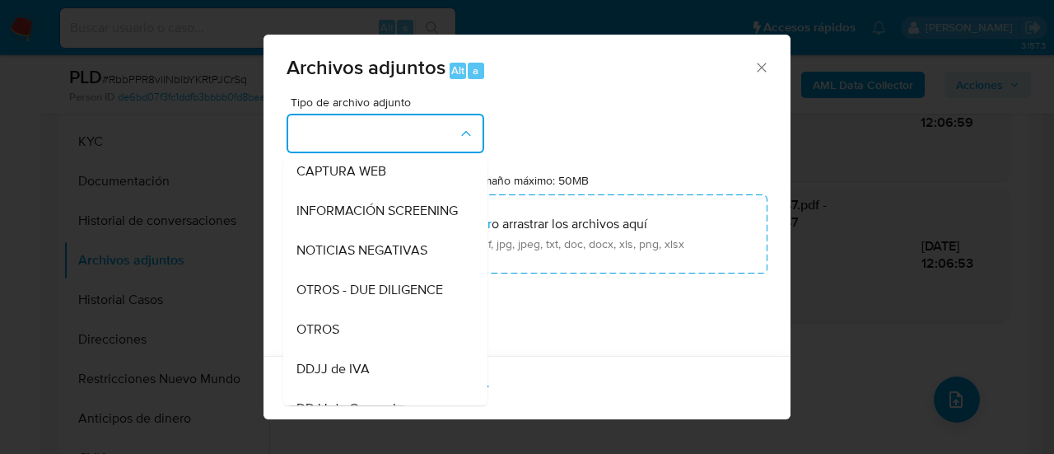
drag, startPoint x: 351, startPoint y: 347, endPoint x: 353, endPoint y: 339, distance: 8.4
click at [352, 347] on div "OTROS" at bounding box center [381, 330] width 168 height 40
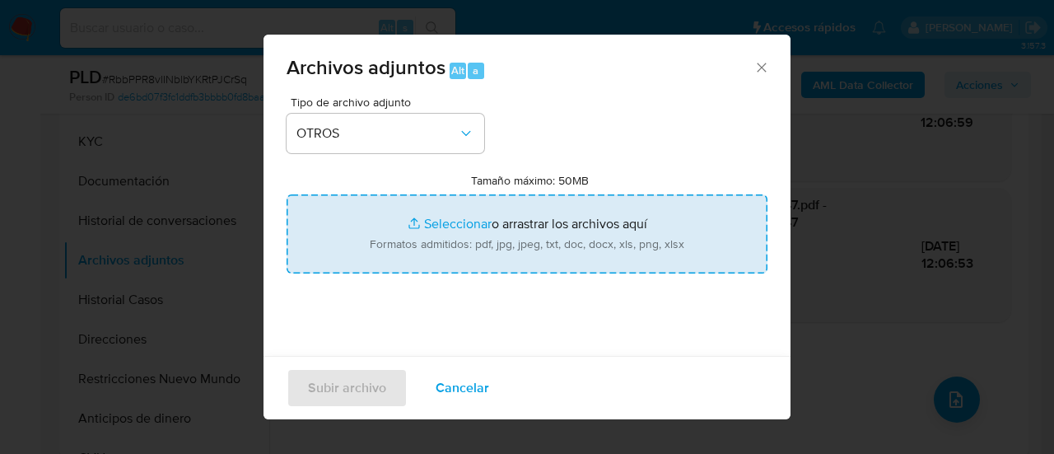
click at [417, 255] on input "Tamaño máximo: 50MB Seleccionar archivos" at bounding box center [527, 233] width 481 height 79
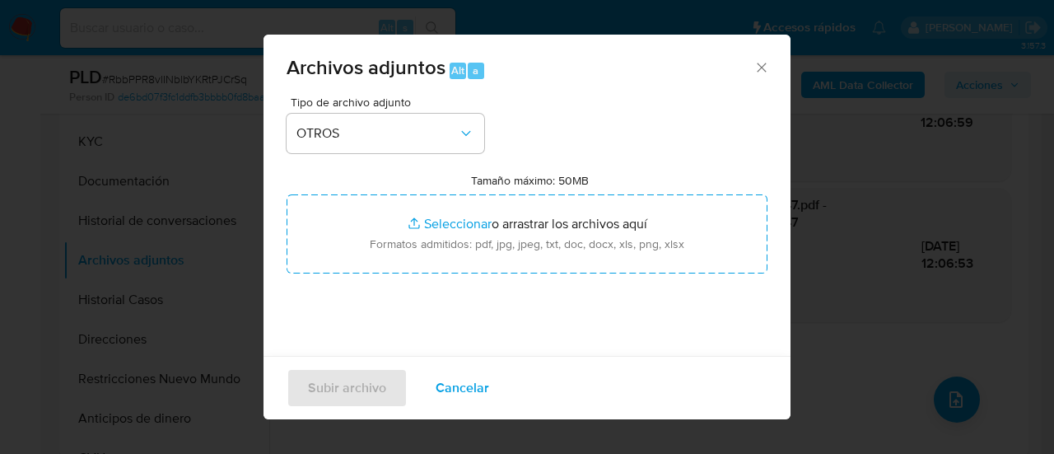
click at [757, 68] on icon "Cerrar" at bounding box center [761, 67] width 9 height 9
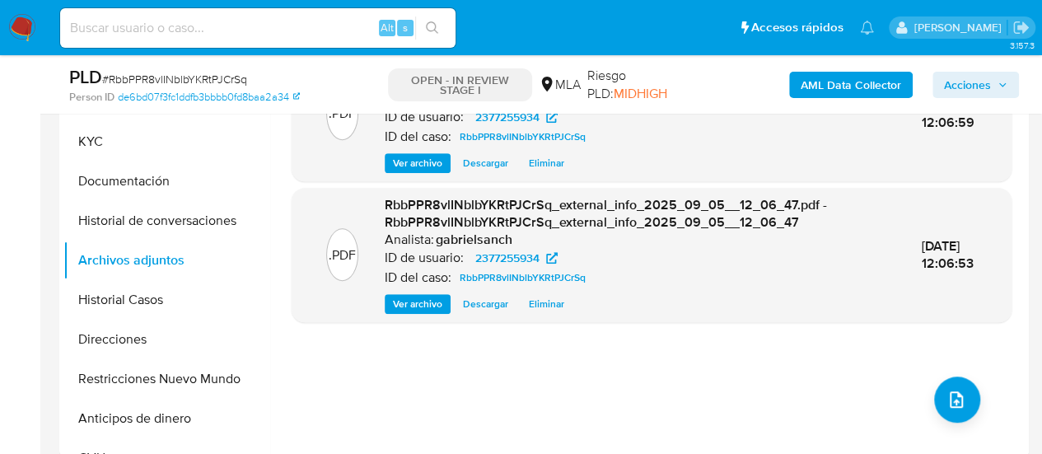
click at [774, 344] on div ".PDF RbbPPR8vlINblbYKRtPJCrSq_internal_info_2025_09_05__12_06_53.pdf - RbbPPR8v…" at bounding box center [652, 244] width 720 height 395
click at [936, 395] on button "upload-file" at bounding box center [957, 399] width 46 height 46
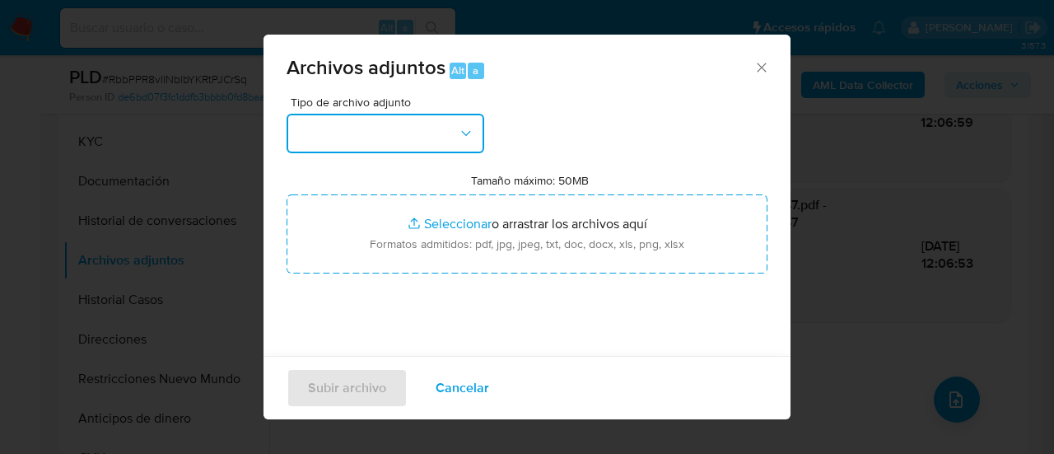
click at [349, 147] on button "button" at bounding box center [386, 134] width 198 height 40
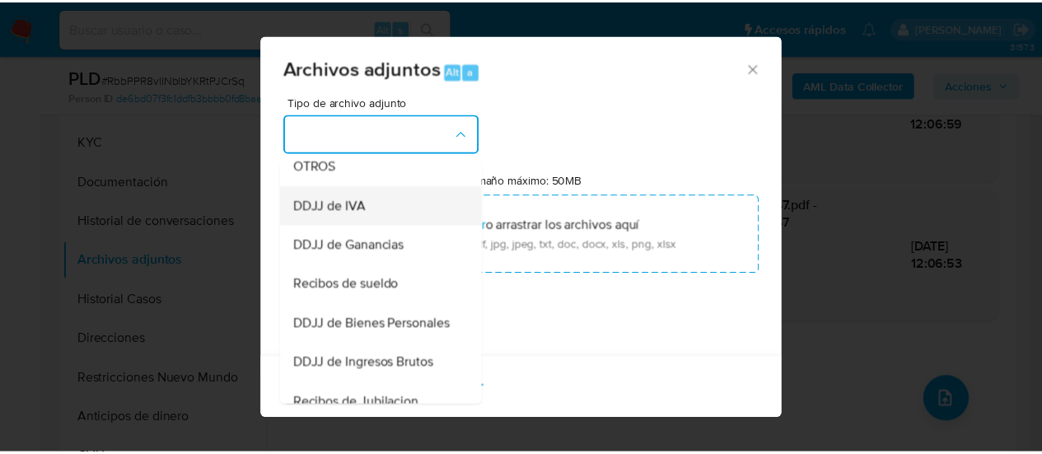
scroll to position [329, 0]
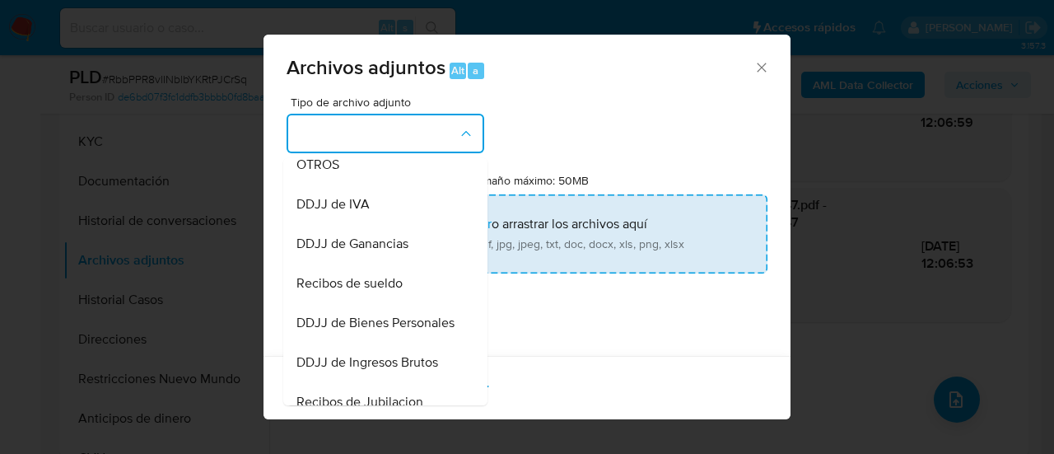
click at [337, 173] on span "OTROS" at bounding box center [318, 165] width 43 height 16
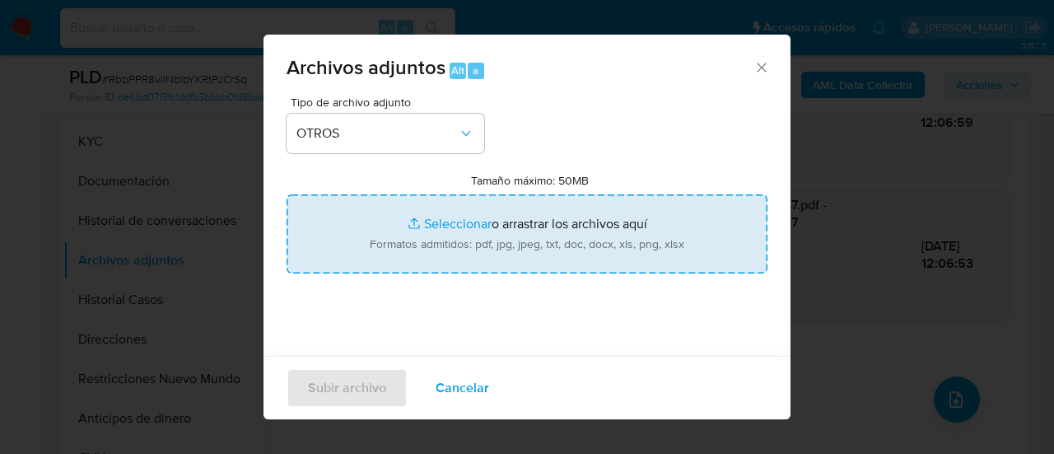
click at [474, 227] on input "Tamaño máximo: 50MB Seleccionar archivos" at bounding box center [527, 233] width 481 height 79
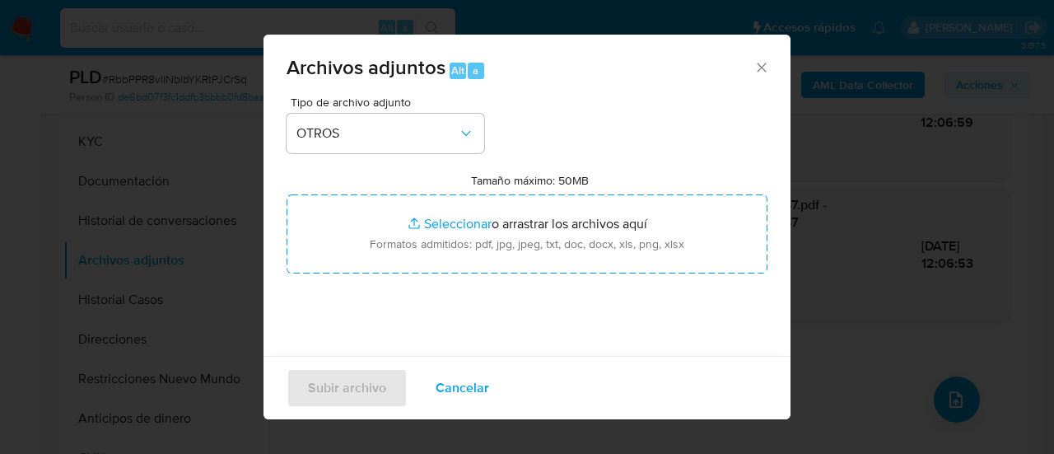
click at [643, 139] on div "Tipo de archivo adjunto OTROS Tamaño máximo: 50MB Seleccionar archivos Seleccio…" at bounding box center [527, 290] width 481 height 389
click at [757, 70] on icon "Cerrar" at bounding box center [761, 67] width 9 height 9
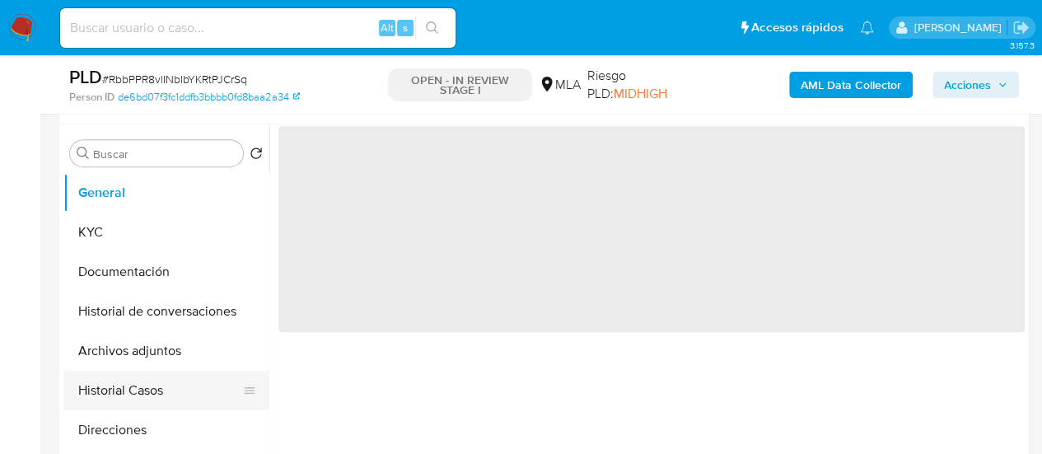
scroll to position [329, 0]
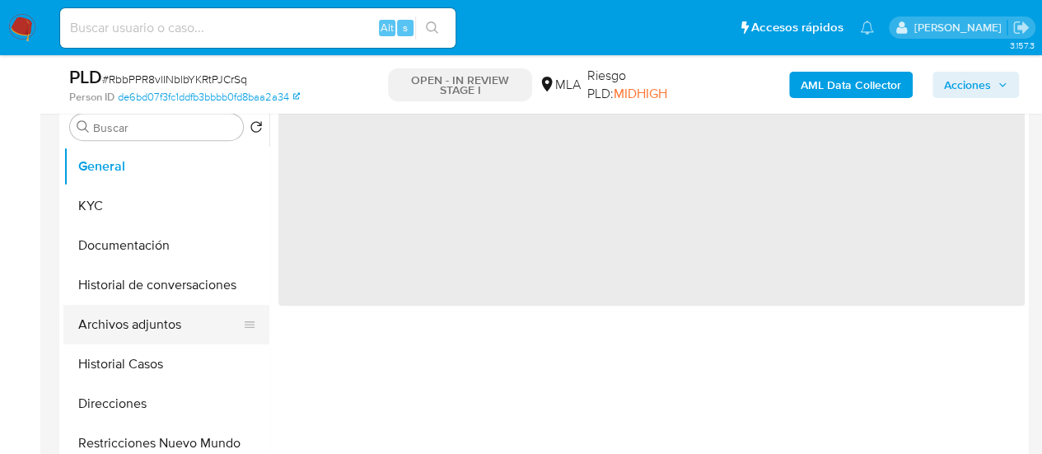
click at [171, 330] on button "Archivos adjuntos" at bounding box center [159, 325] width 193 height 40
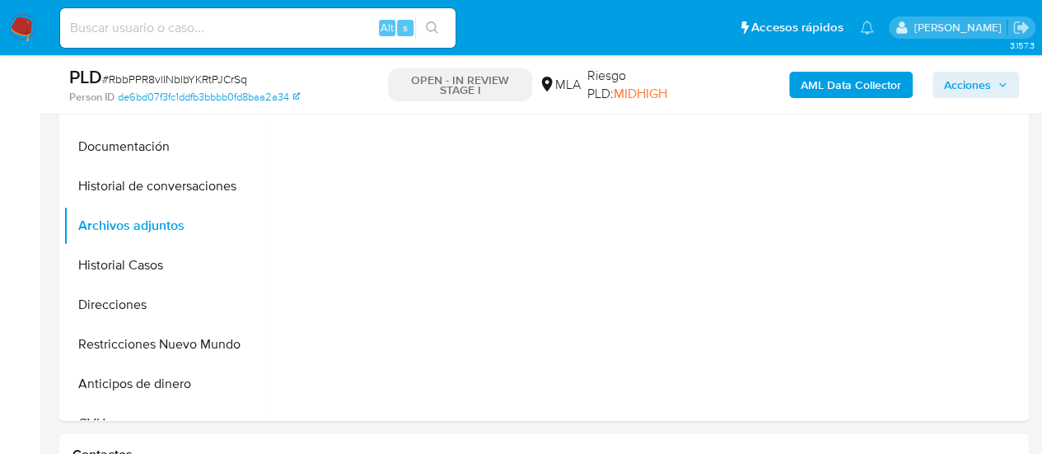
select select "10"
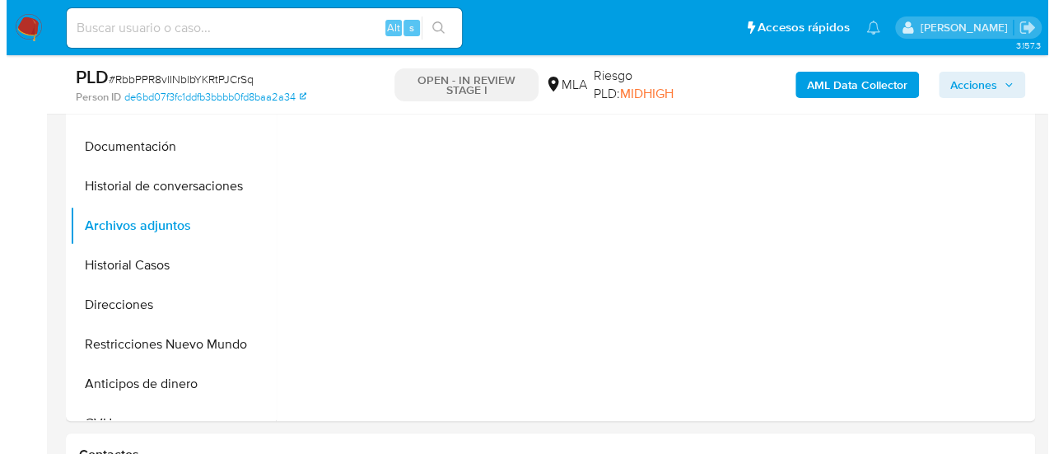
scroll to position [412, 0]
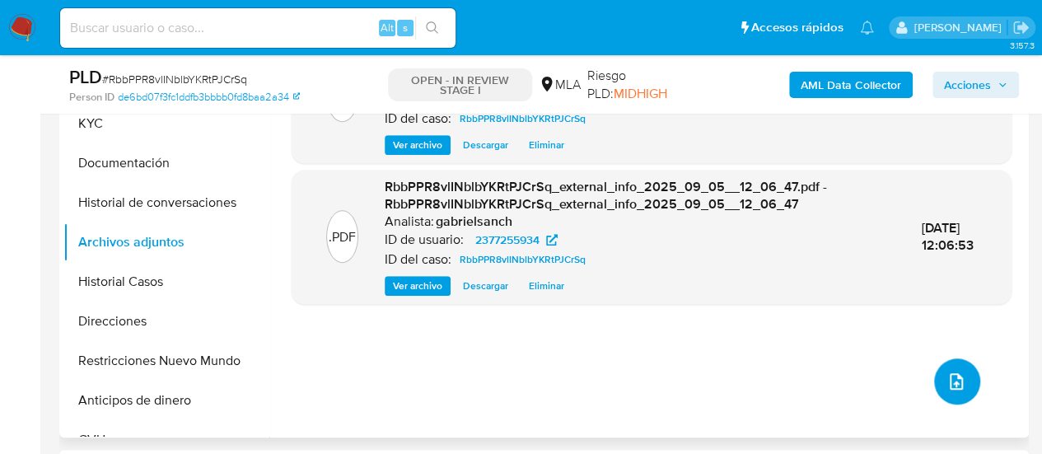
click at [949, 381] on icon "upload-file" at bounding box center [956, 381] width 20 height 20
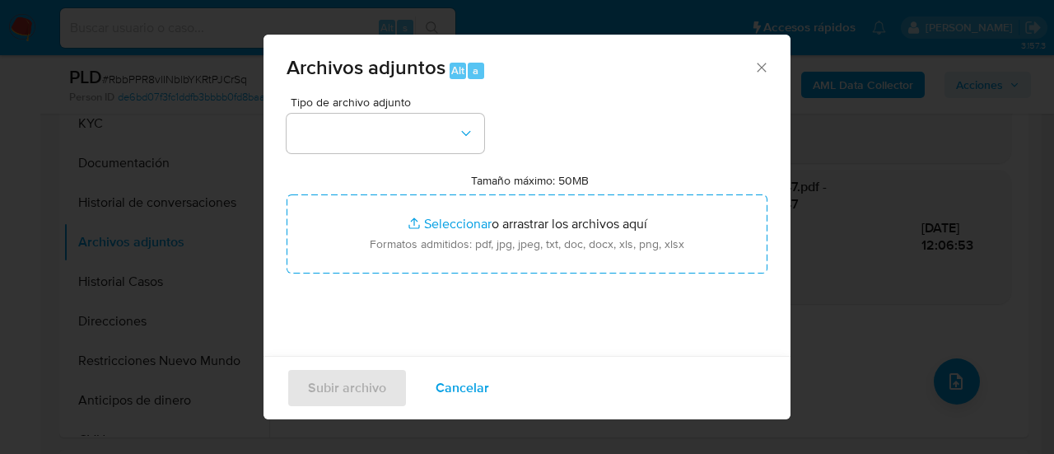
click at [321, 110] on div "Tipo de archivo adjunto" at bounding box center [386, 124] width 198 height 57
click at [333, 121] on button "button" at bounding box center [386, 134] width 198 height 40
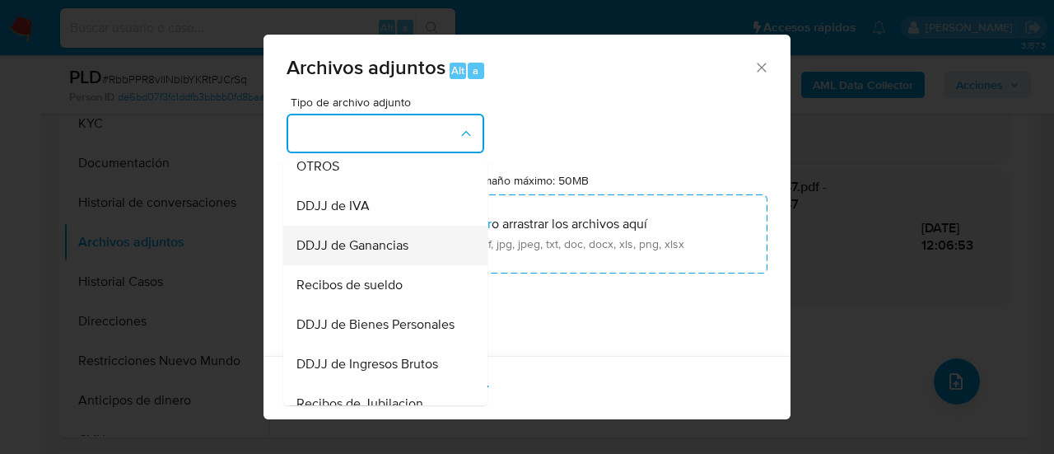
scroll to position [329, 0]
click at [329, 185] on div "OTROS" at bounding box center [381, 165] width 168 height 40
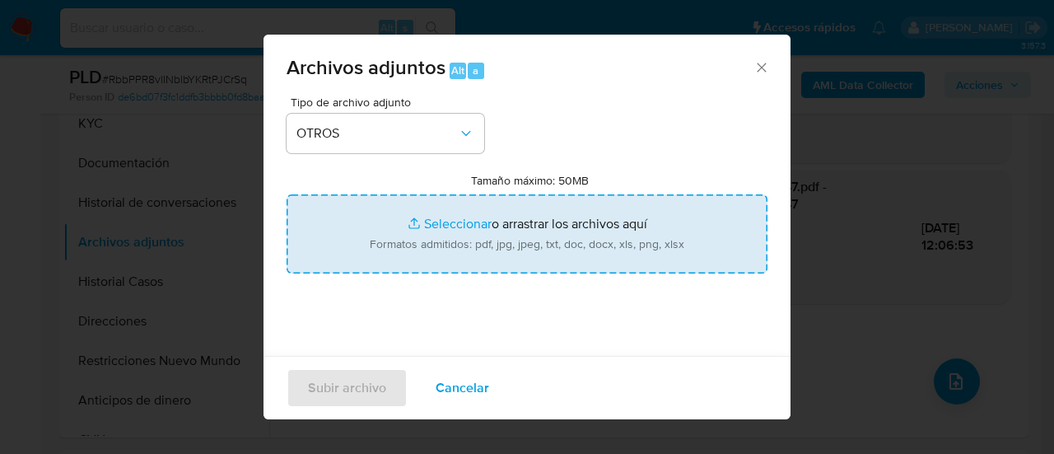
click at [402, 229] on input "Tamaño máximo: 50MB Seleccionar archivos" at bounding box center [527, 233] width 481 height 79
type input "C:\fakepath\Caselog RbbPPR8vlINblbYKRtPJCrSq_2025_07_17_22_33_28.docx"
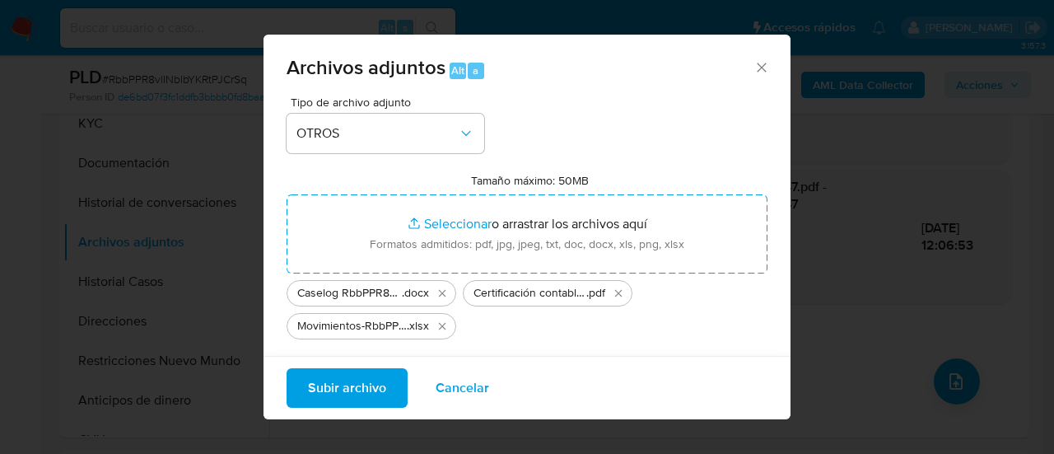
click at [606, 144] on div "Tipo de archivo adjunto OTROS Tamaño máximo: 50MB Seleccionar archivos Seleccio…" at bounding box center [527, 290] width 481 height 389
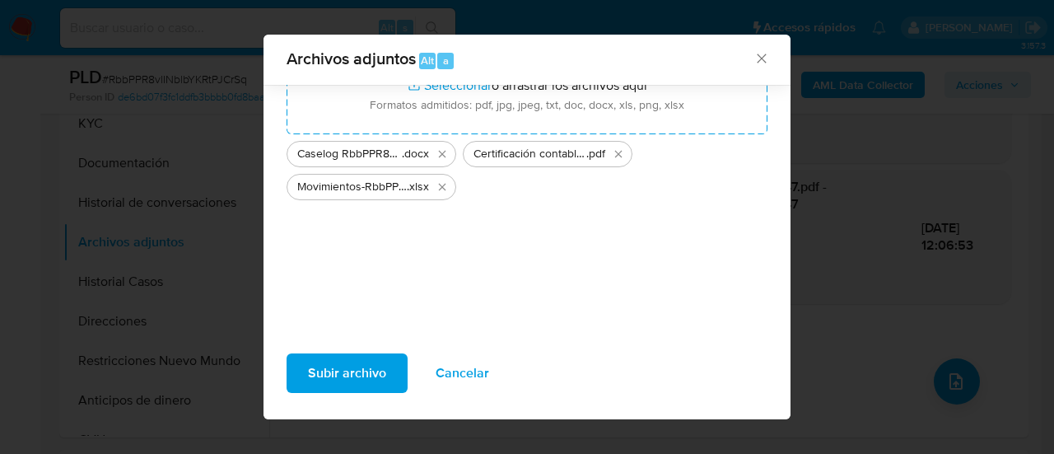
scroll to position [128, 0]
click at [335, 376] on span "Subir archivo" at bounding box center [347, 373] width 78 height 36
